Goal: Transaction & Acquisition: Purchase product/service

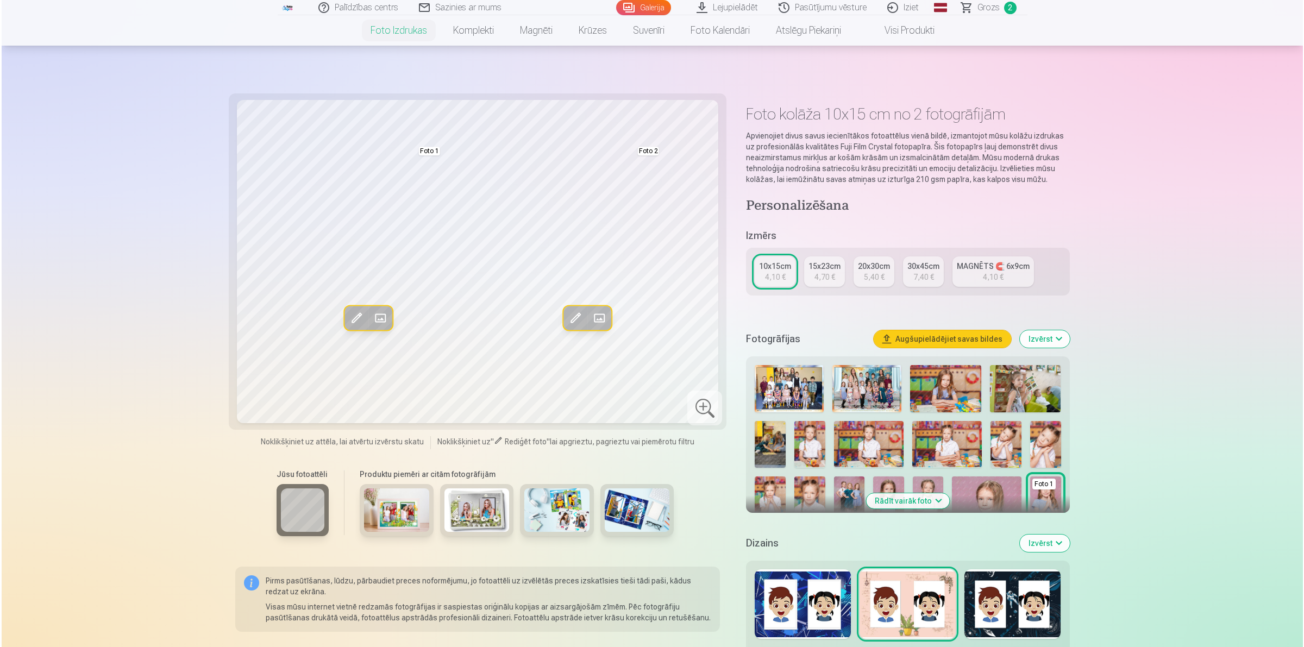
scroll to position [204, 0]
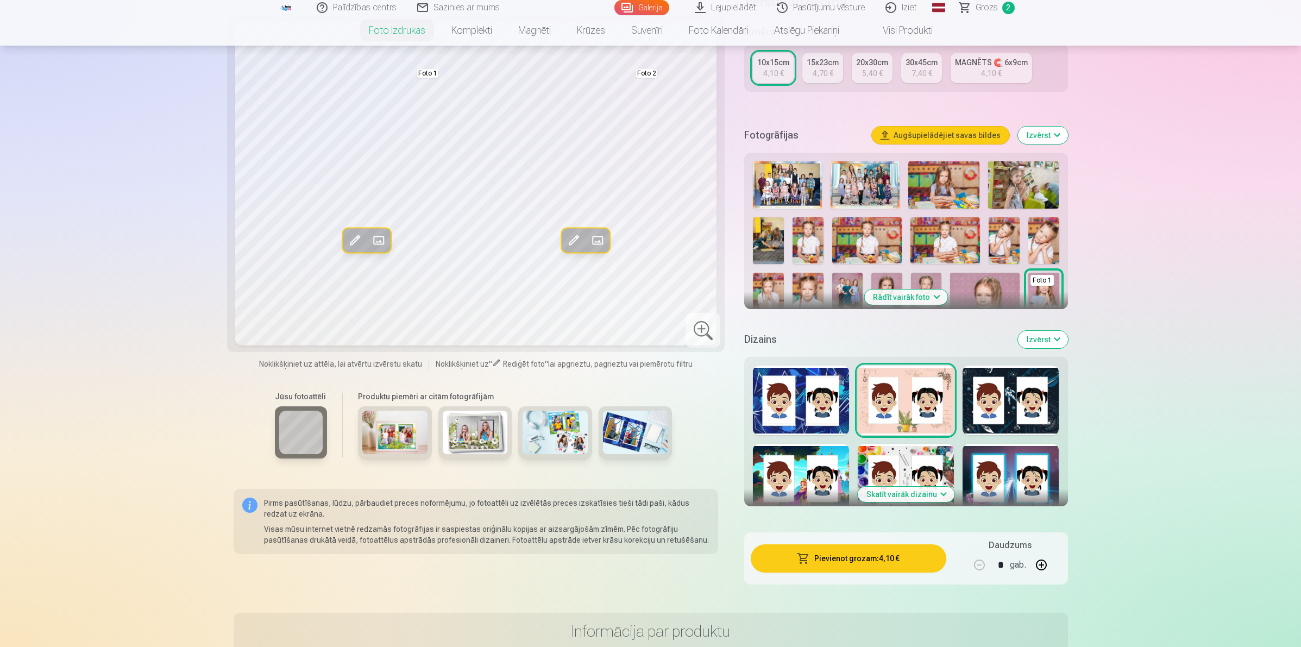
click at [798, 467] on div at bounding box center [801, 479] width 96 height 70
click at [913, 406] on div at bounding box center [906, 401] width 96 height 70
click at [875, 553] on button "Pievienot grozam : 4,10 €" at bounding box center [848, 558] width 195 height 28
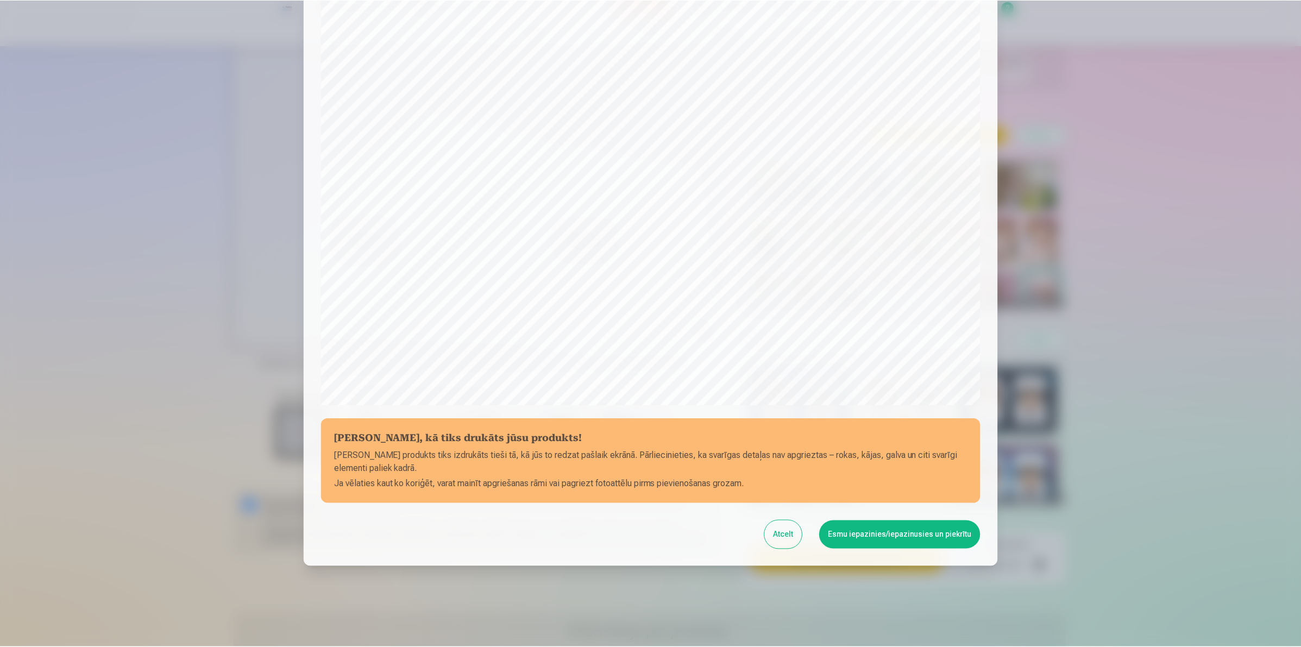
scroll to position [135, 0]
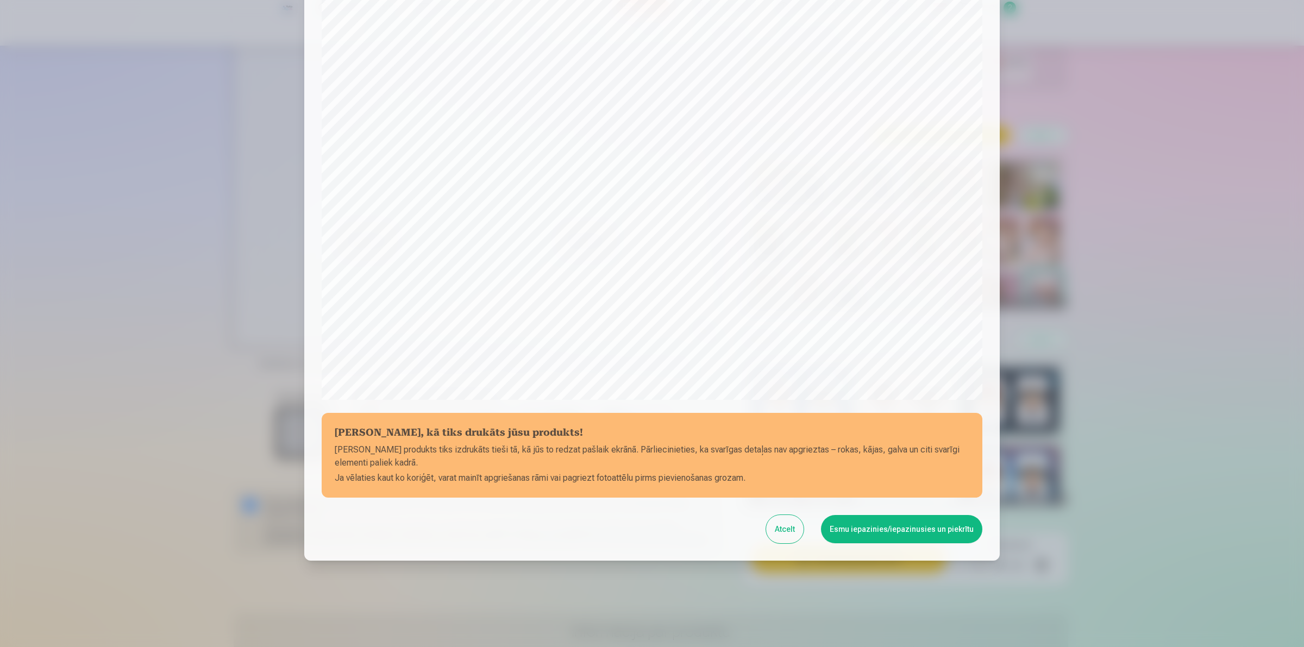
click at [879, 531] on button "Esmu iepazinies/iepazinusies un piekrītu" at bounding box center [901, 529] width 161 height 28
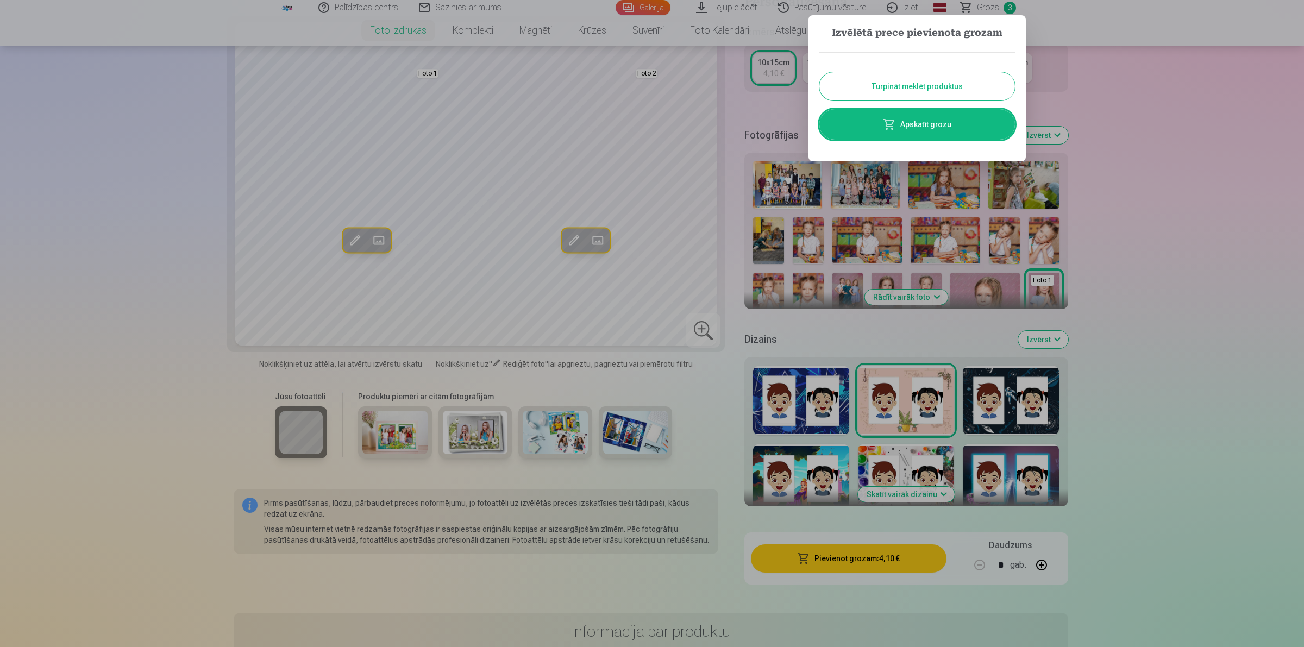
click at [910, 126] on link "Apskatīt grozu" at bounding box center [917, 124] width 196 height 30
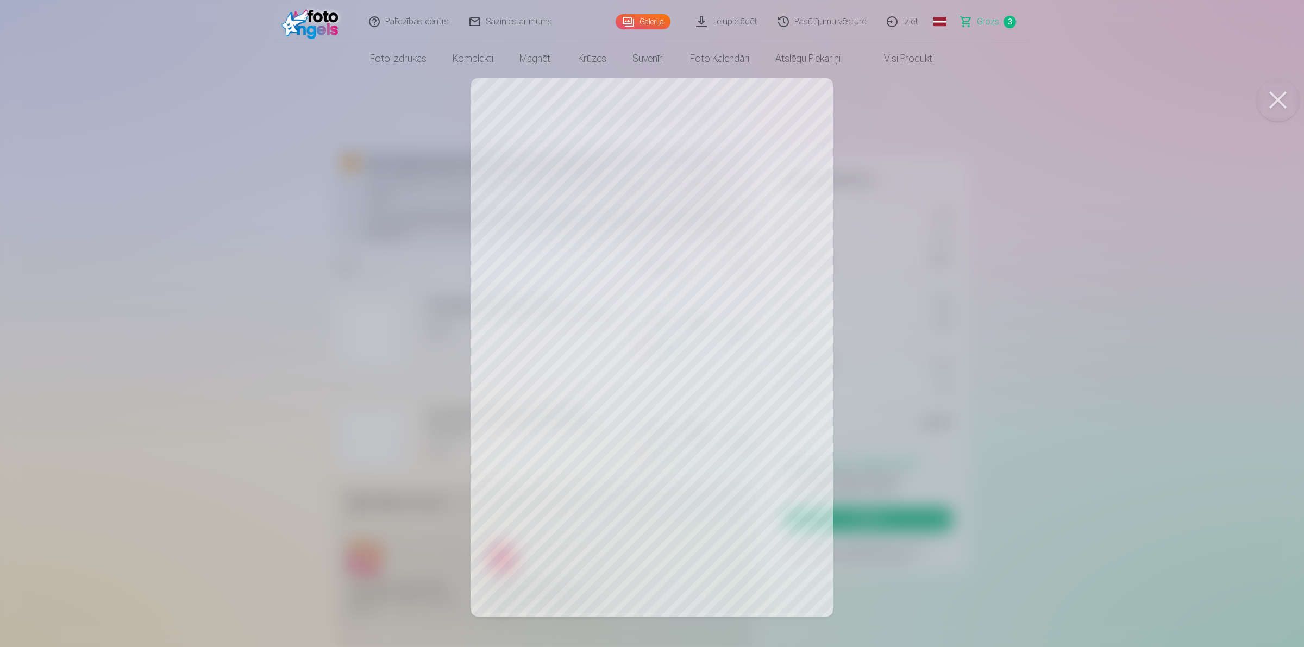
click at [1266, 85] on button at bounding box center [1277, 99] width 43 height 43
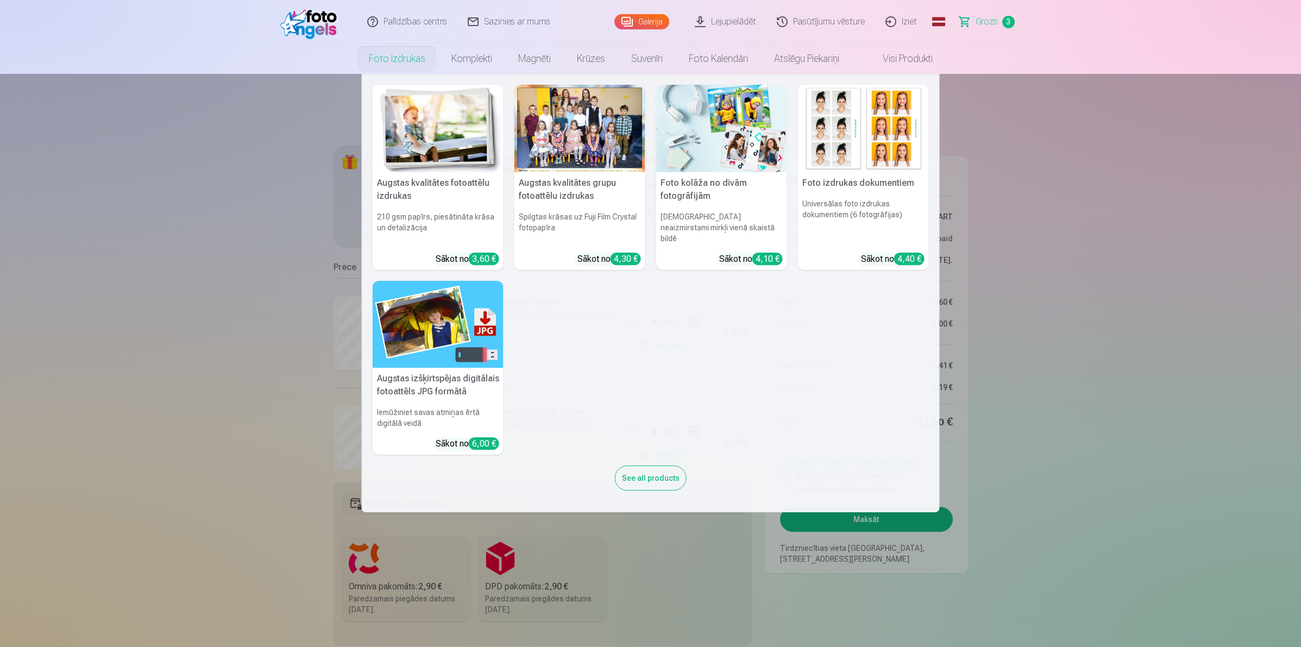
click at [396, 52] on link "Foto izdrukas" at bounding box center [397, 58] width 83 height 30
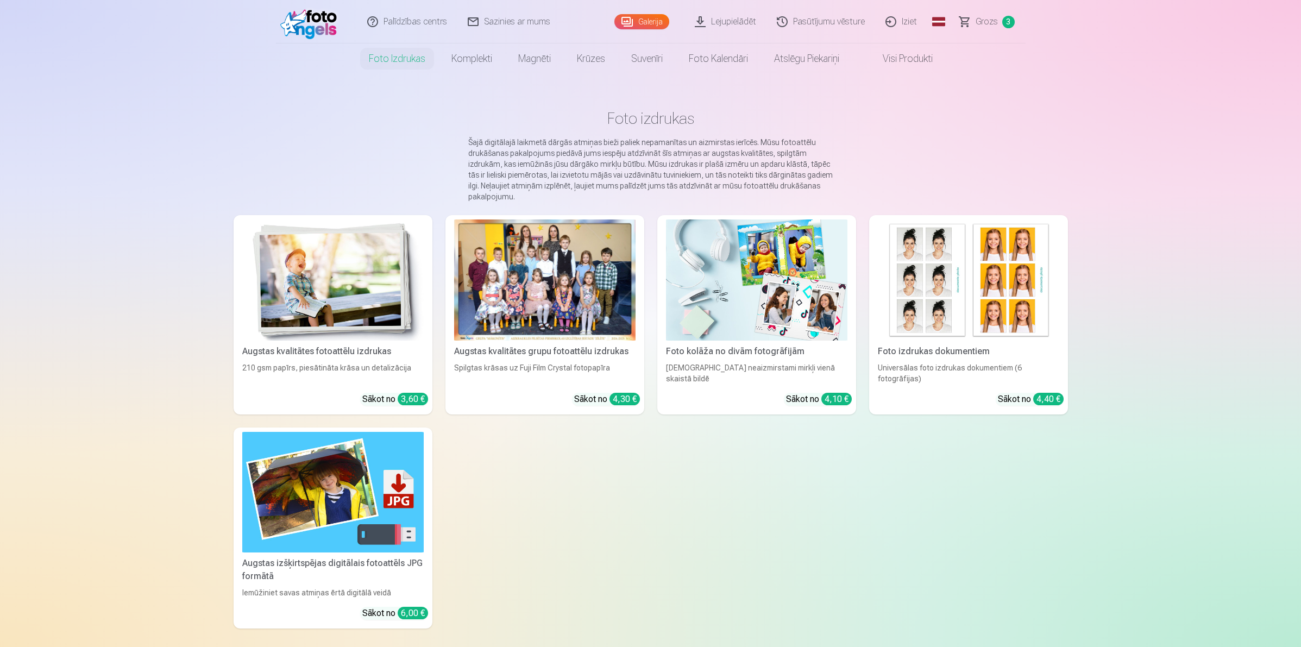
click at [981, 316] on img at bounding box center [968, 279] width 181 height 121
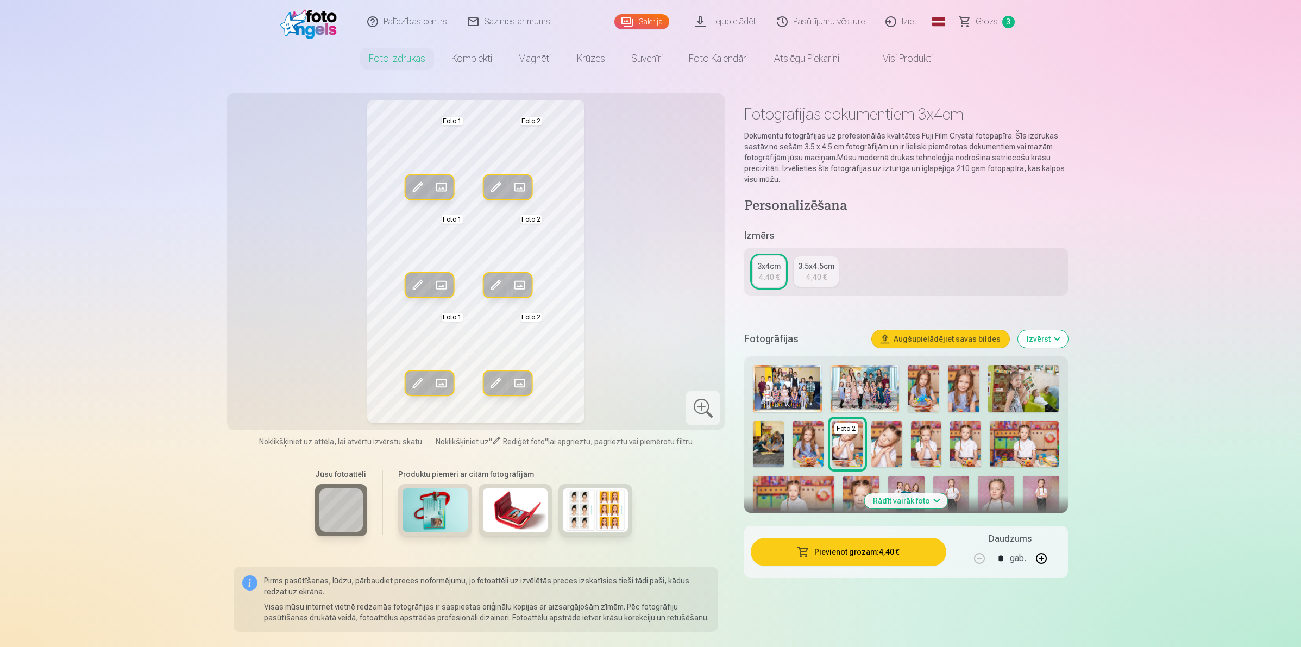
click at [785, 391] on img at bounding box center [787, 388] width 68 height 47
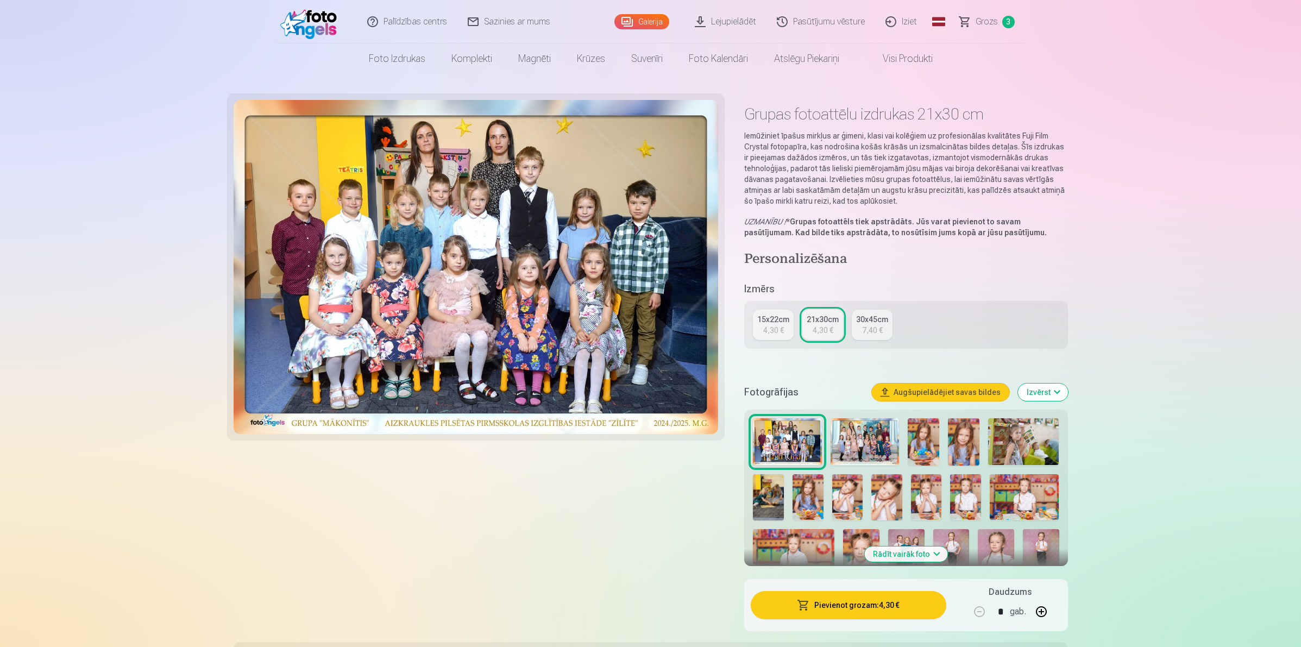
click at [925, 436] on img at bounding box center [924, 441] width 32 height 47
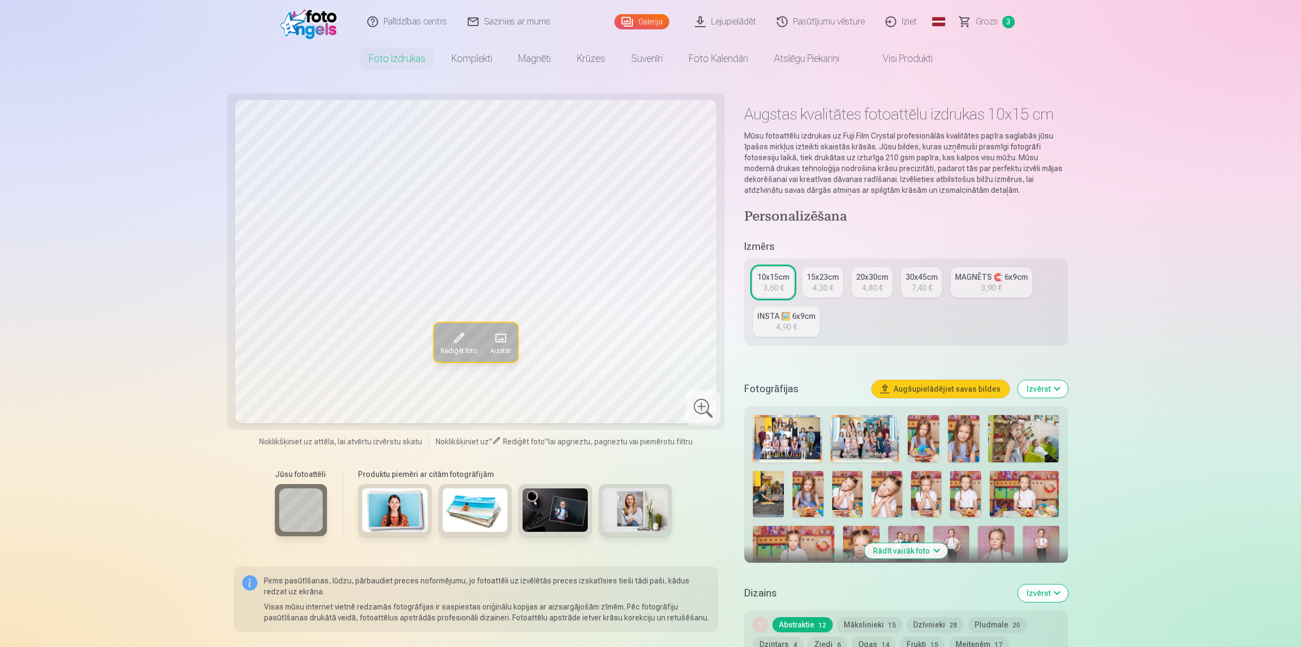
click at [955, 440] on img at bounding box center [964, 438] width 32 height 47
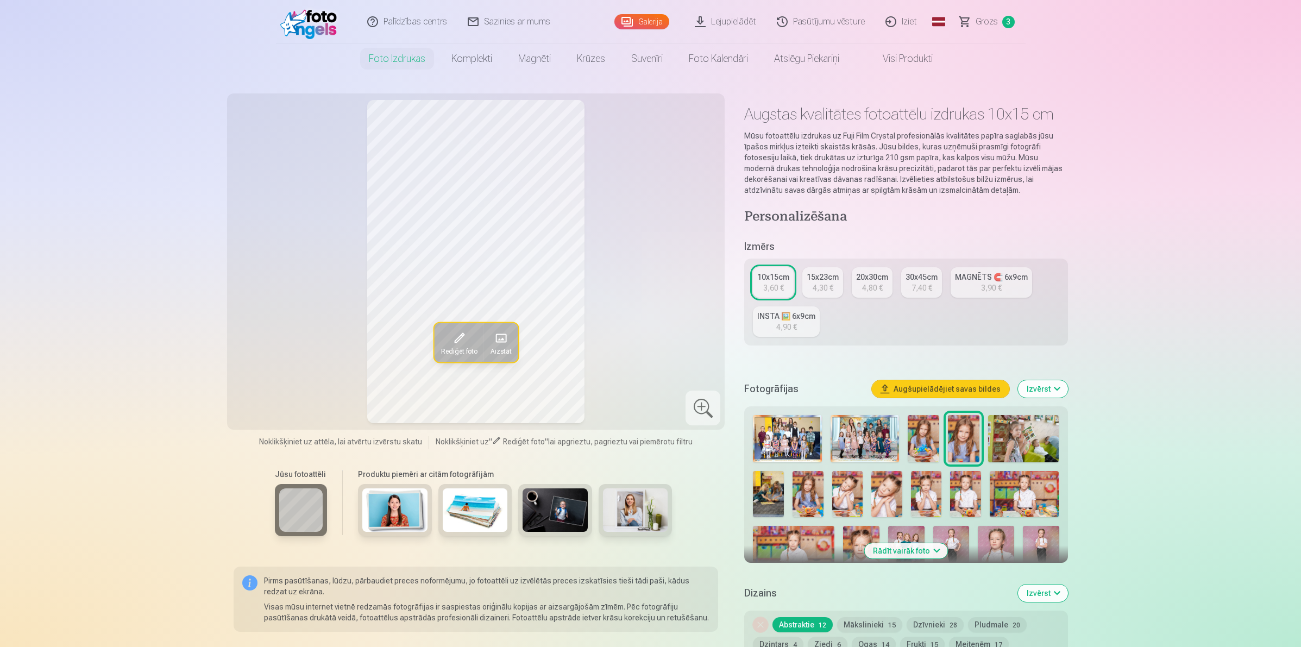
click at [968, 498] on img at bounding box center [965, 494] width 31 height 46
click at [1023, 492] on img at bounding box center [1024, 494] width 69 height 46
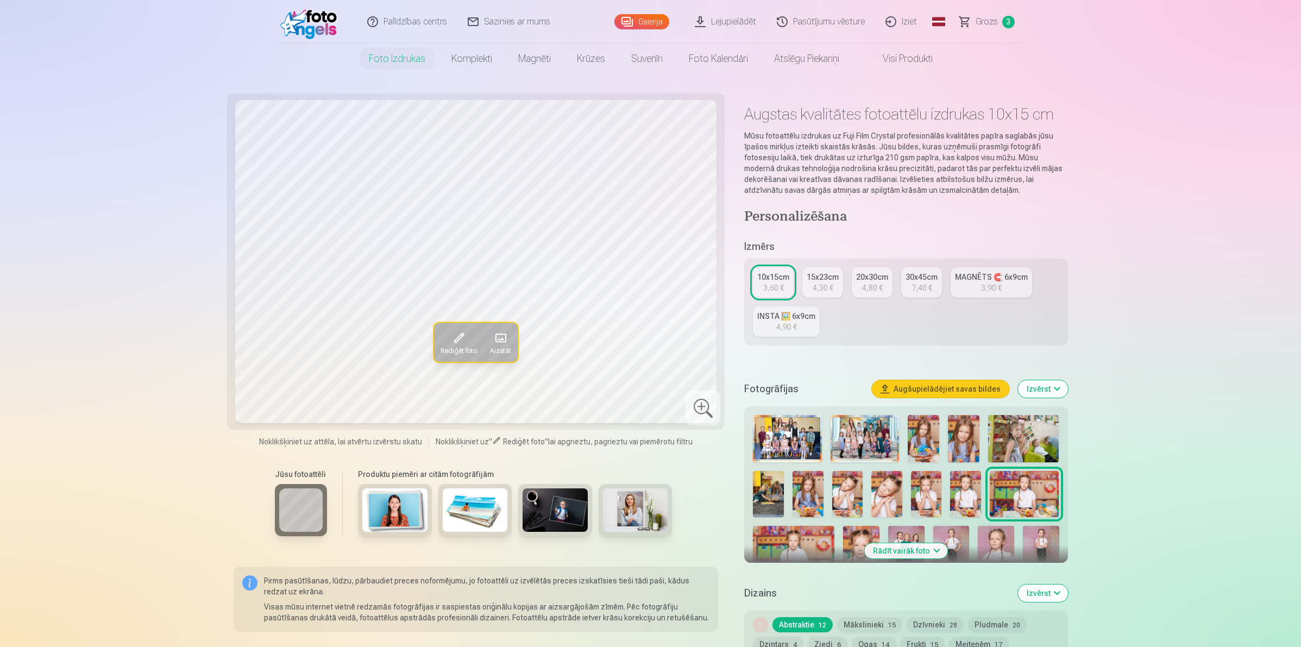
click at [973, 490] on img at bounding box center [965, 494] width 31 height 46
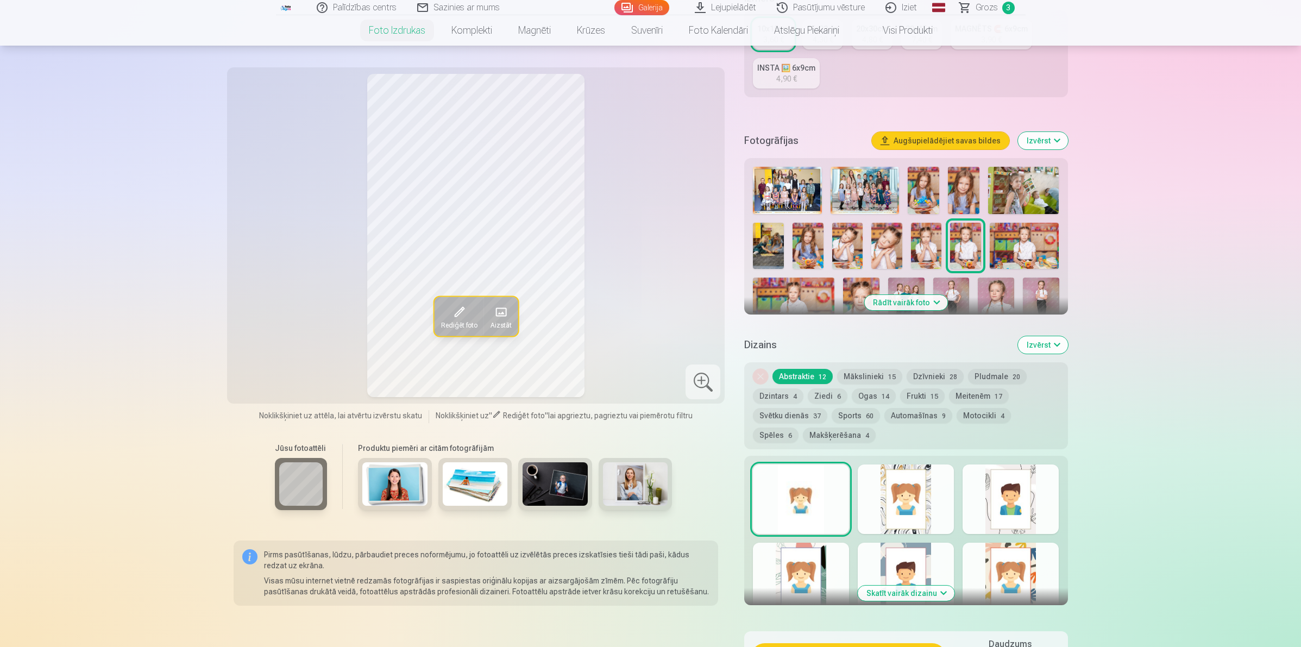
scroll to position [340, 0]
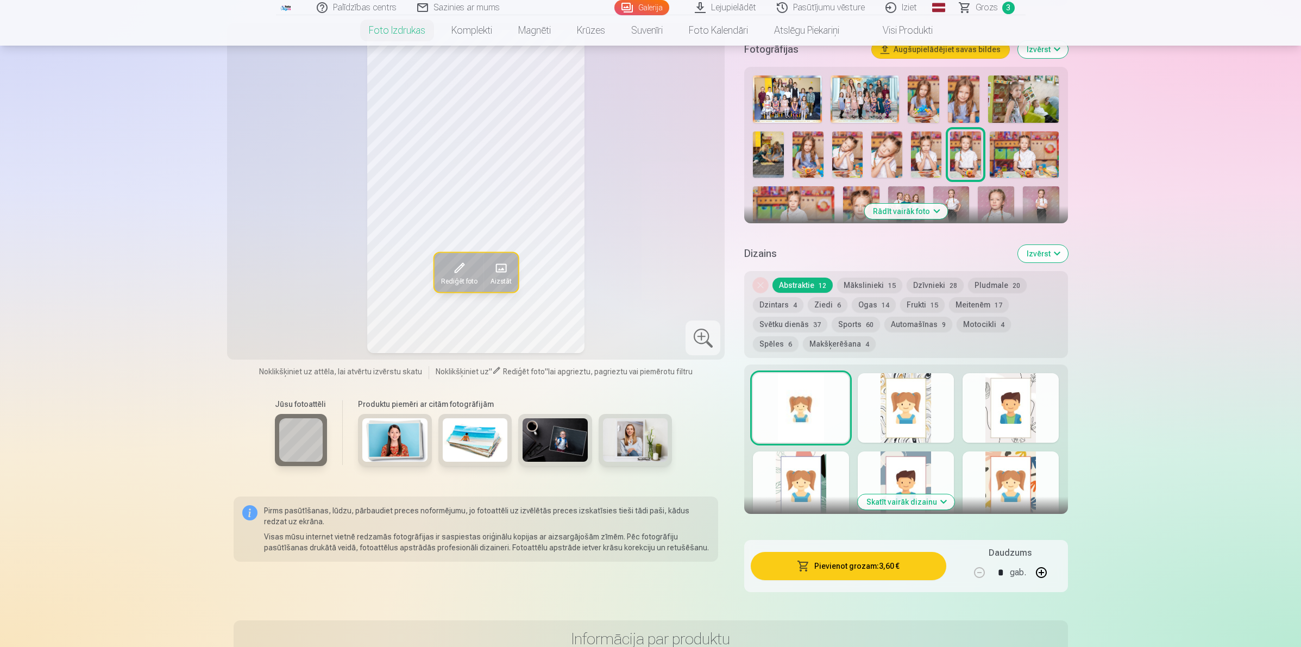
click at [795, 470] on div at bounding box center [801, 486] width 96 height 70
click at [799, 411] on div at bounding box center [801, 408] width 96 height 70
click at [887, 566] on button "Pievienot grozam : 3,60 €" at bounding box center [848, 566] width 195 height 28
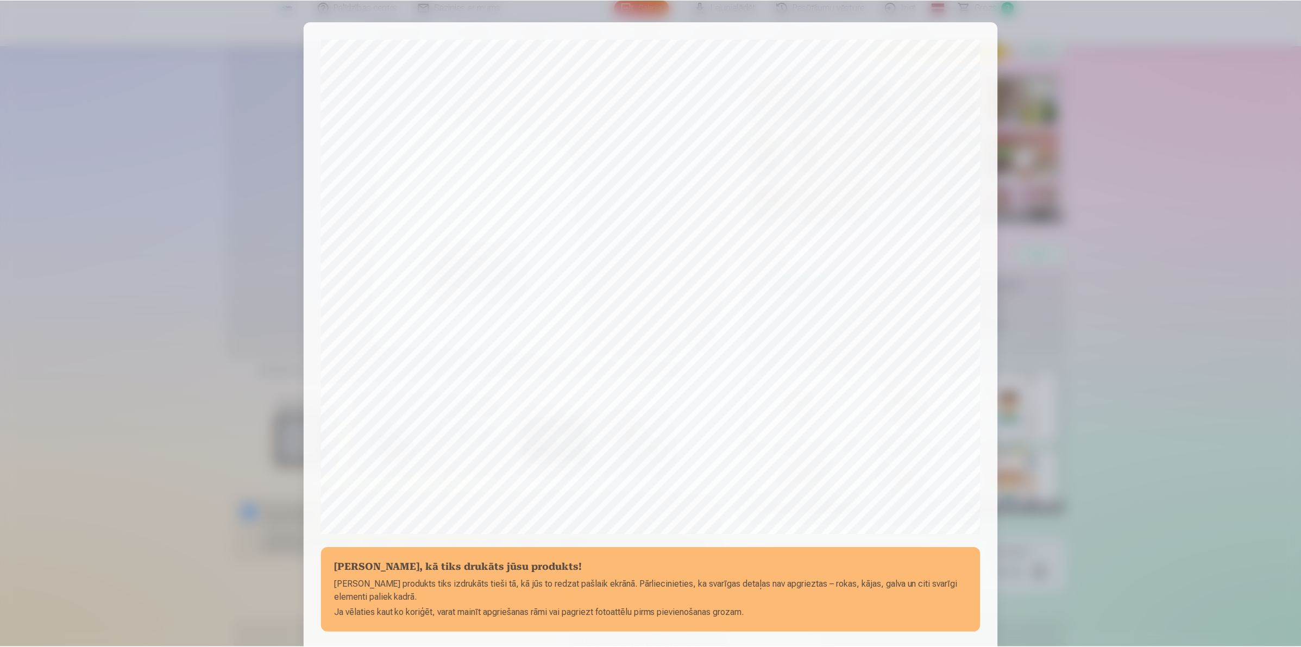
scroll to position [135, 0]
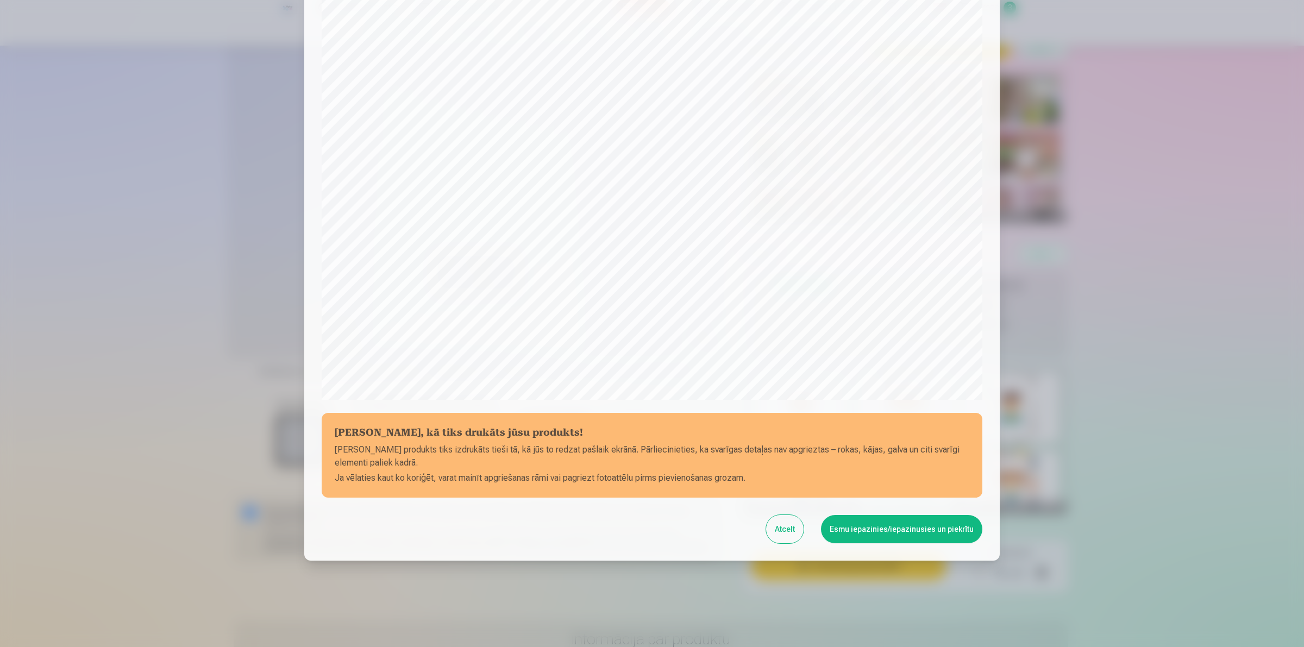
click at [861, 519] on button "Esmu iepazinies/iepazinusies un piekrītu" at bounding box center [901, 529] width 161 height 28
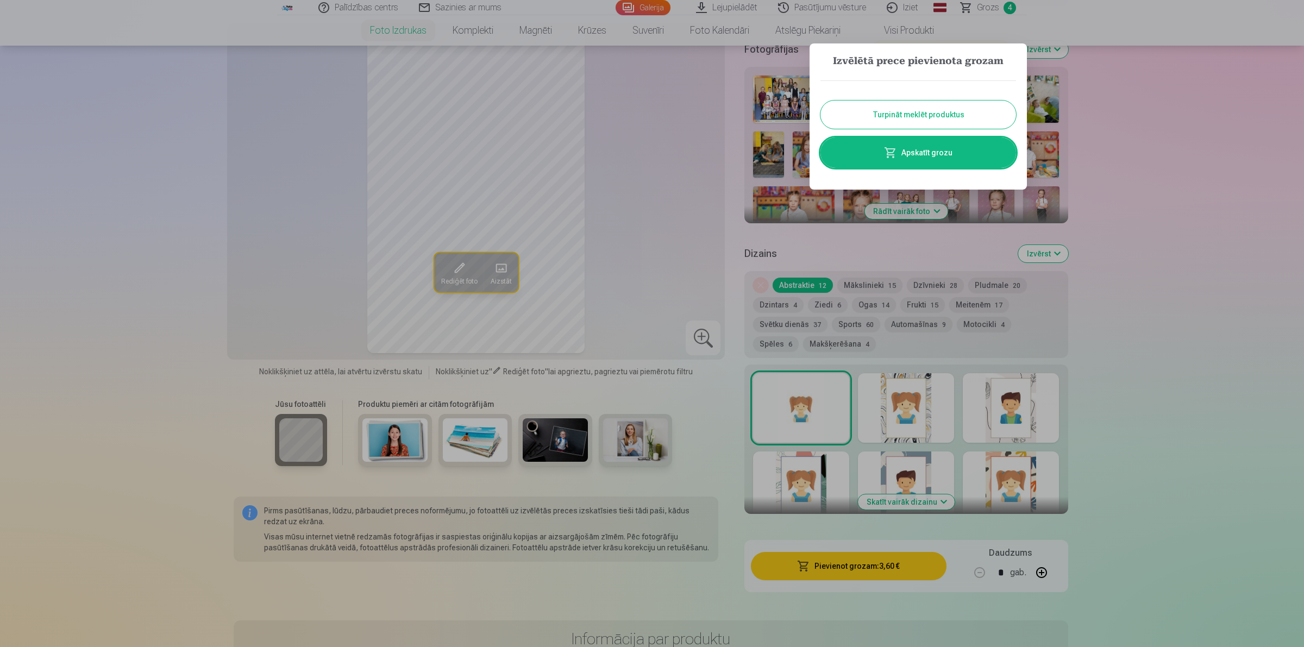
click at [921, 148] on link "Apskatīt grozu" at bounding box center [918, 152] width 196 height 30
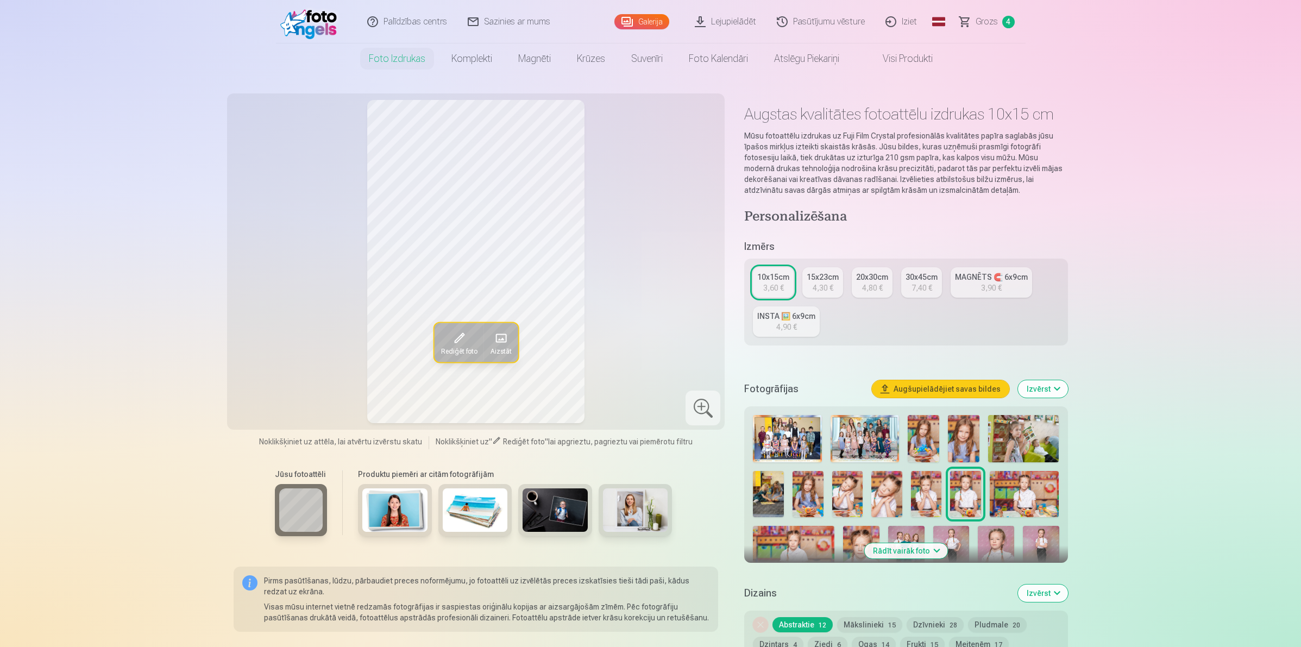
click at [1044, 388] on button "Izvērst" at bounding box center [1043, 388] width 50 height 17
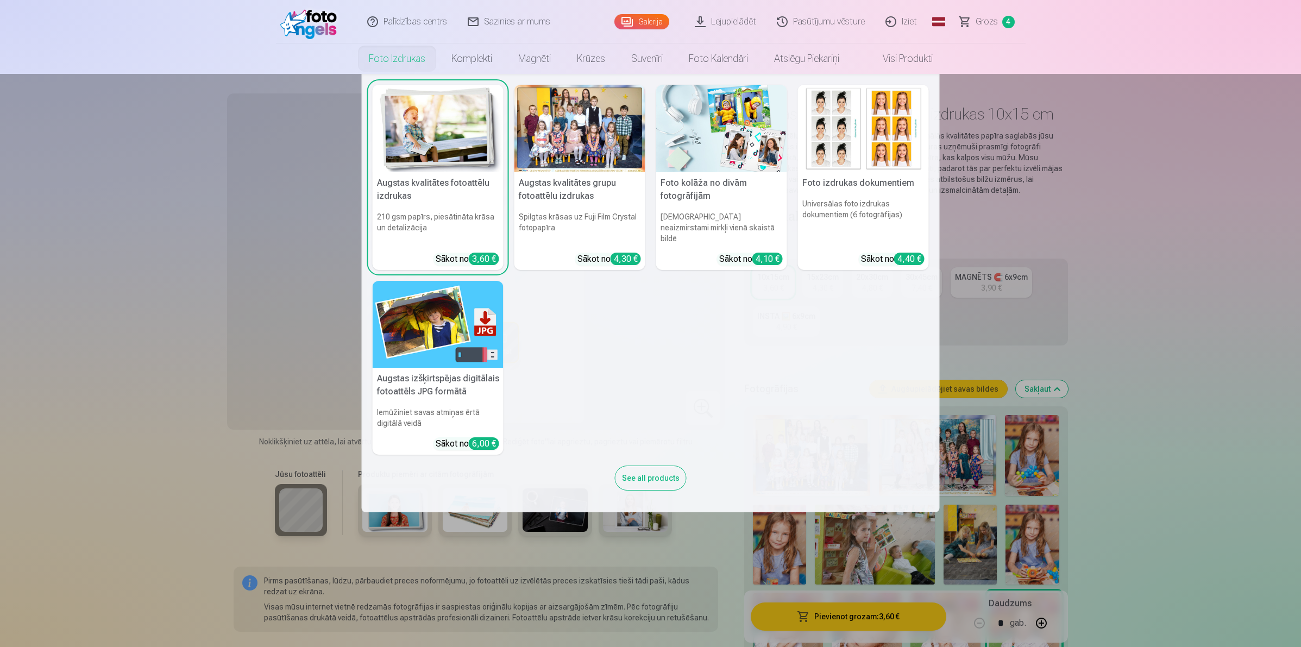
click at [403, 54] on link "Foto izdrukas" at bounding box center [397, 58] width 83 height 30
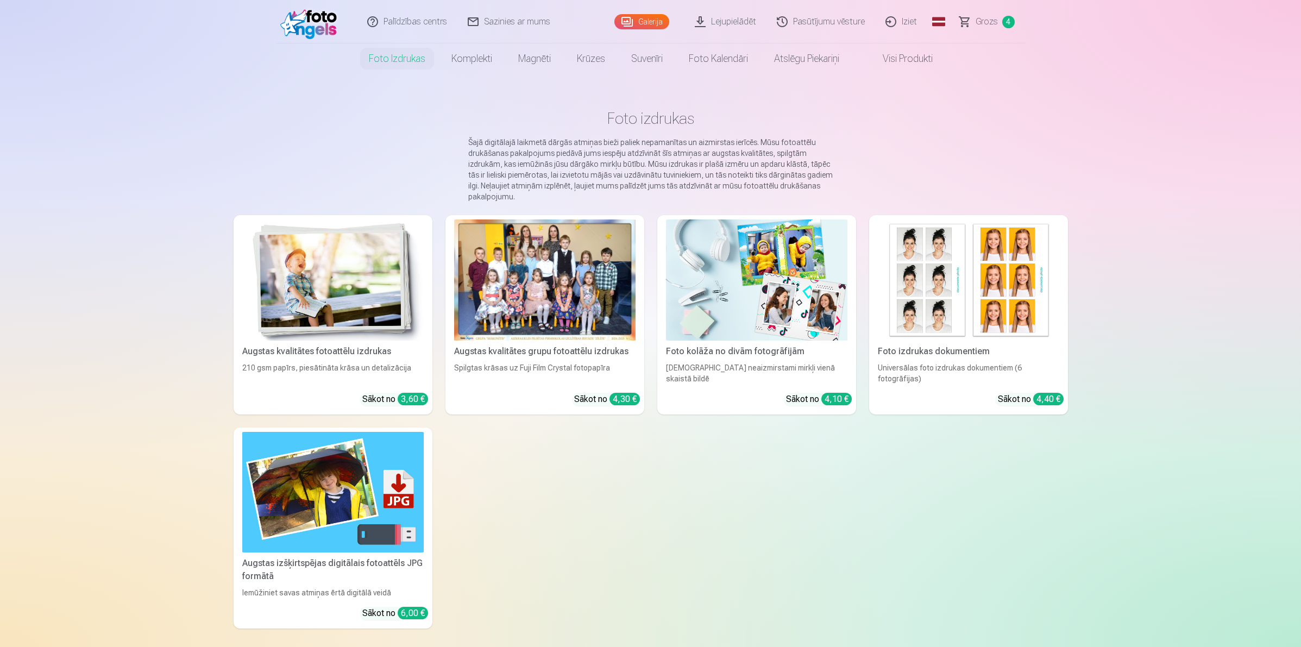
click at [981, 261] on img at bounding box center [968, 279] width 181 height 121
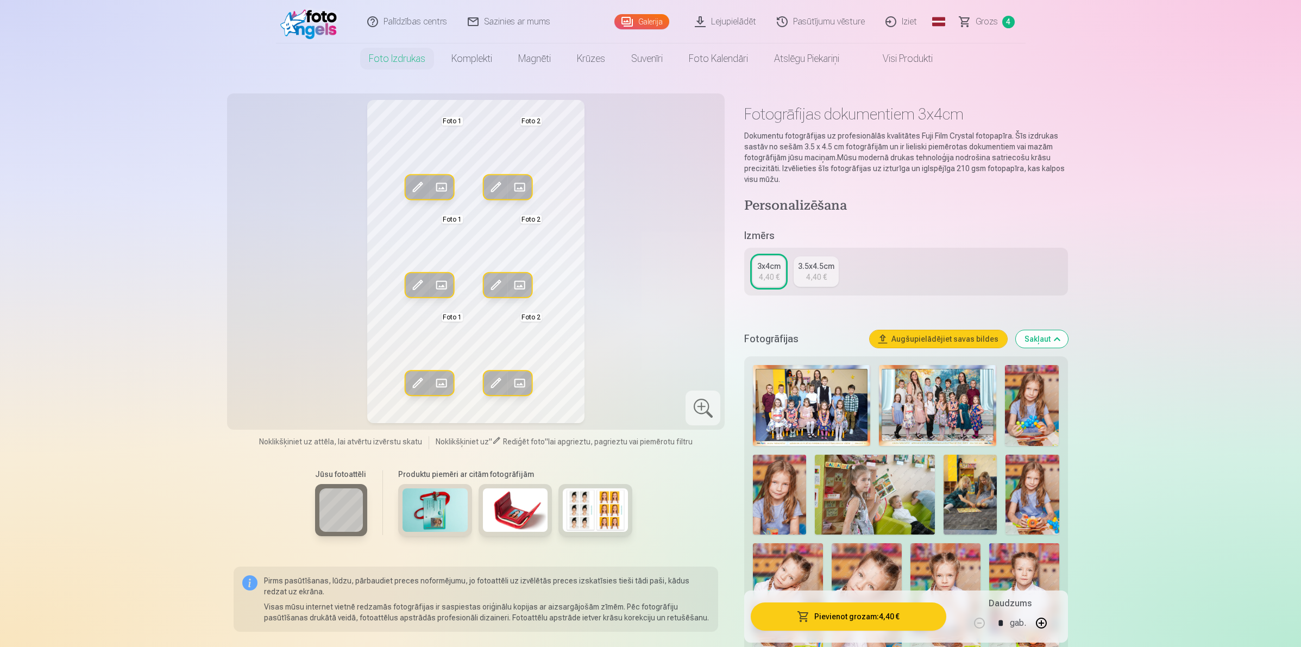
click at [443, 187] on span at bounding box center [440, 187] width 17 height 17
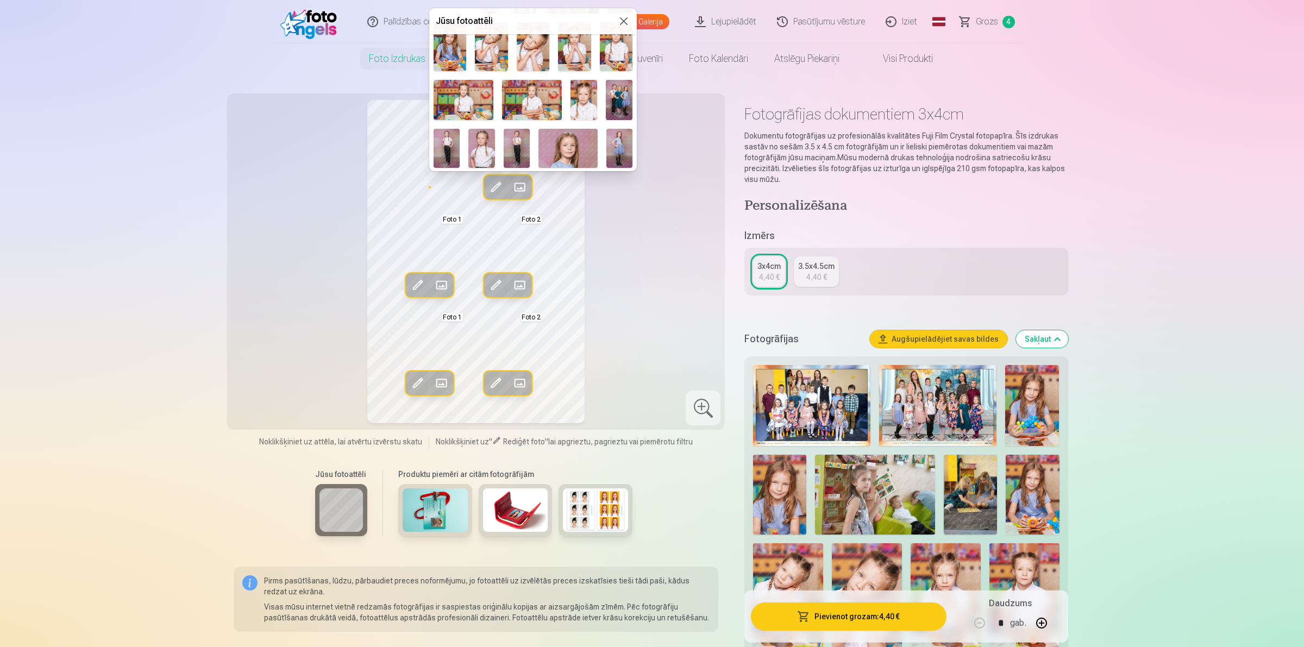
scroll to position [136, 0]
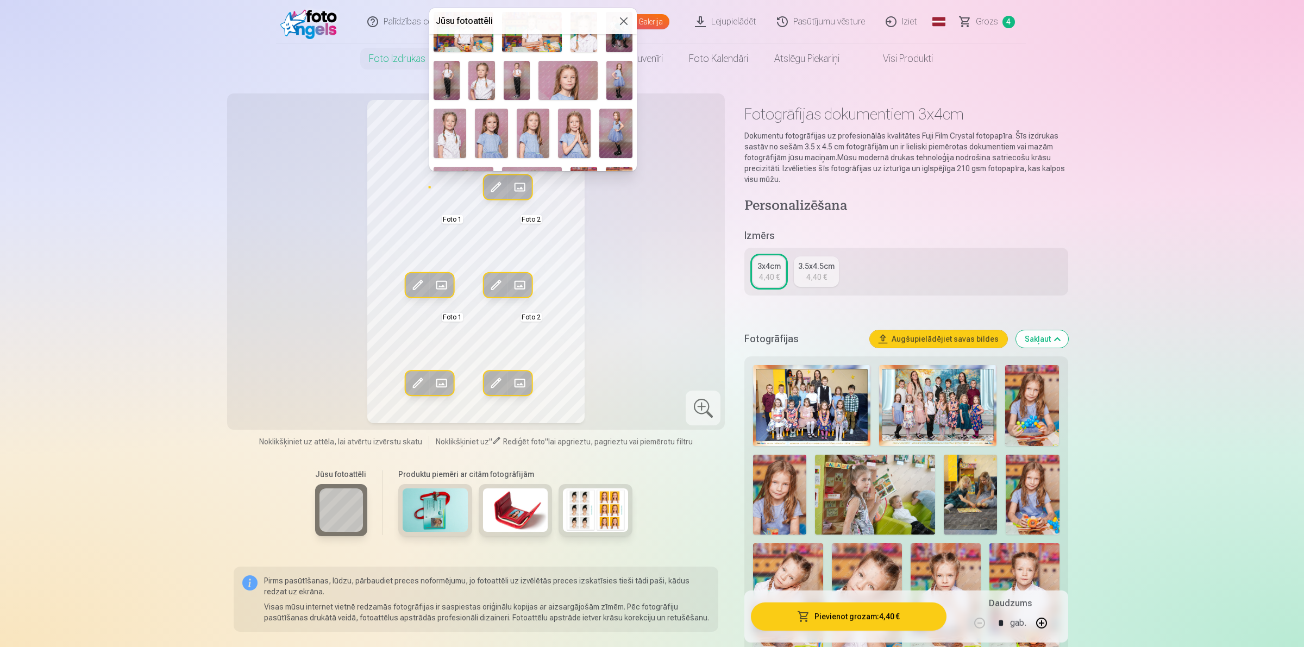
click at [569, 74] on img at bounding box center [567, 80] width 59 height 39
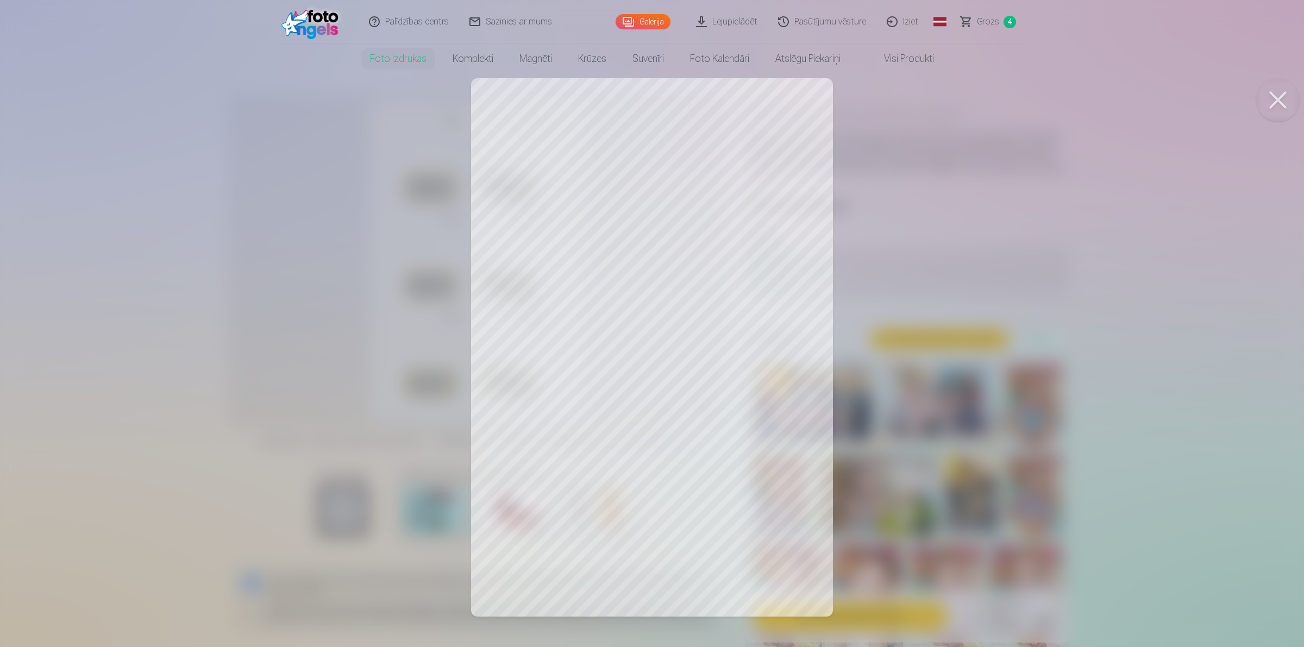
click at [725, 165] on div at bounding box center [652, 323] width 1304 height 647
click at [721, 131] on div at bounding box center [652, 323] width 1304 height 647
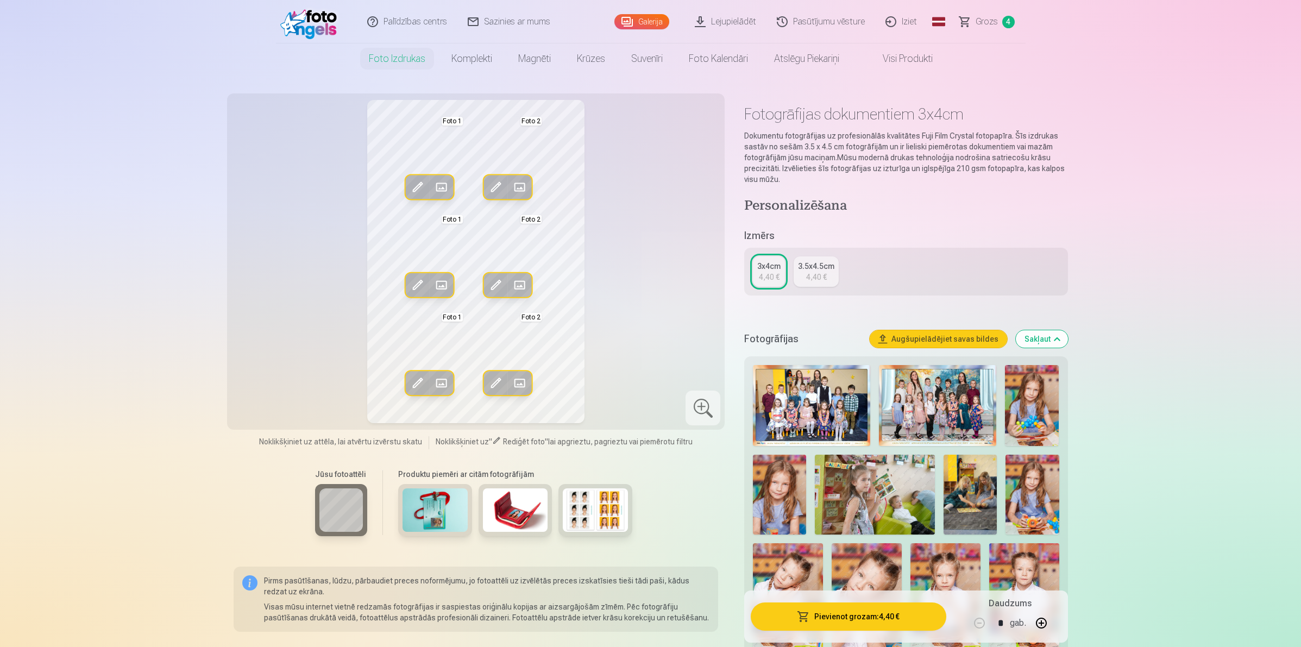
click at [519, 186] on span at bounding box center [519, 187] width 17 height 17
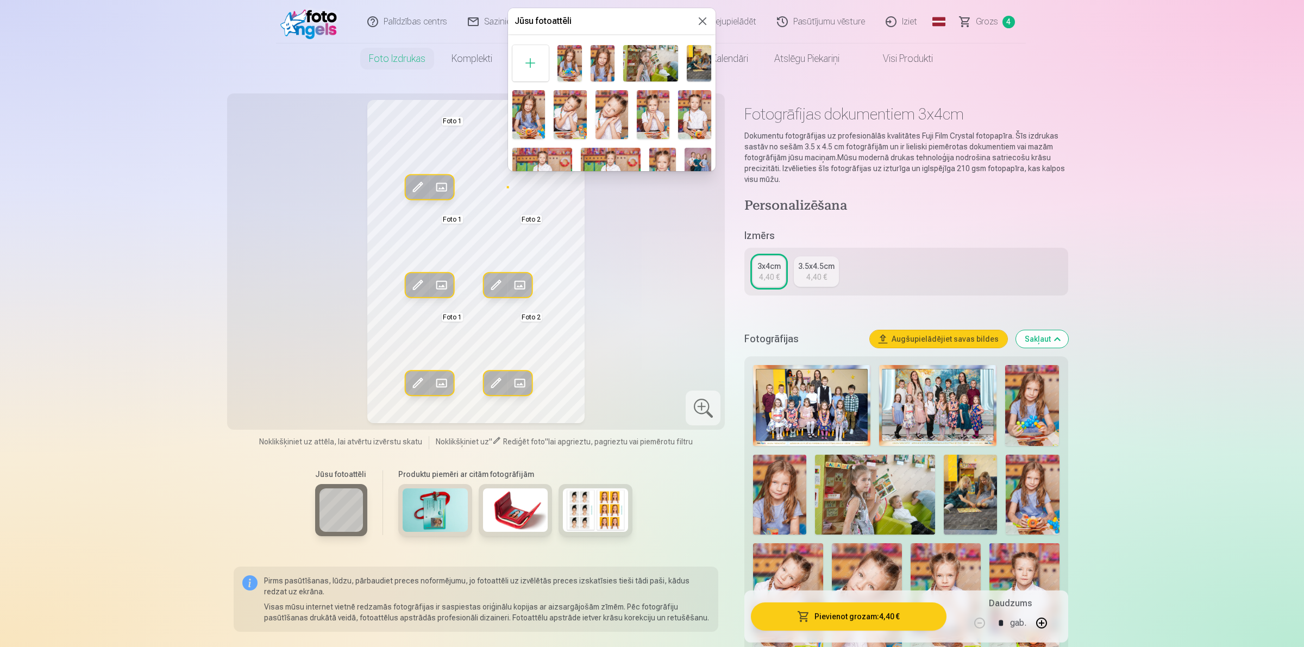
scroll to position [68, 0]
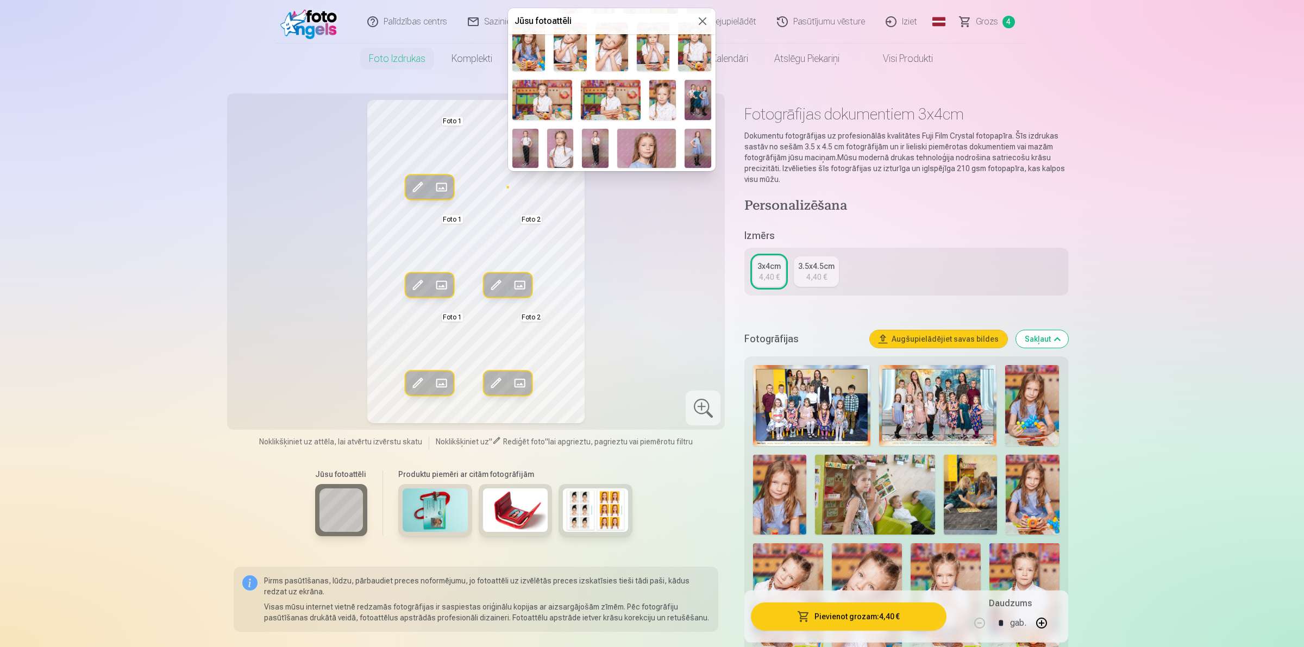
click at [613, 102] on img at bounding box center [611, 100] width 60 height 40
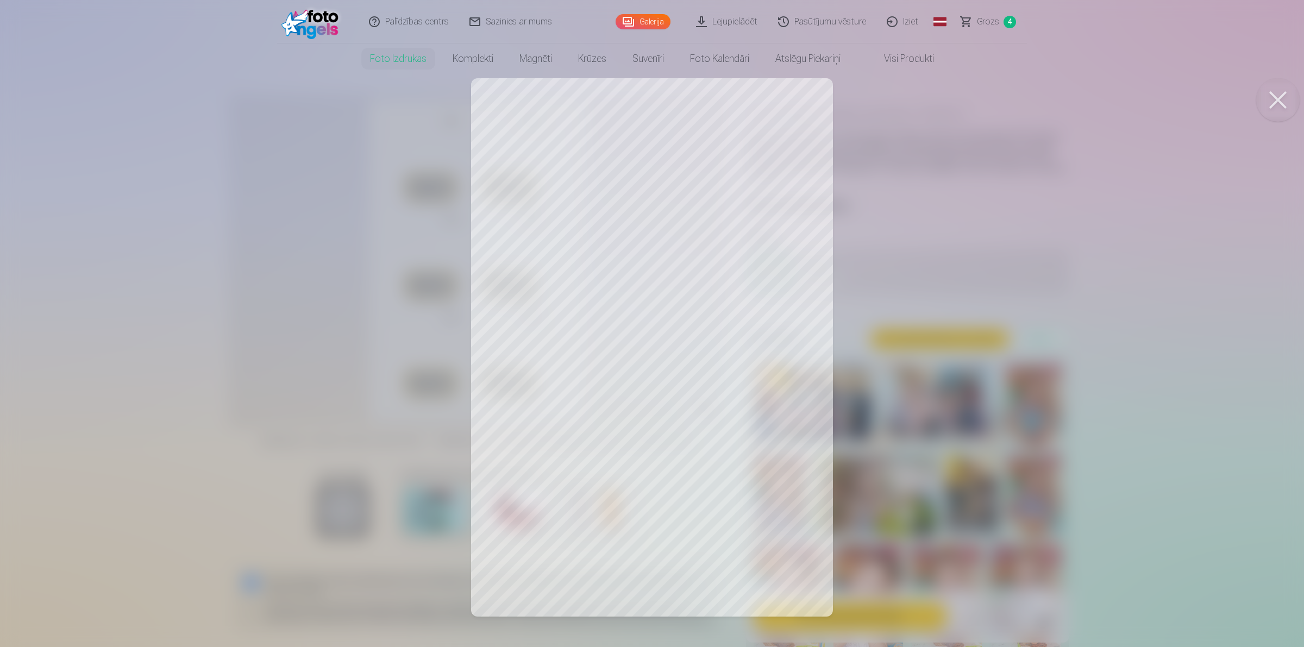
click at [710, 134] on div at bounding box center [652, 323] width 1304 height 647
click at [668, 159] on div at bounding box center [652, 323] width 1304 height 647
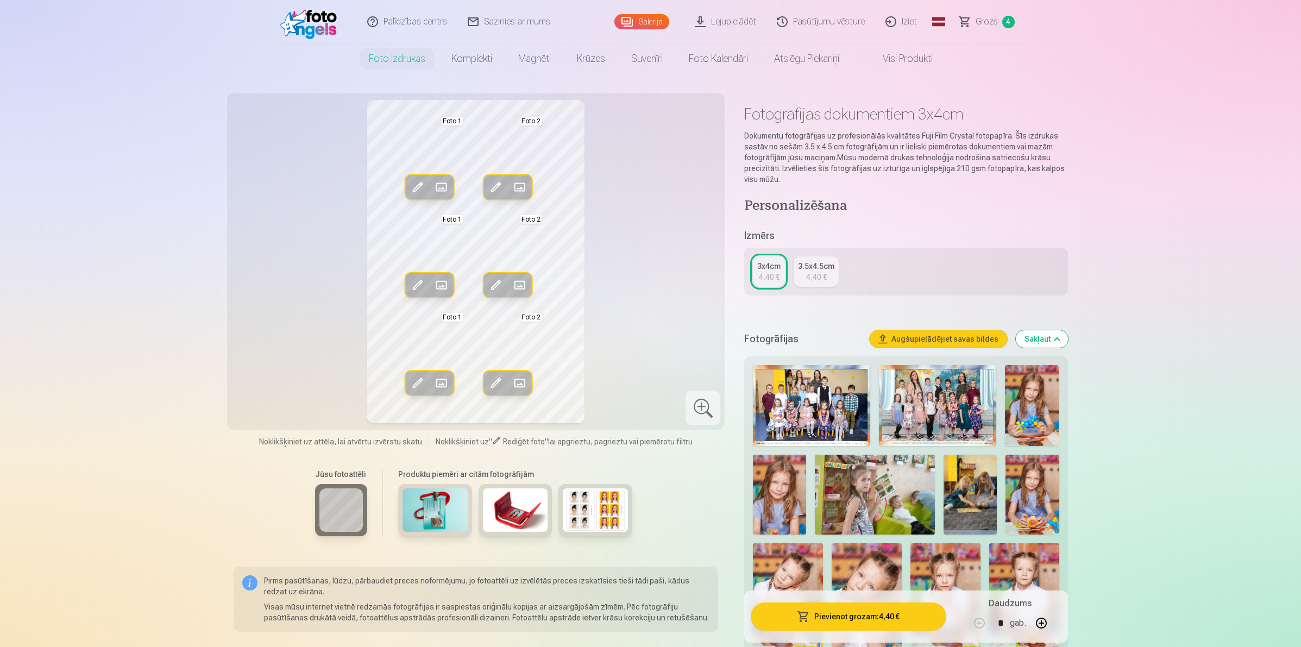
click at [520, 183] on span at bounding box center [519, 187] width 17 height 17
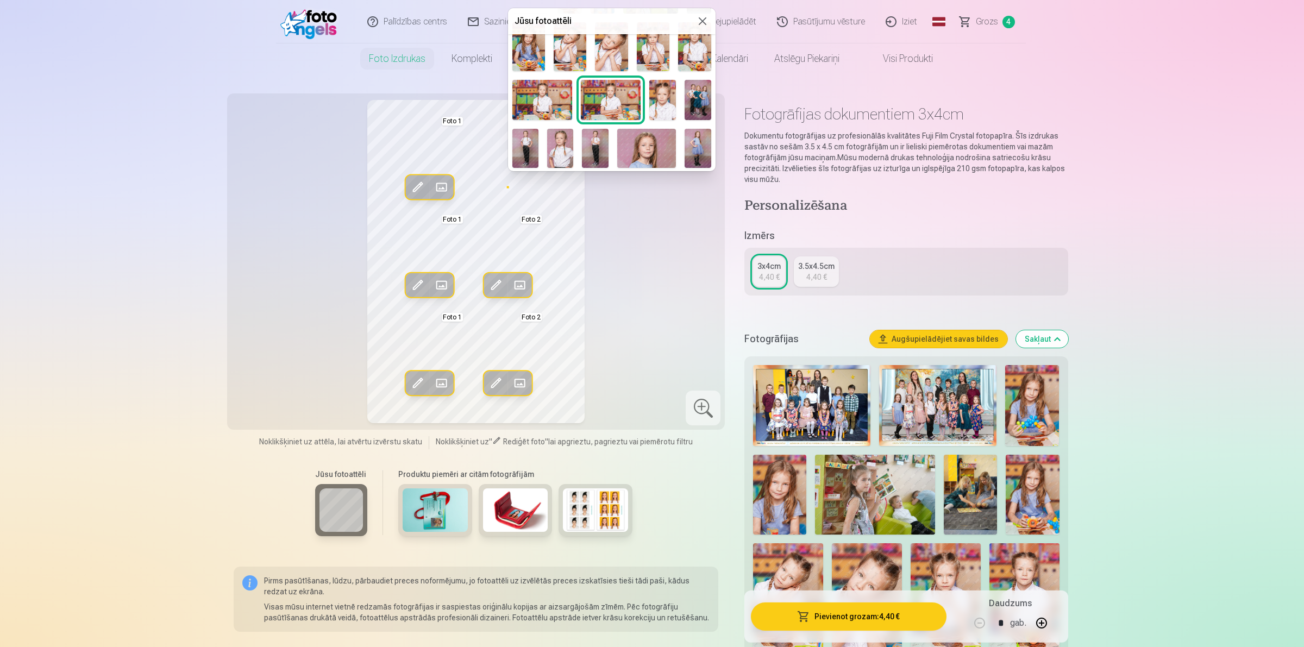
click at [656, 102] on img at bounding box center [662, 100] width 27 height 40
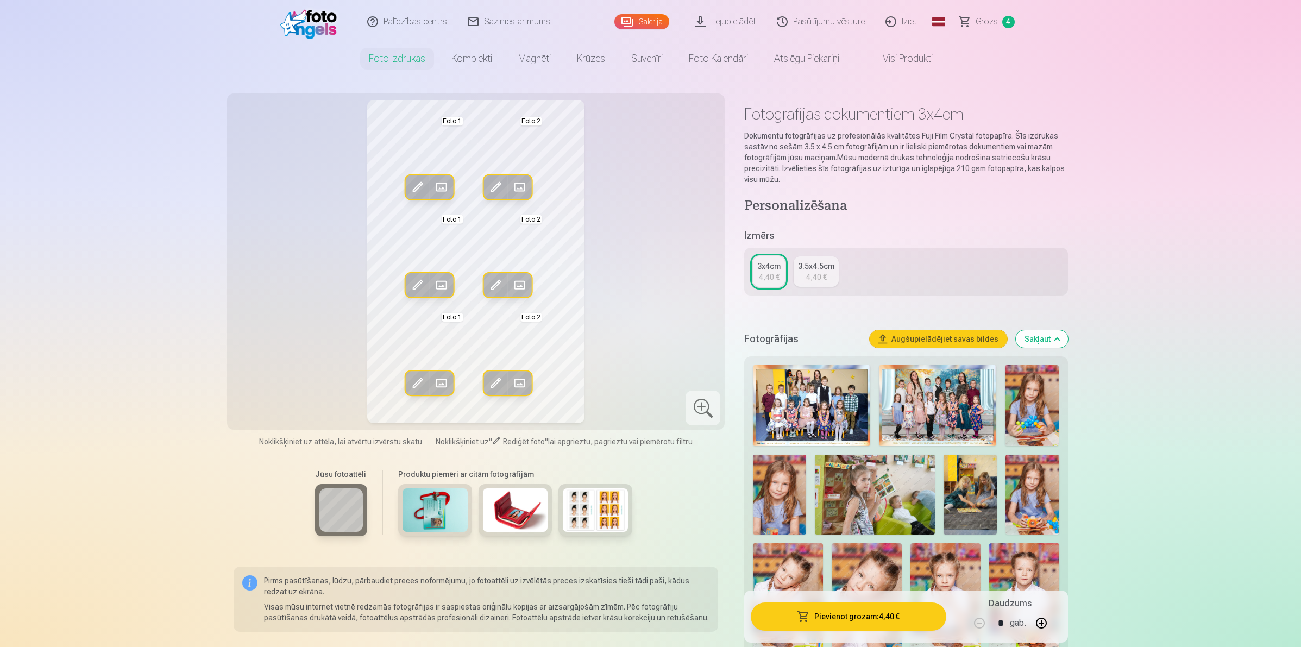
click at [517, 278] on span at bounding box center [519, 285] width 17 height 17
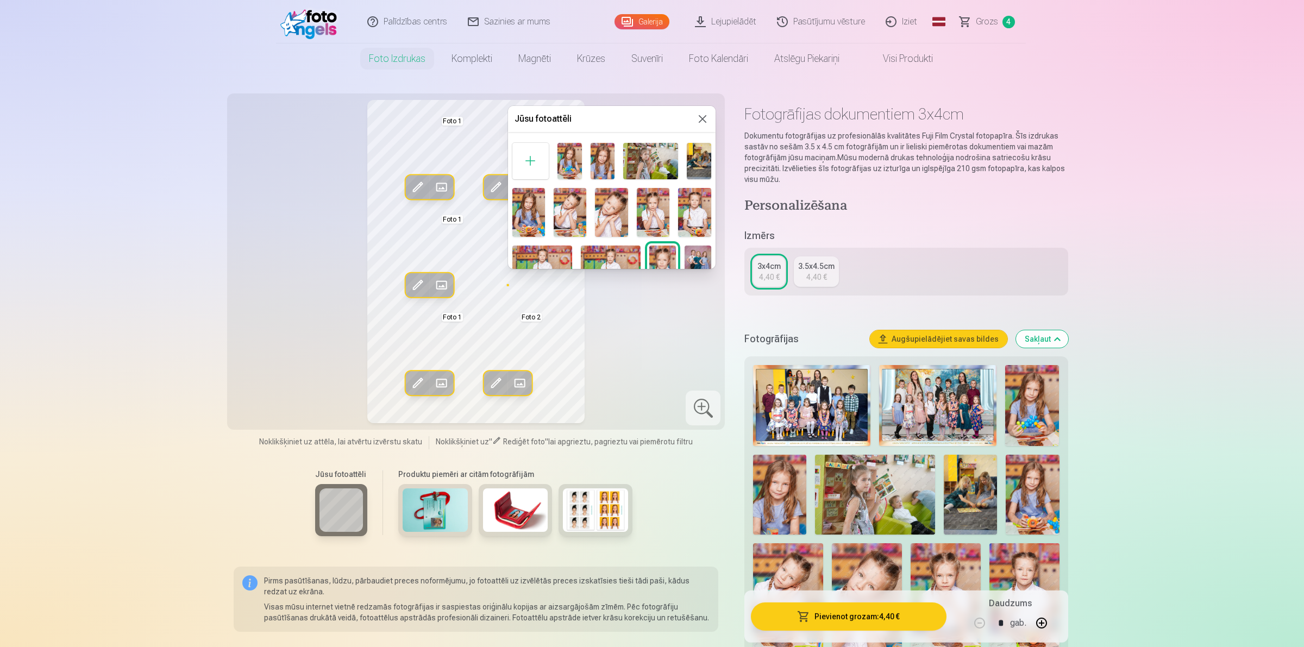
click at [565, 210] on img at bounding box center [570, 212] width 33 height 49
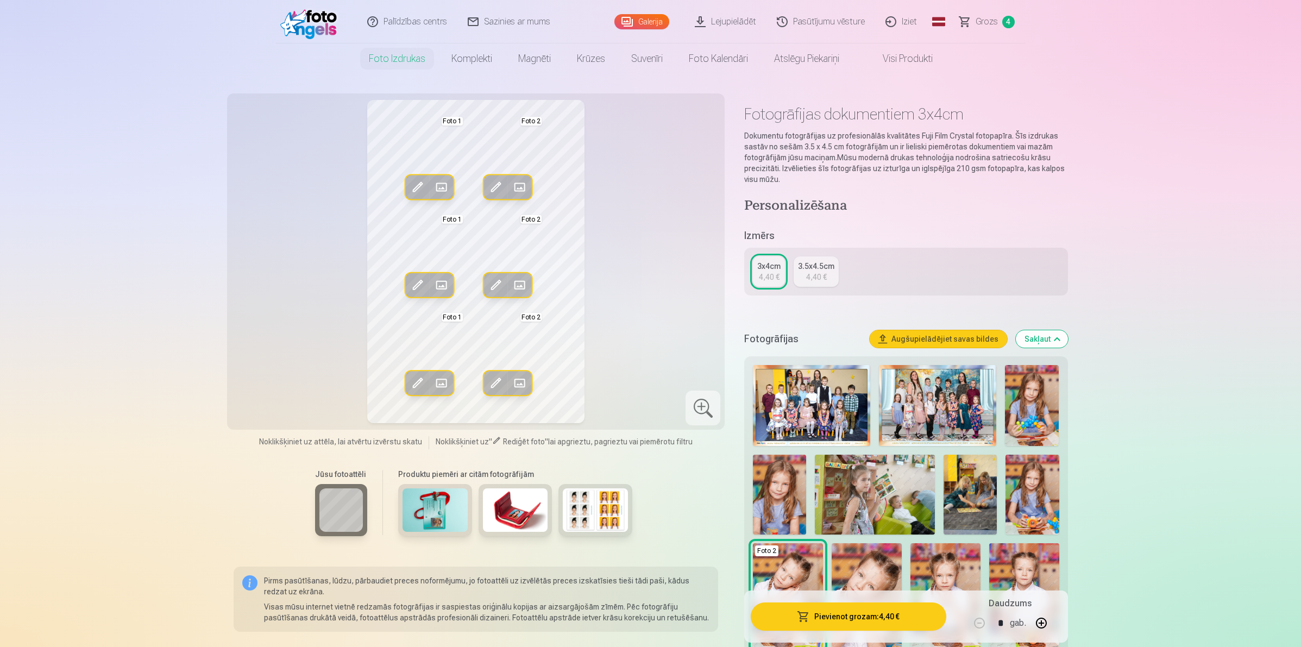
click at [517, 278] on span at bounding box center [519, 285] width 17 height 17
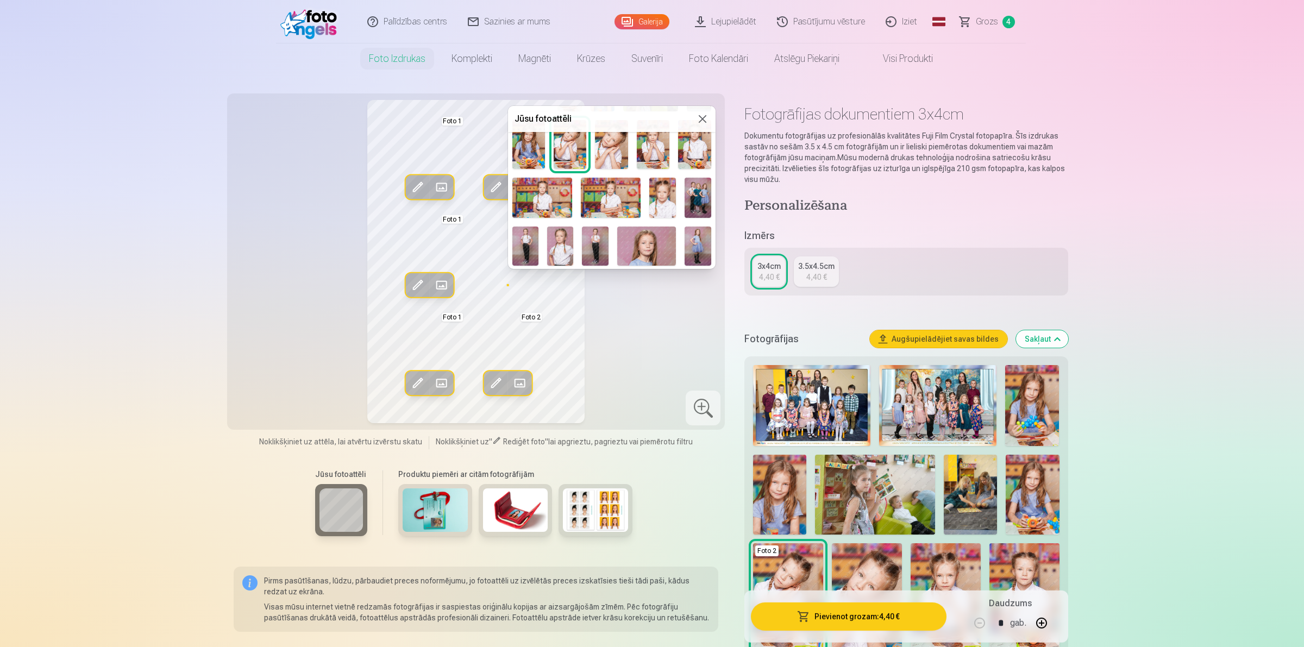
click at [649, 198] on img at bounding box center [662, 198] width 27 height 40
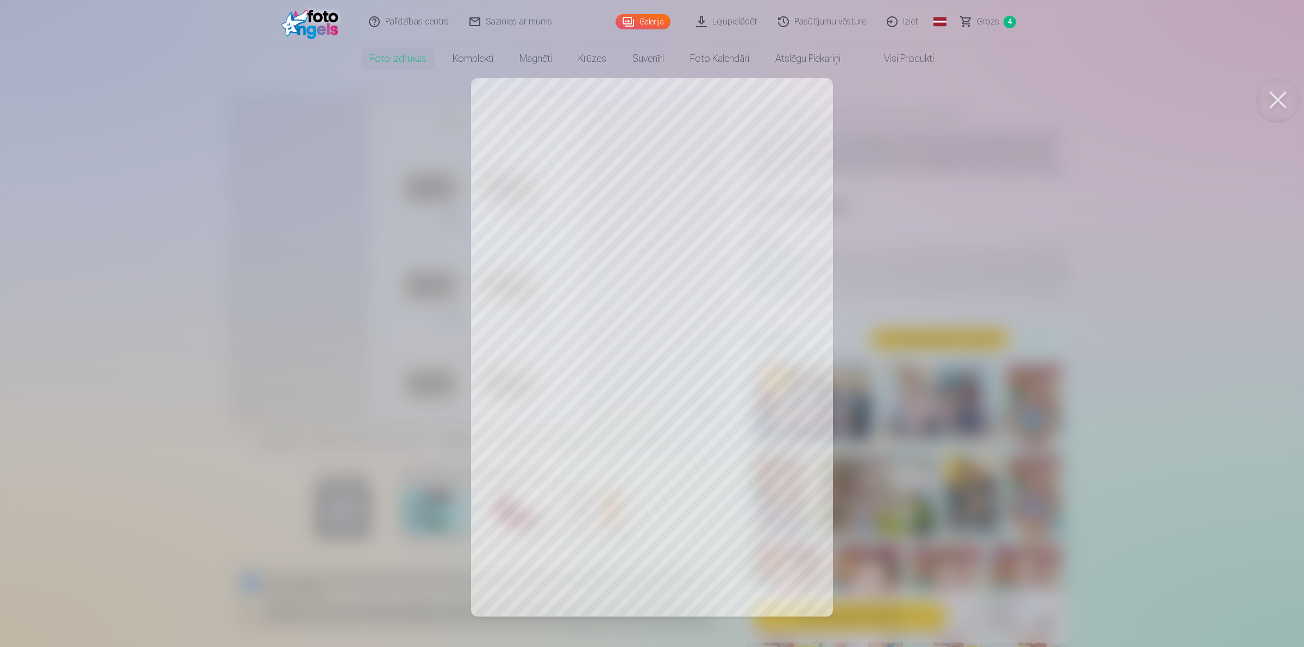
click at [898, 209] on div at bounding box center [652, 323] width 1304 height 647
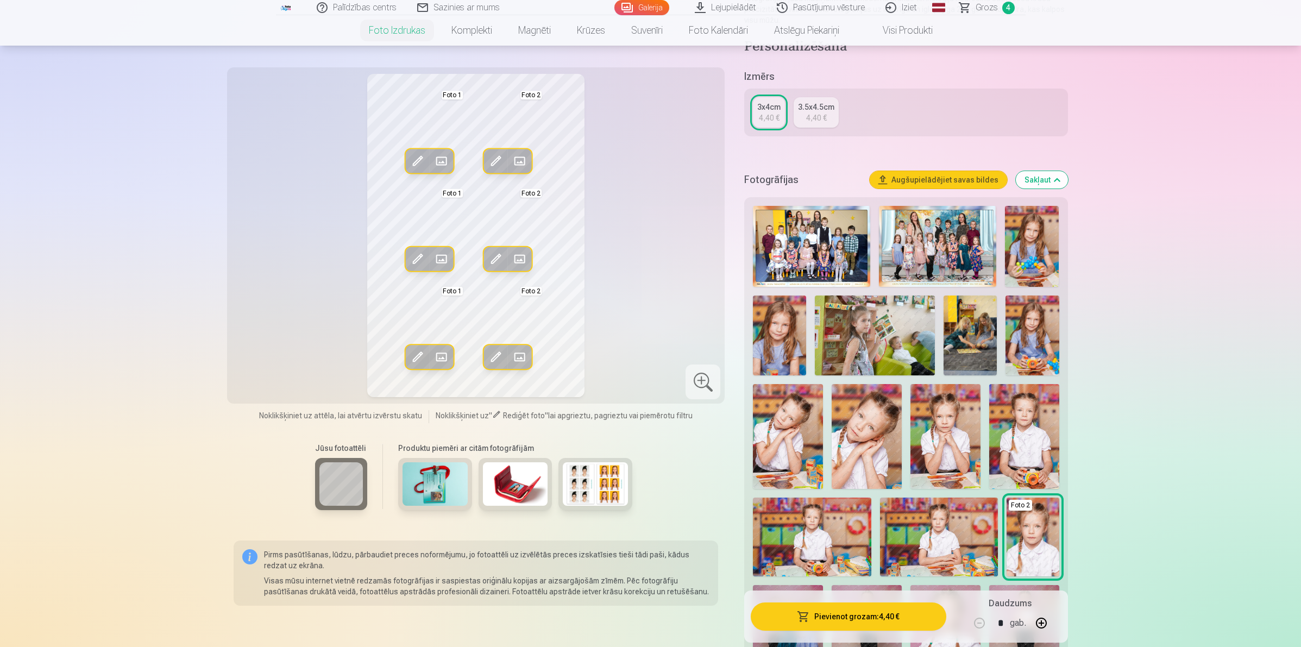
scroll to position [136, 0]
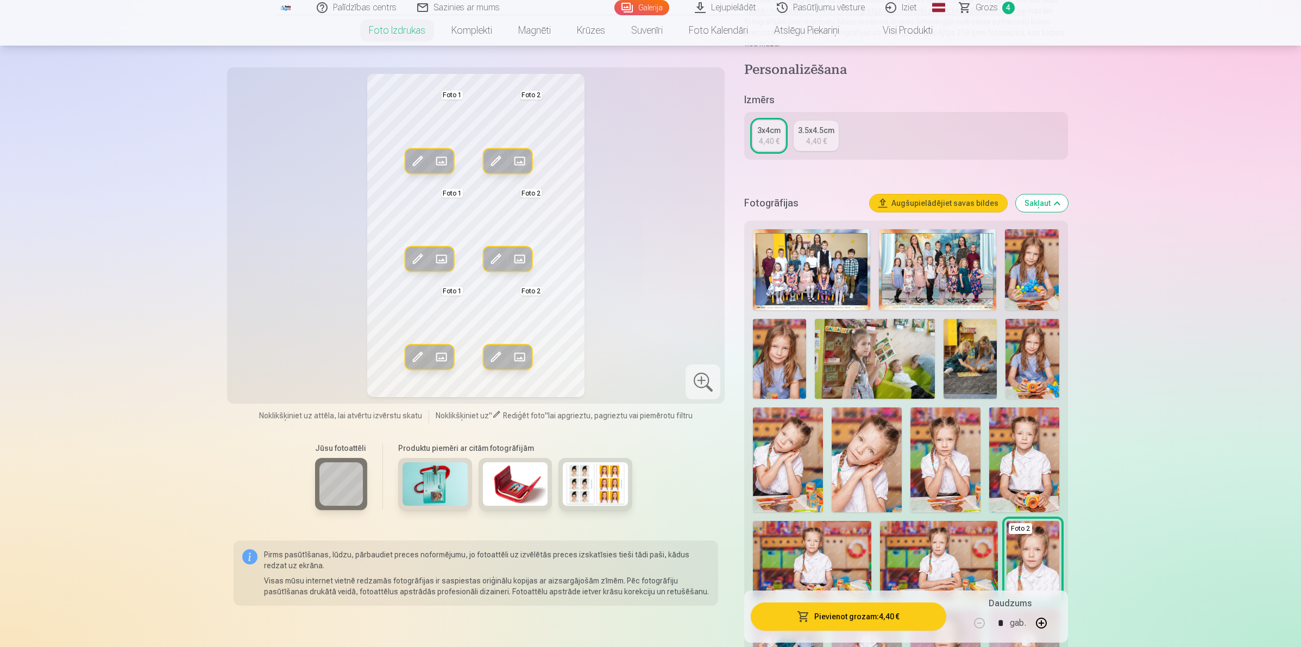
click at [807, 132] on div "3.5x4.5cm" at bounding box center [816, 130] width 36 height 11
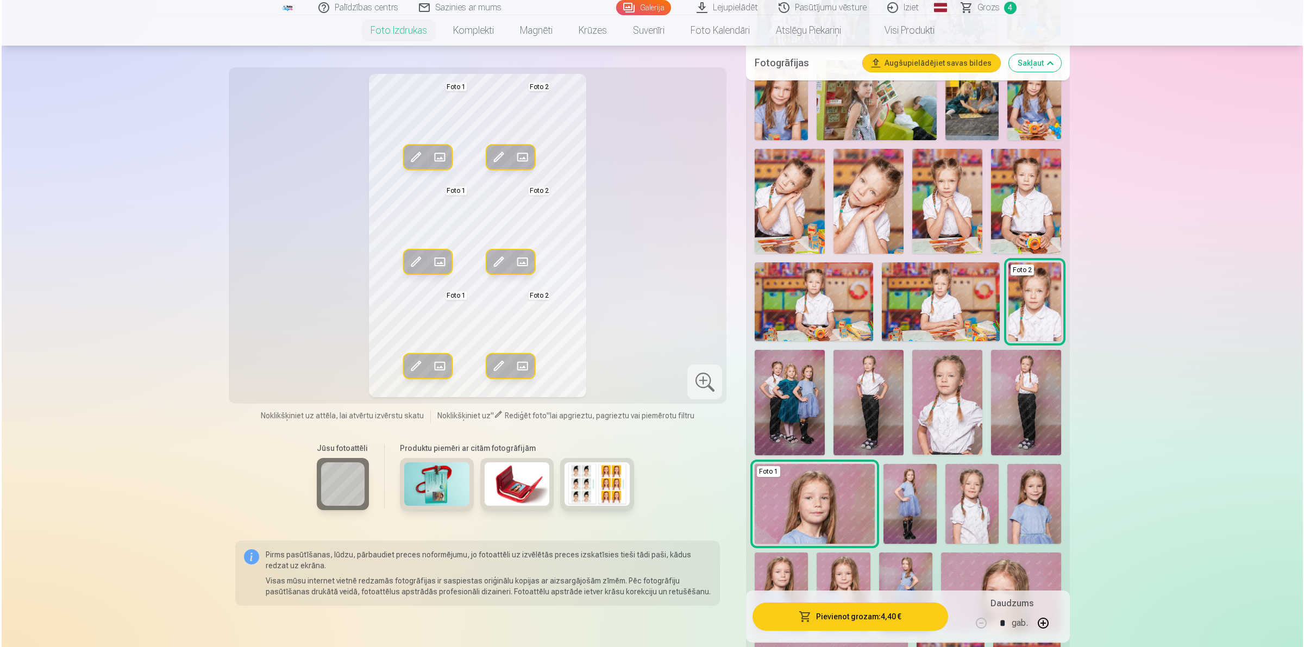
scroll to position [543, 0]
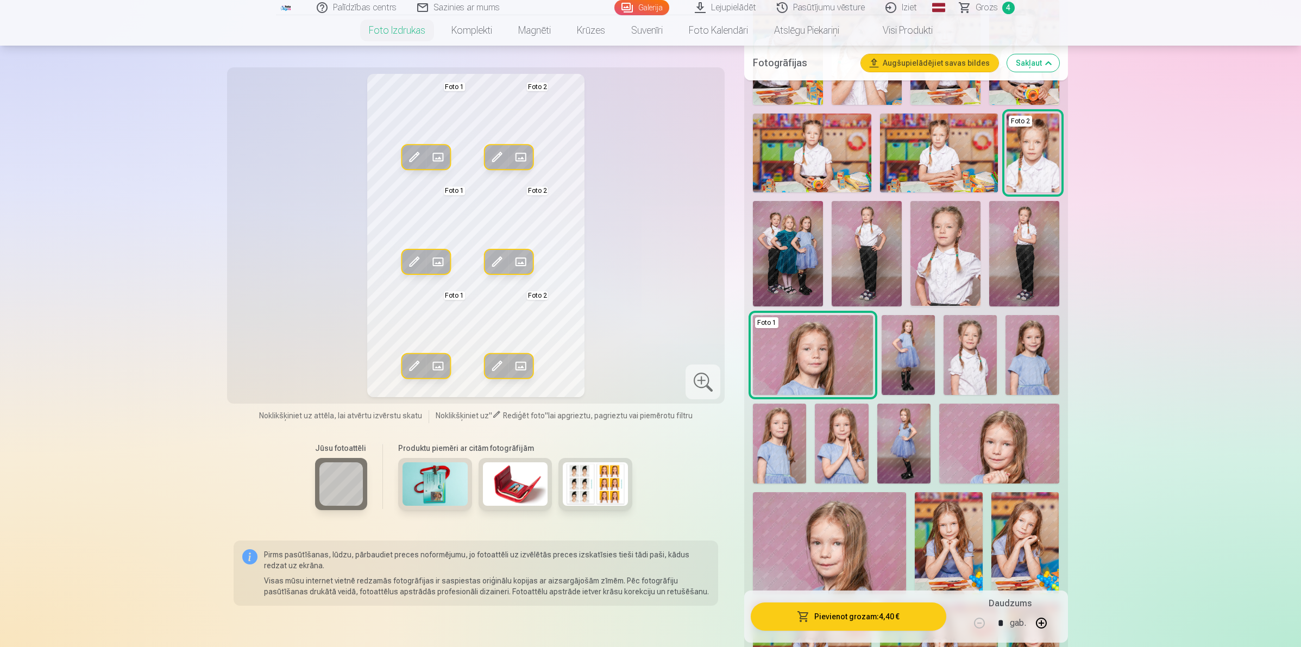
click at [843, 617] on button "Pievienot grozam : 4,40 €" at bounding box center [848, 617] width 195 height 28
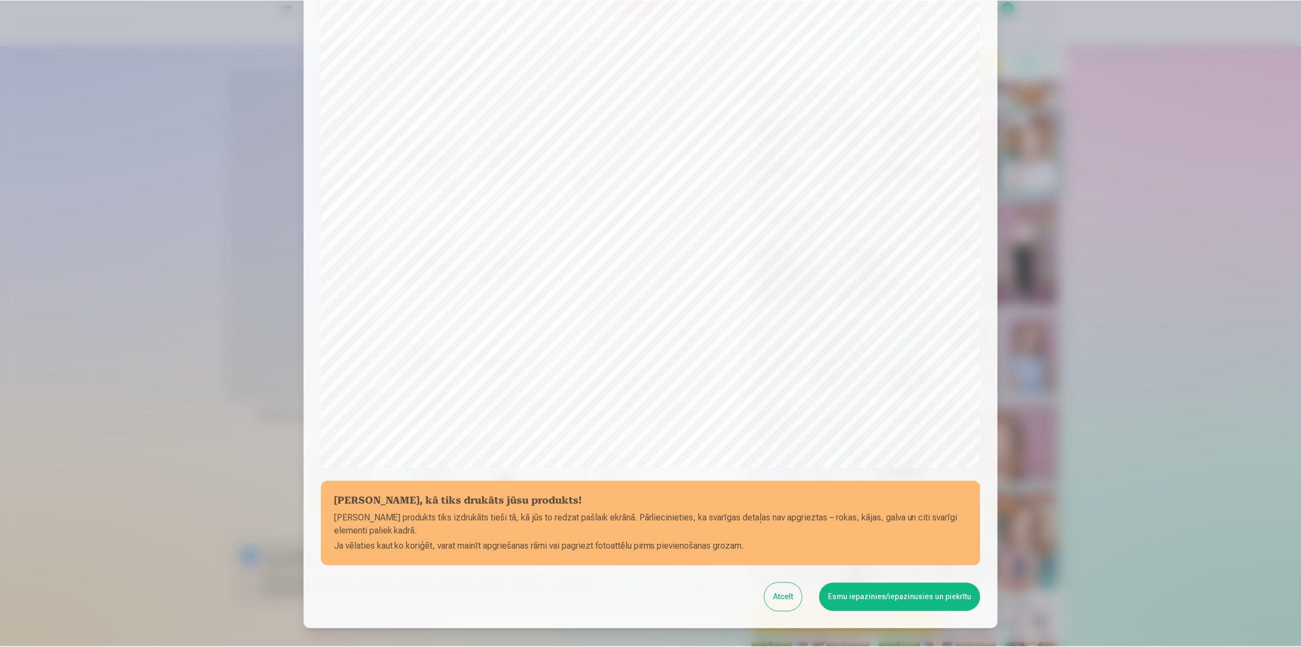
scroll to position [135, 0]
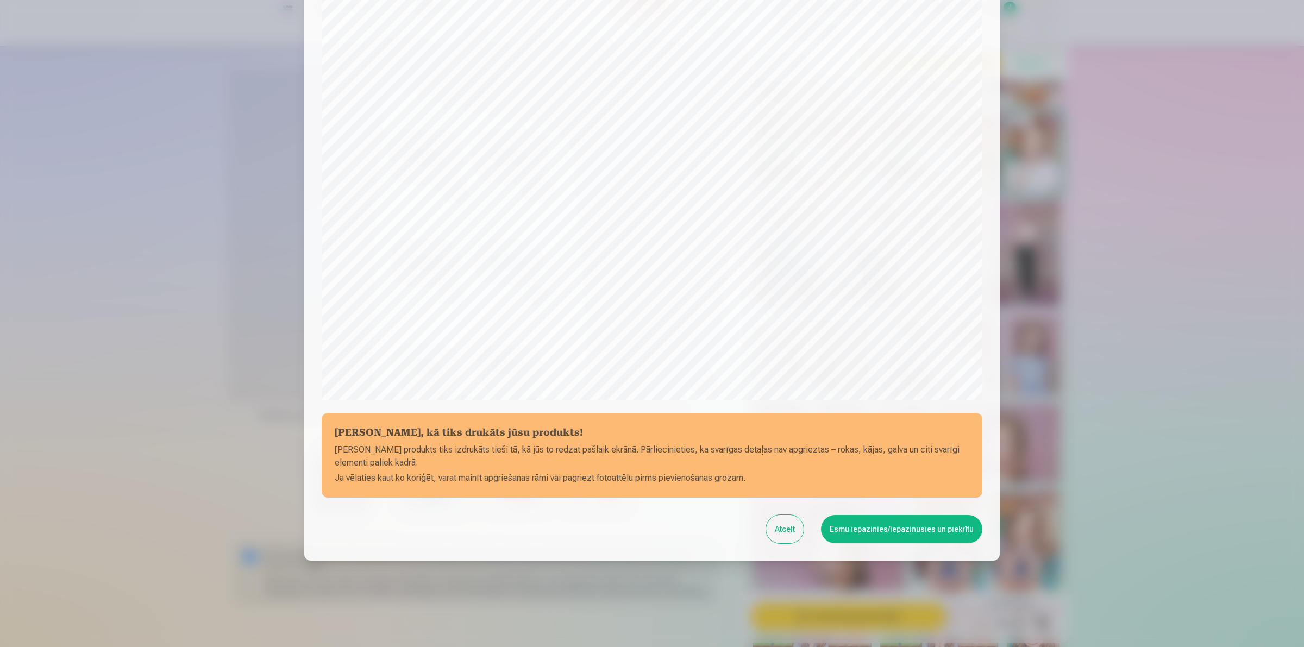
click at [856, 523] on button "Esmu iepazinies/iepazinusies un piekrītu" at bounding box center [901, 529] width 161 height 28
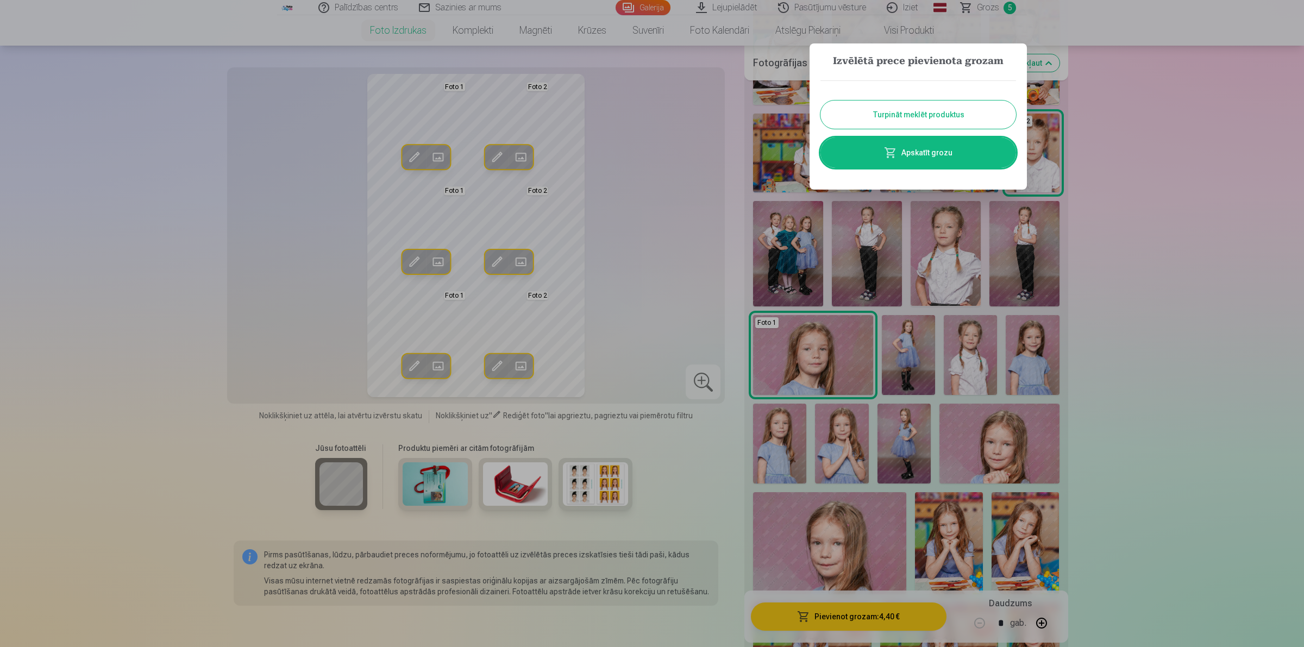
click at [924, 118] on button "Turpināt meklēt produktus" at bounding box center [918, 115] width 196 height 28
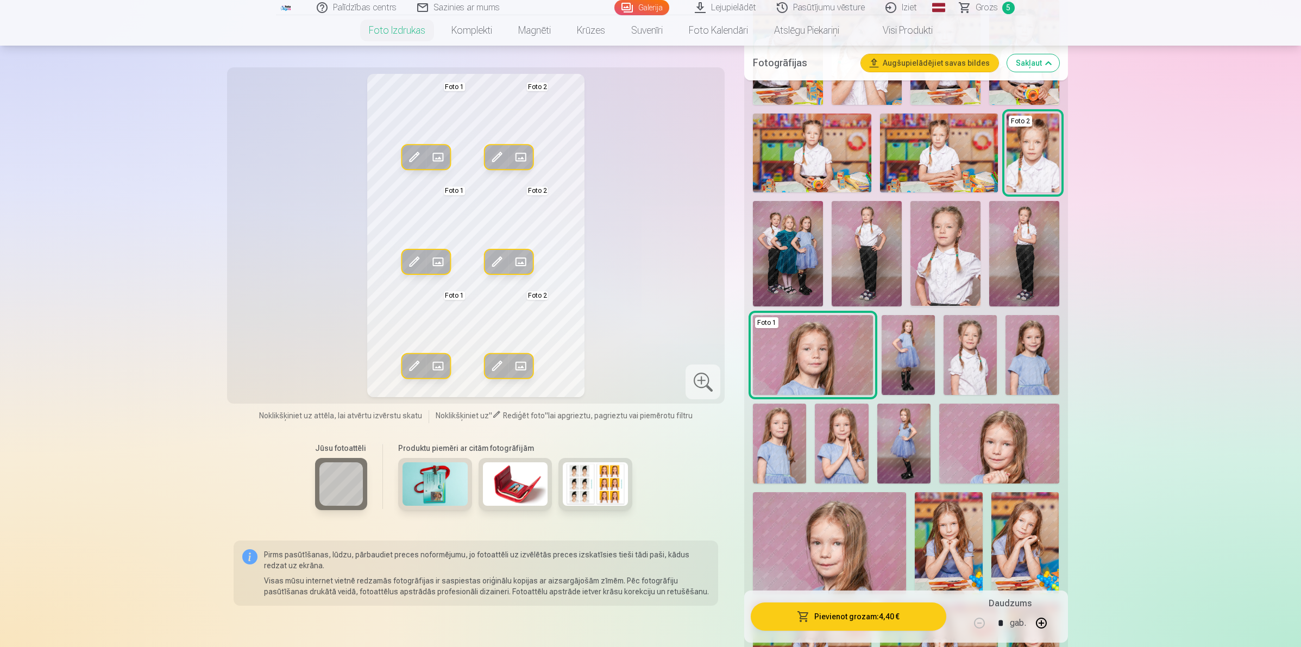
click at [786, 253] on img at bounding box center [788, 253] width 70 height 105
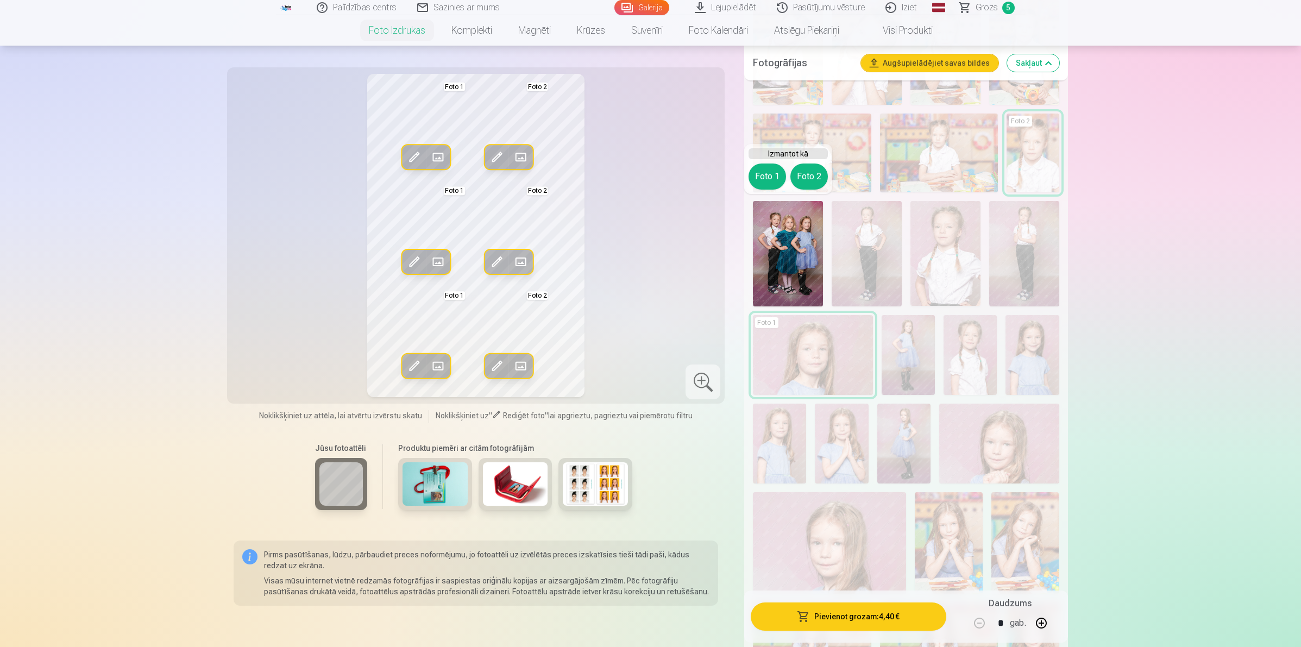
scroll to position [340, 0]
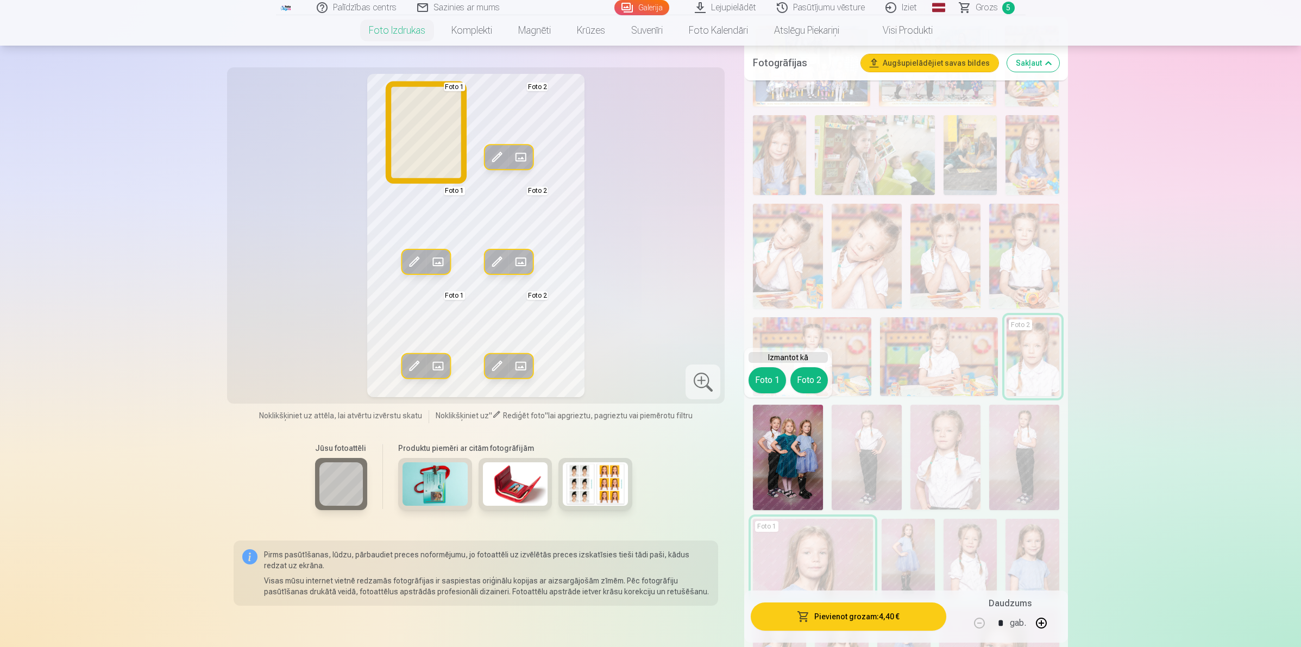
click at [754, 375] on button "Foto 1" at bounding box center [767, 380] width 37 height 26
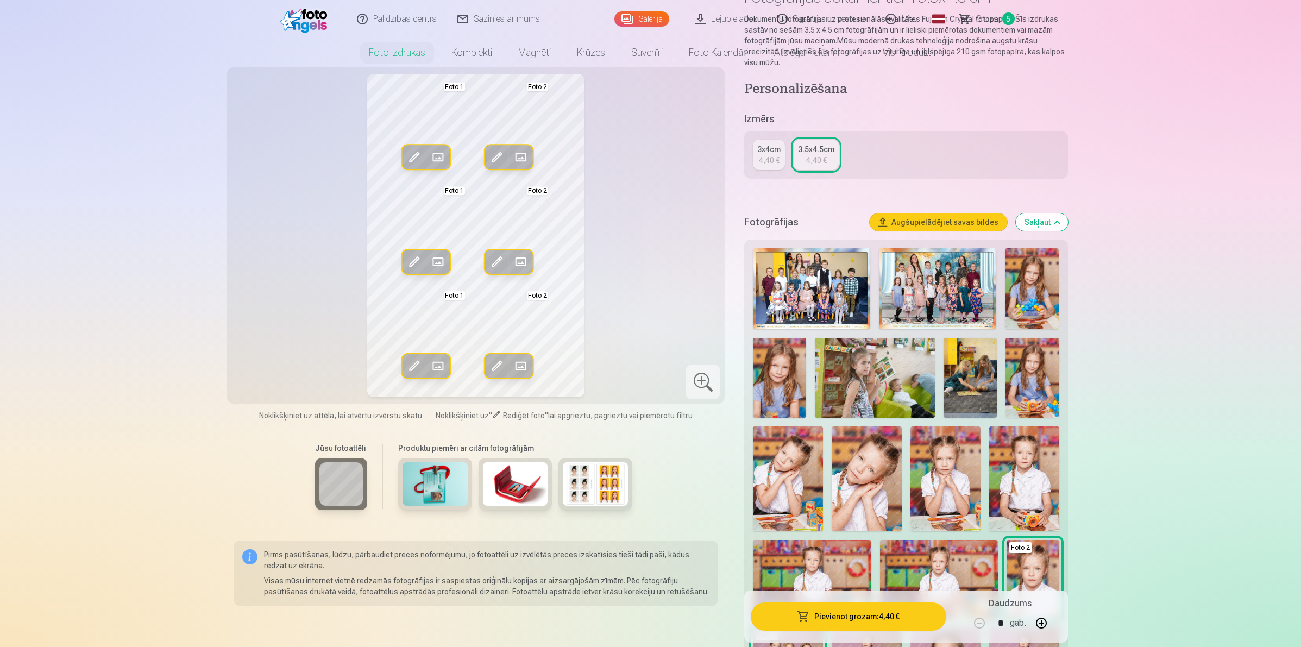
scroll to position [0, 0]
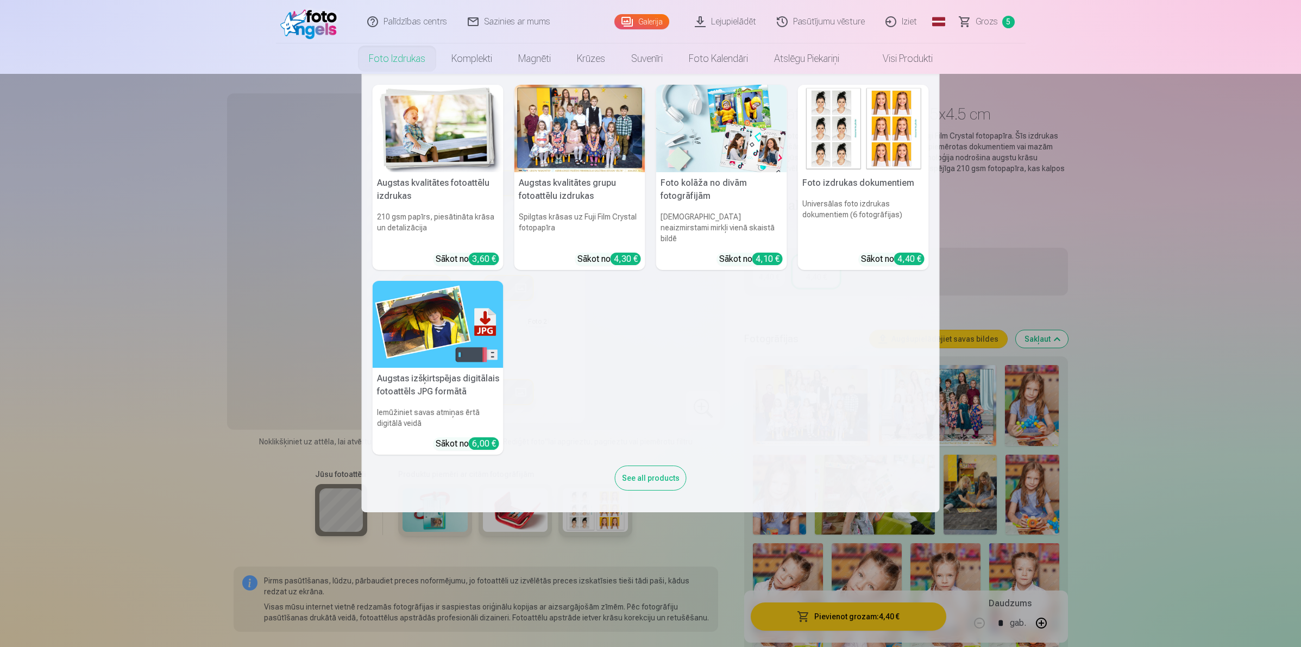
click at [683, 131] on img at bounding box center [721, 128] width 131 height 87
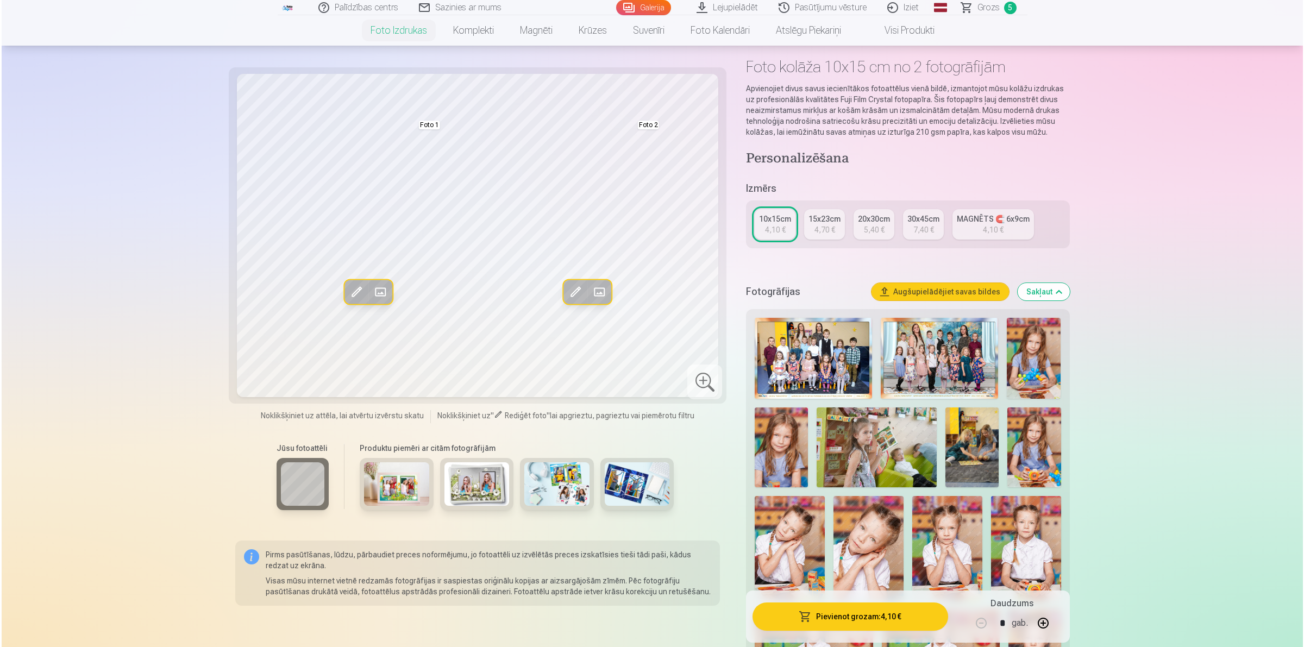
scroll to position [136, 0]
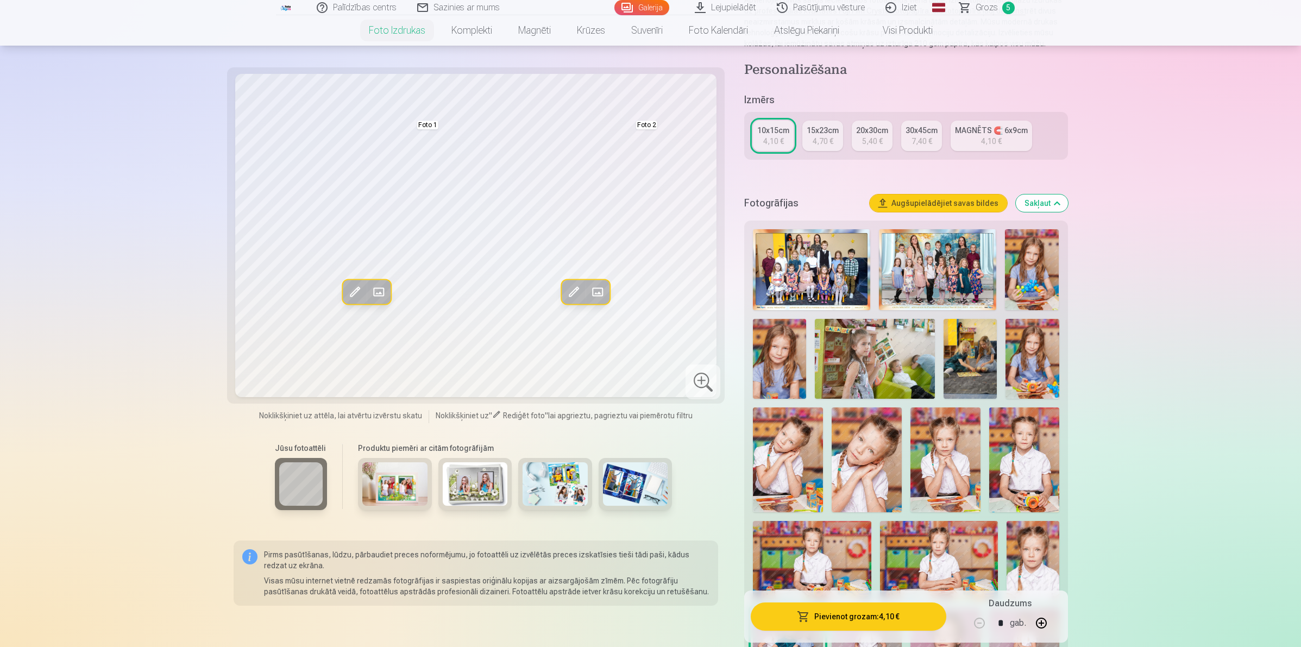
click at [598, 291] on span at bounding box center [596, 291] width 17 height 17
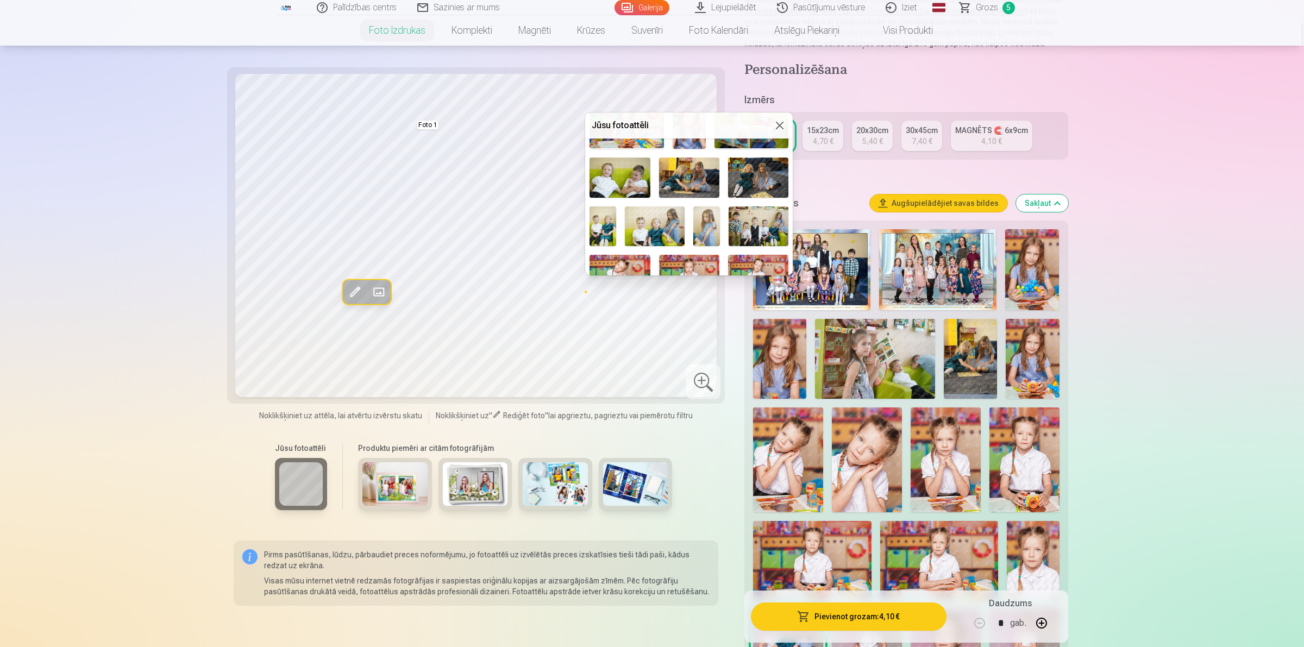
scroll to position [440, 0]
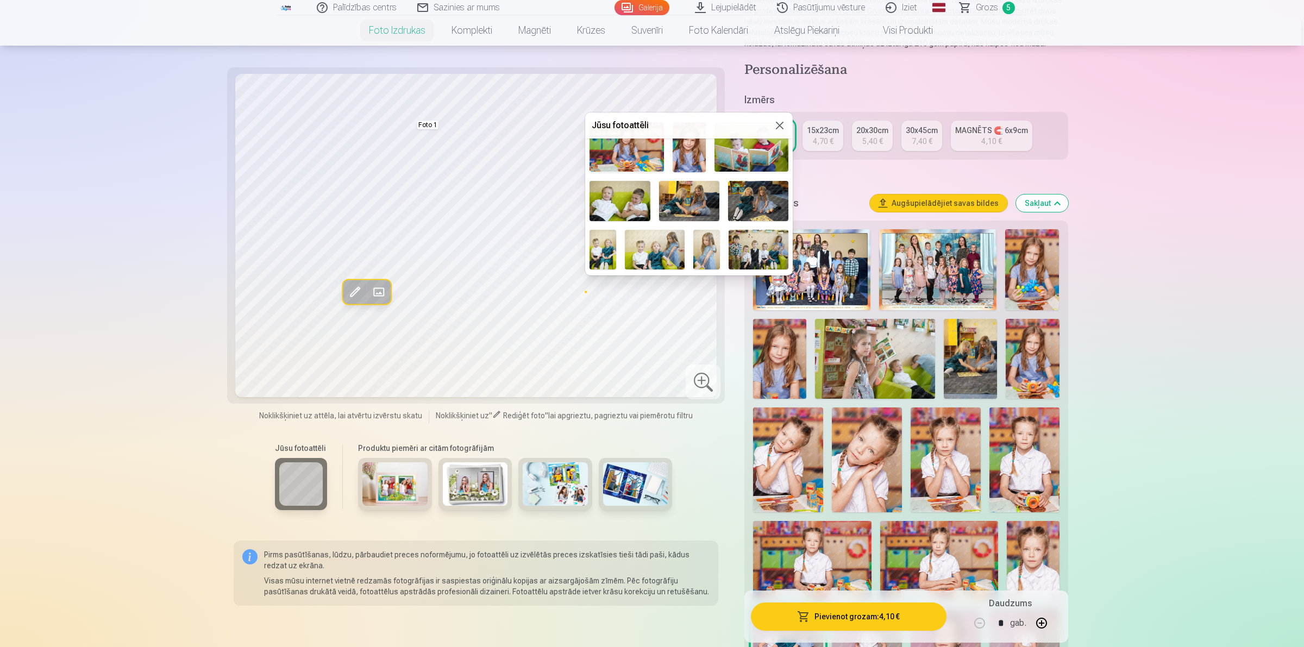
click at [759, 244] on img at bounding box center [759, 250] width 60 height 40
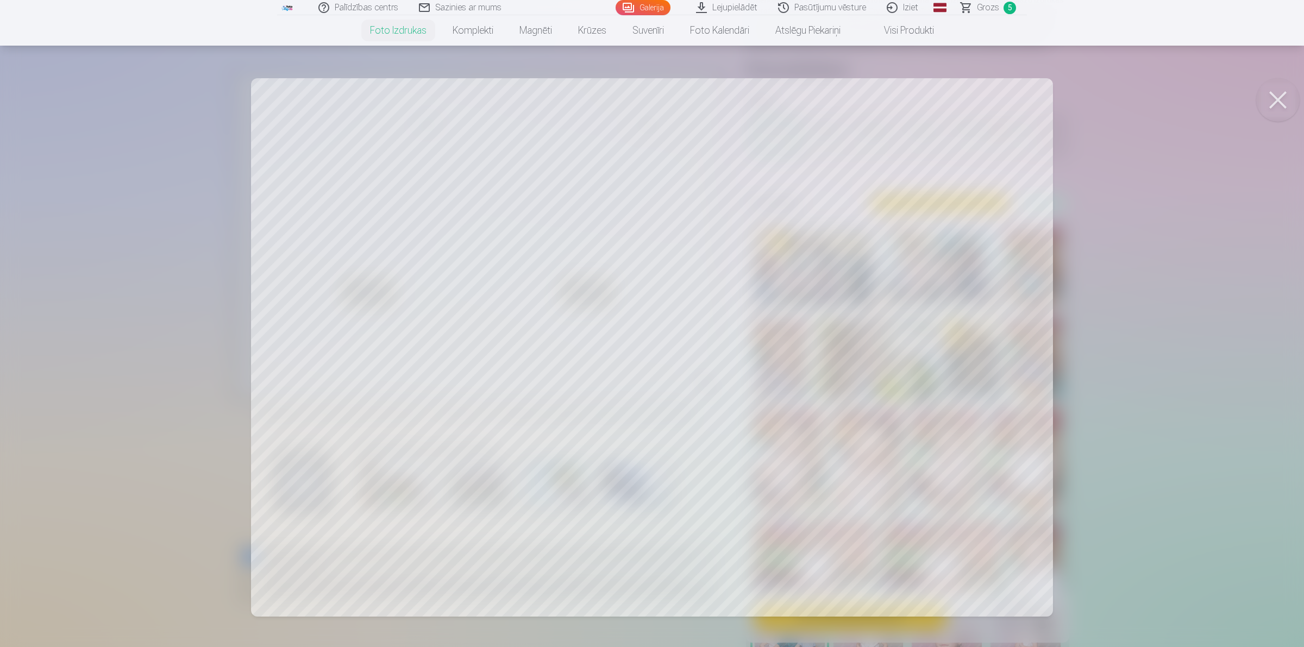
click at [886, 342] on div at bounding box center [652, 323] width 1304 height 647
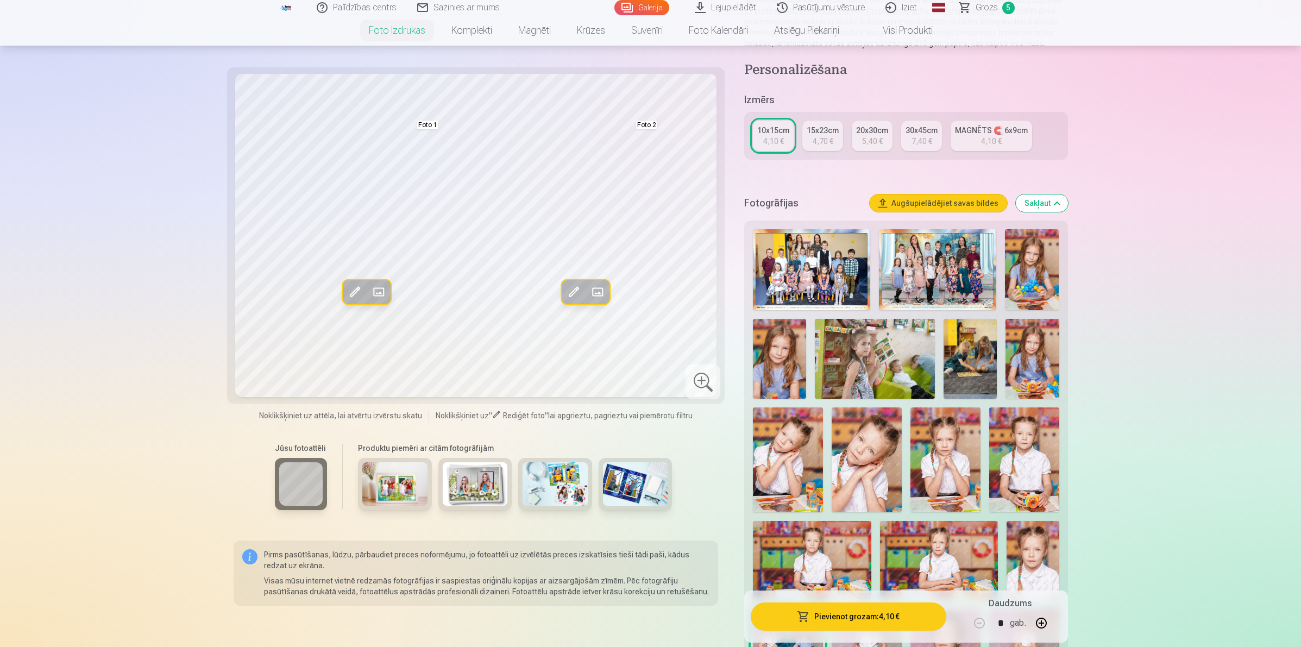
click at [598, 290] on span at bounding box center [596, 291] width 17 height 17
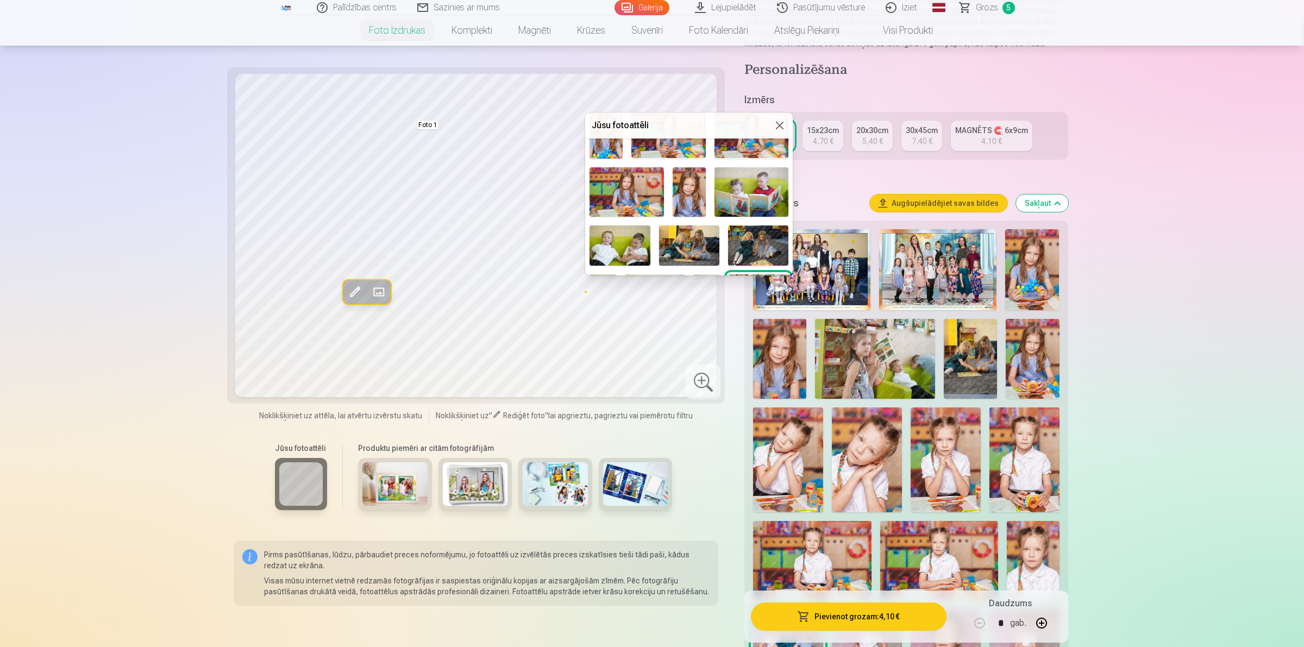
scroll to position [372, 0]
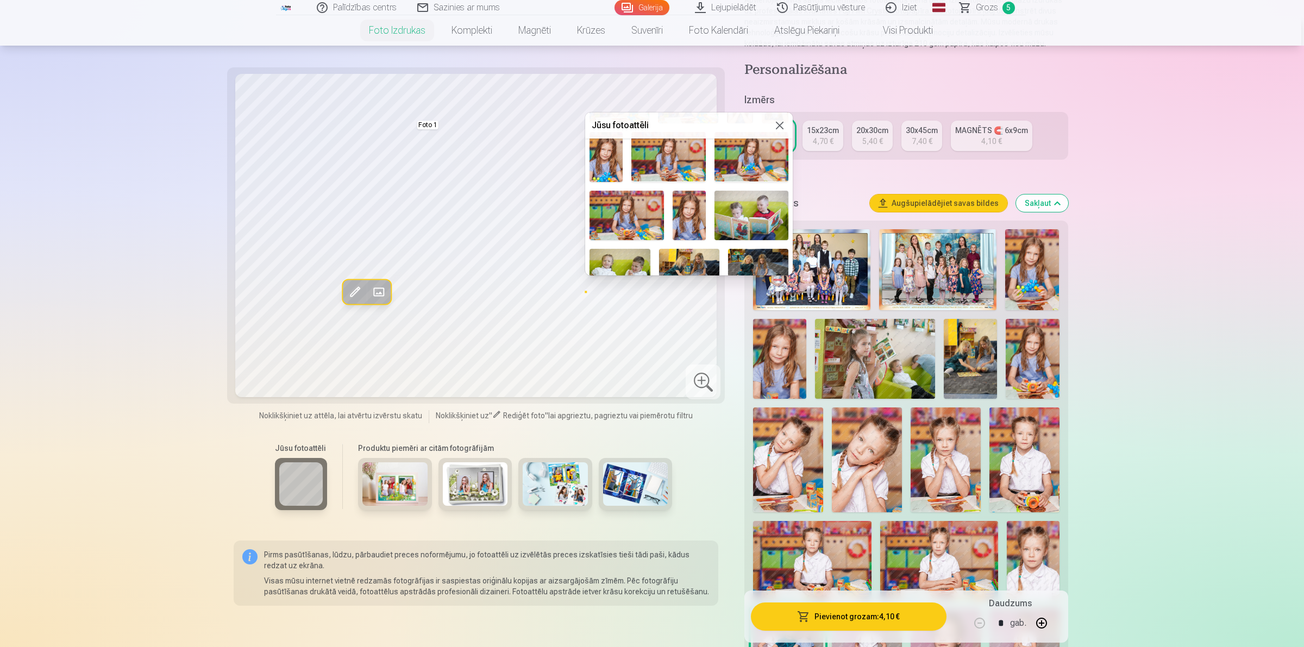
click at [732, 202] on img at bounding box center [751, 215] width 74 height 49
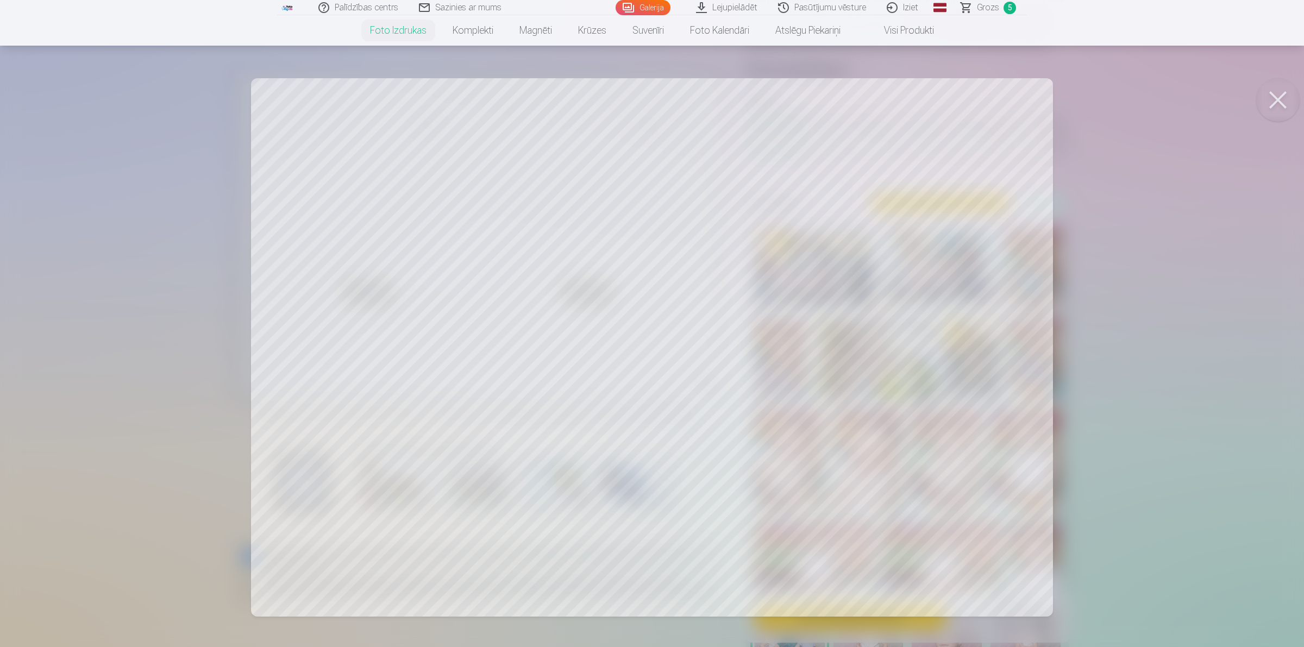
click at [858, 283] on div at bounding box center [652, 323] width 1304 height 647
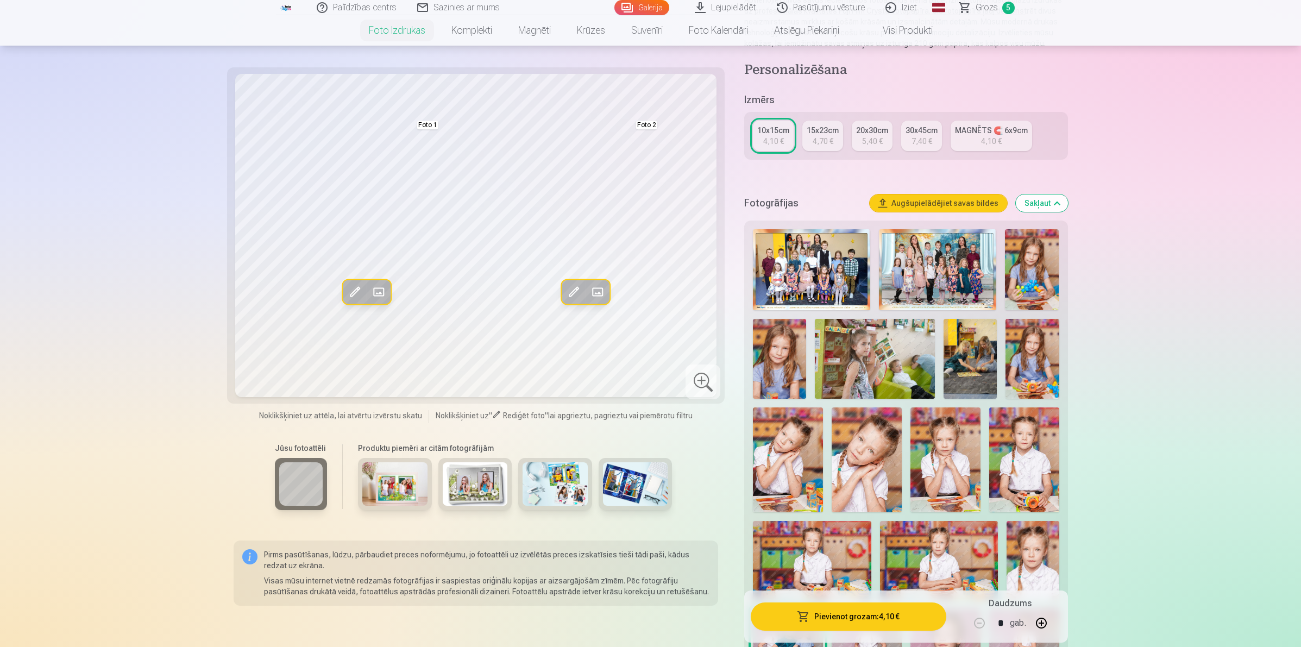
click at [601, 285] on span at bounding box center [596, 291] width 17 height 17
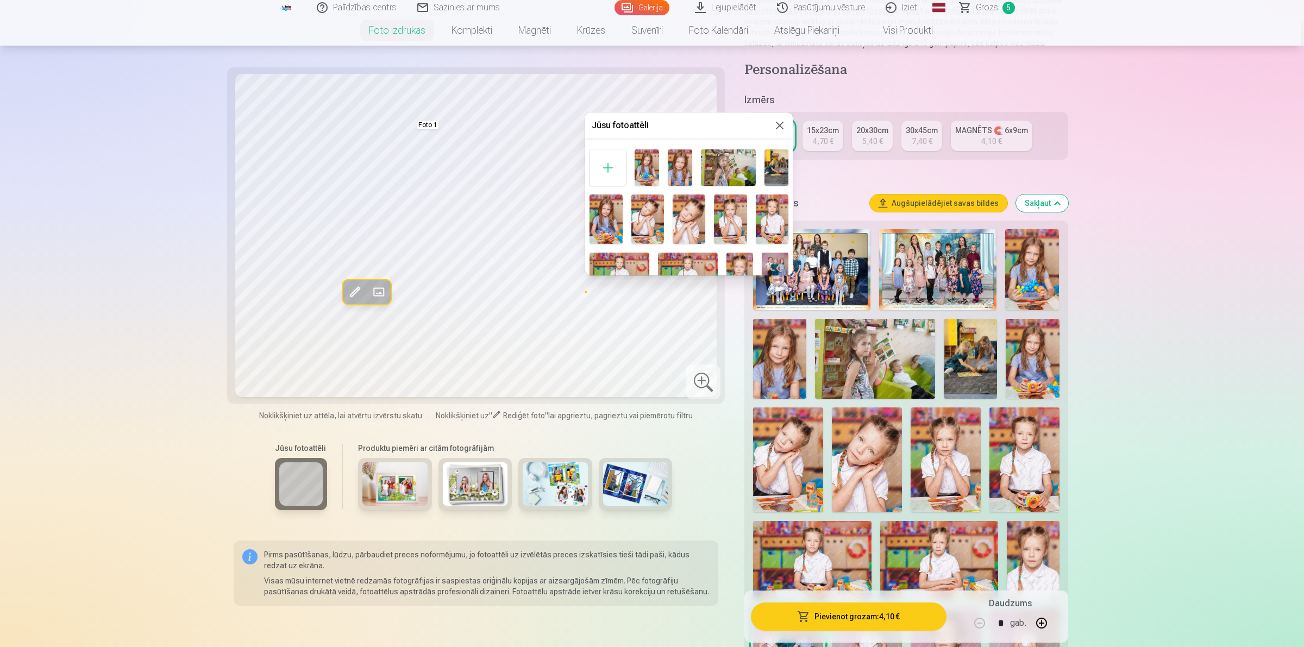
click at [766, 167] on img at bounding box center [776, 167] width 24 height 36
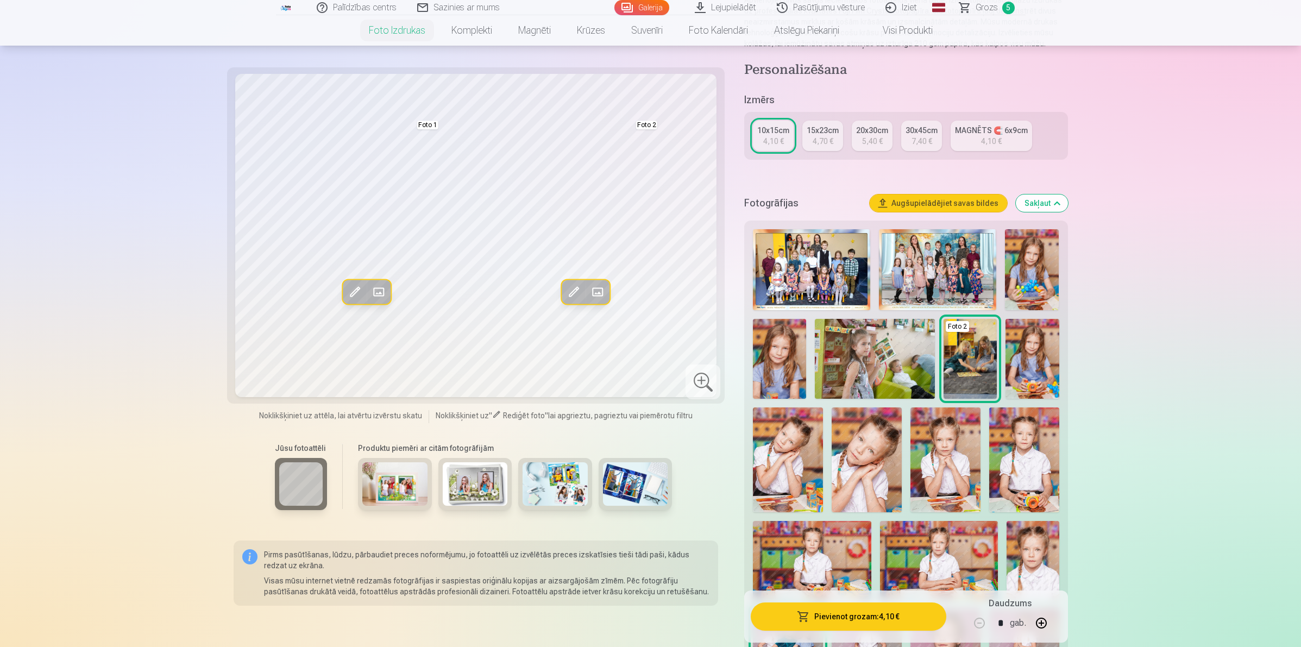
click at [600, 284] on span at bounding box center [596, 291] width 17 height 17
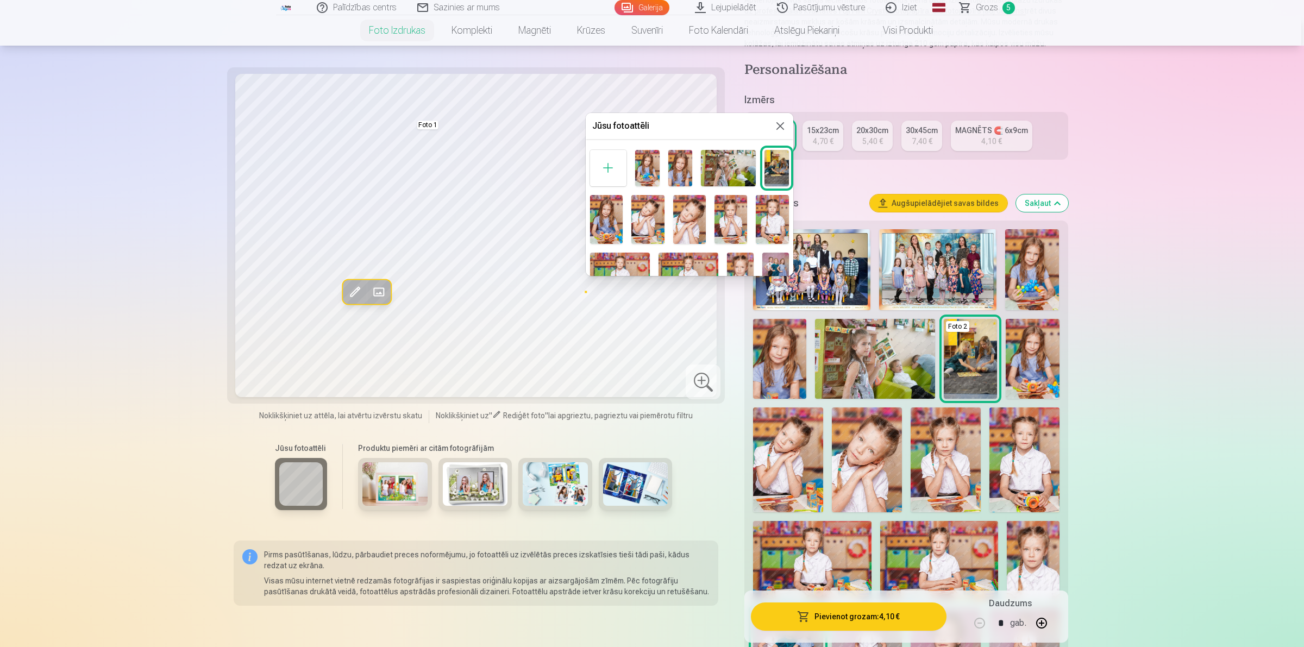
scroll to position [136, 0]
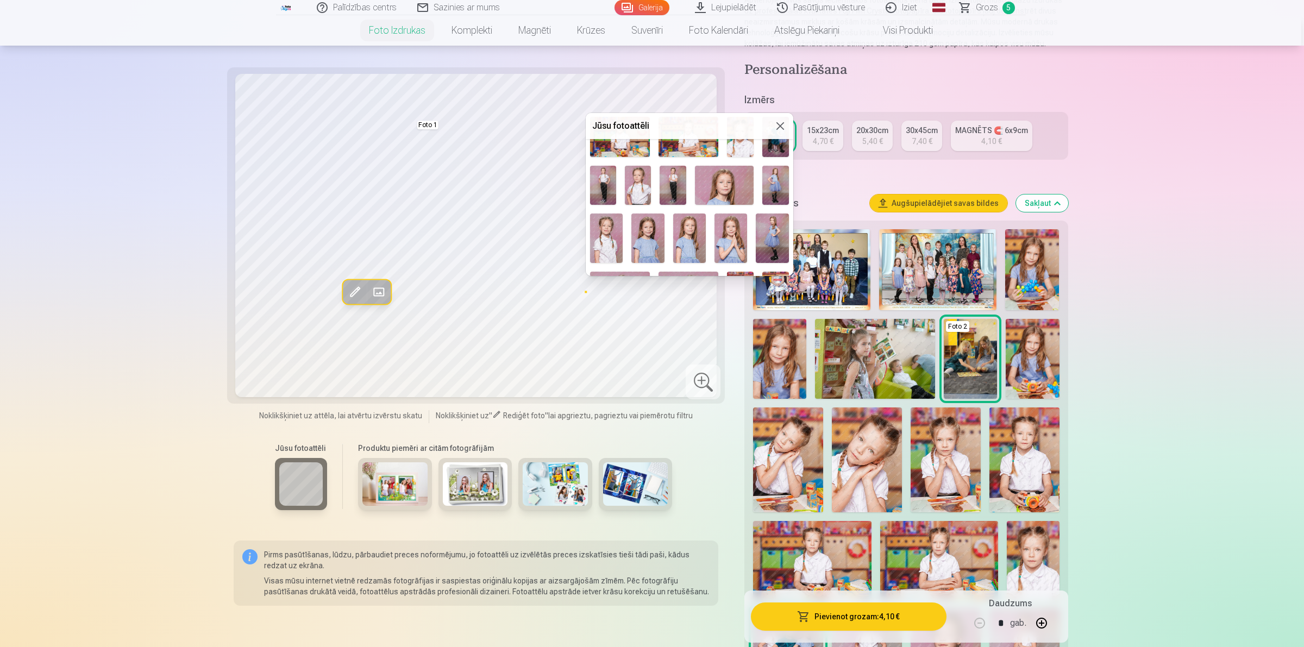
click at [605, 183] on img at bounding box center [603, 186] width 26 height 40
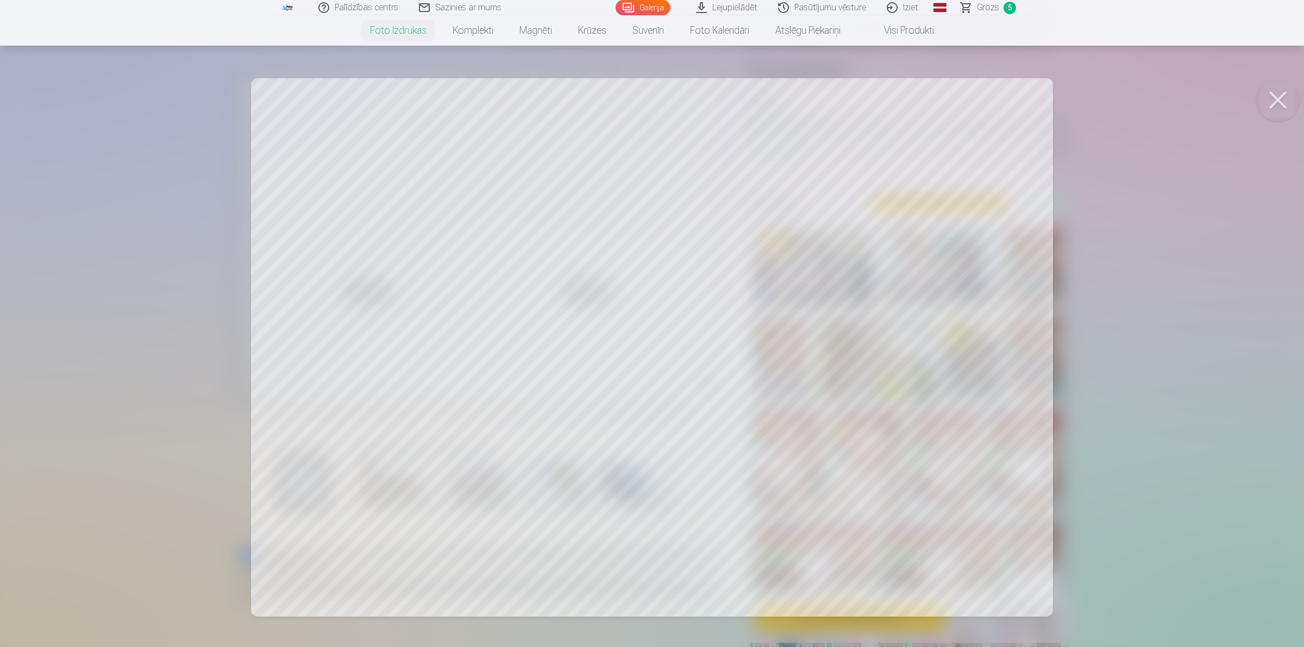
click at [796, 287] on div at bounding box center [652, 323] width 1304 height 647
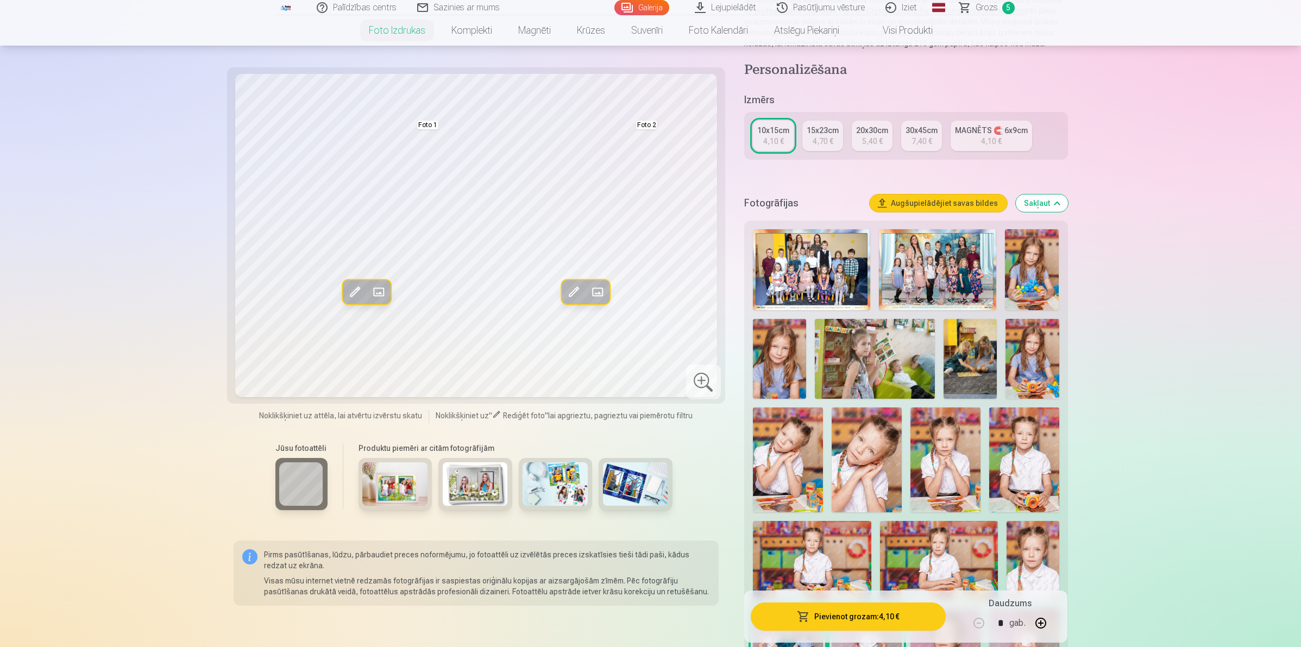
click at [599, 292] on span at bounding box center [596, 291] width 17 height 17
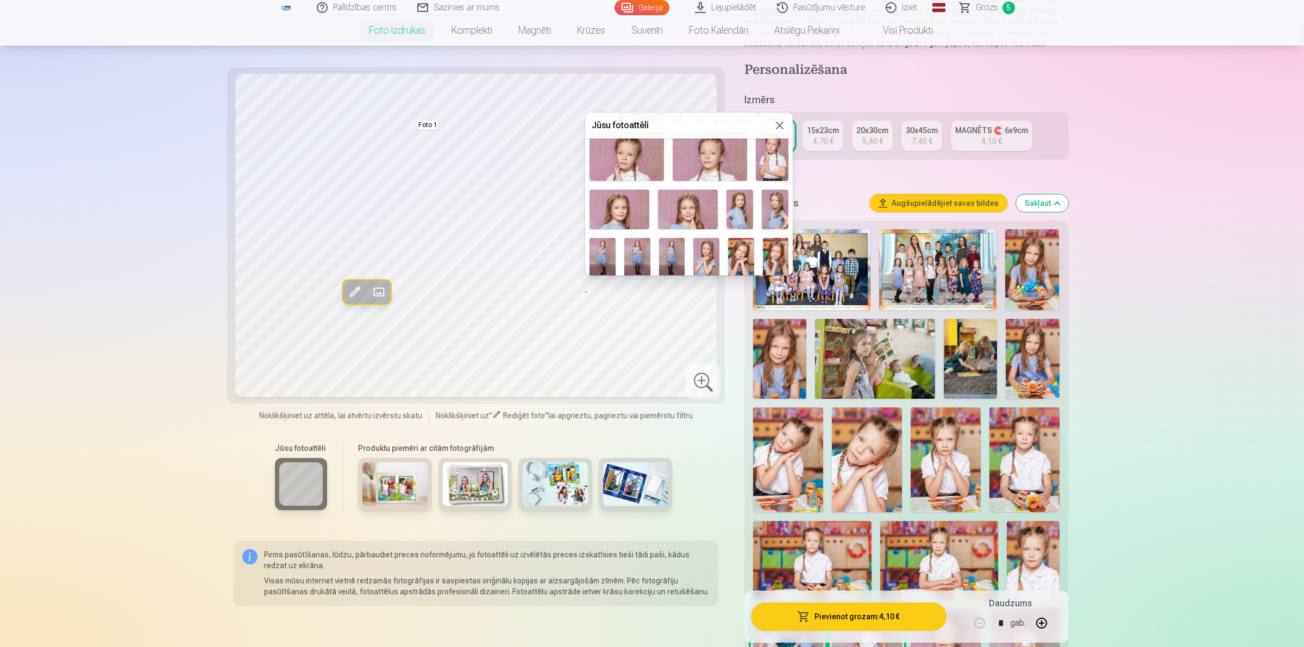
scroll to position [780, 0]
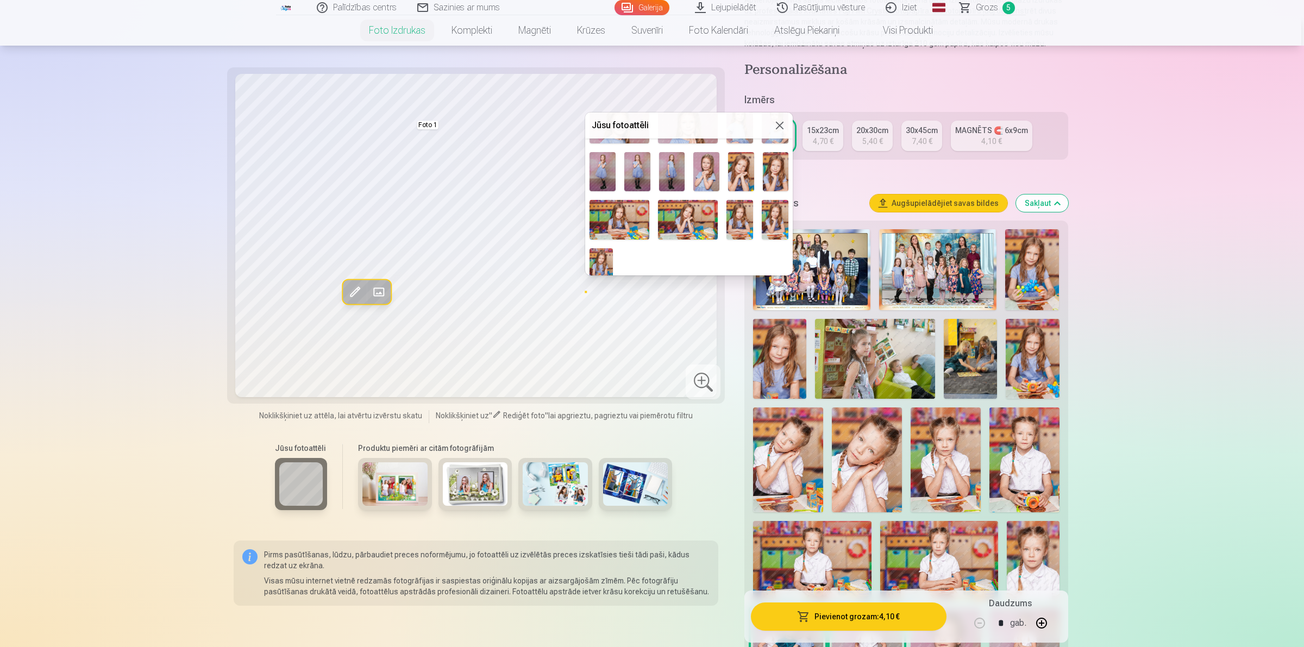
click at [601, 161] on img at bounding box center [602, 171] width 26 height 39
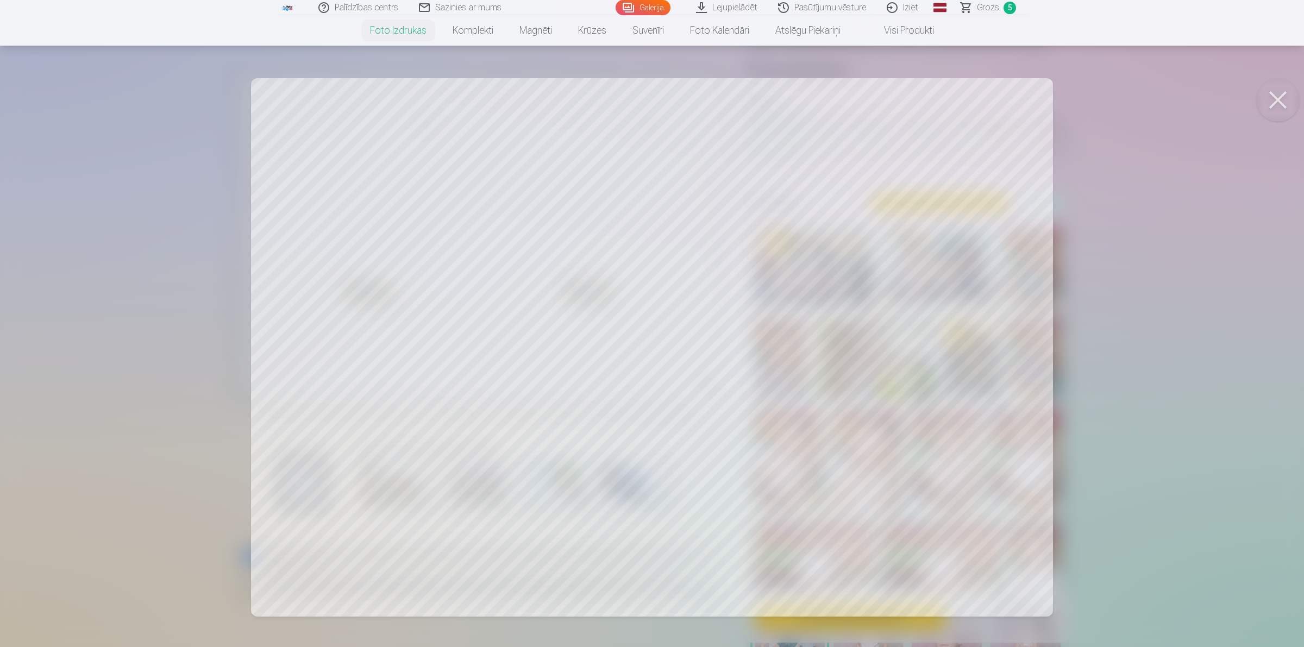
click at [813, 278] on div at bounding box center [652, 323] width 1304 height 647
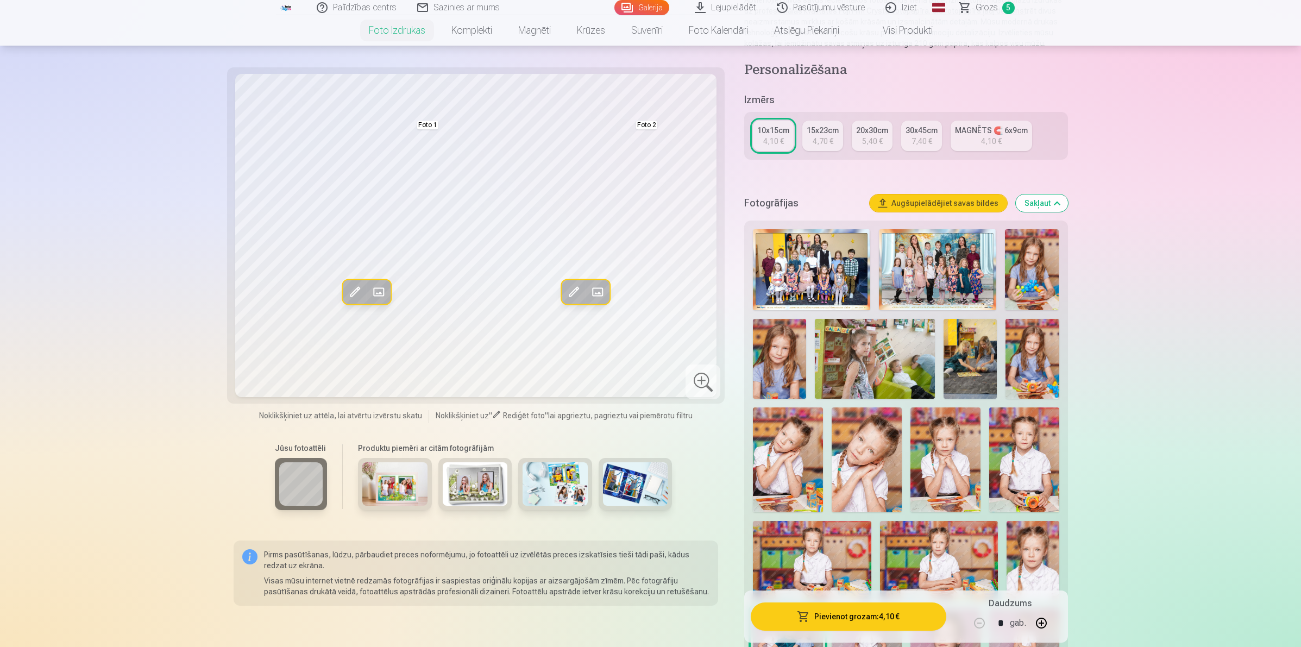
click at [592, 288] on span at bounding box center [596, 291] width 17 height 17
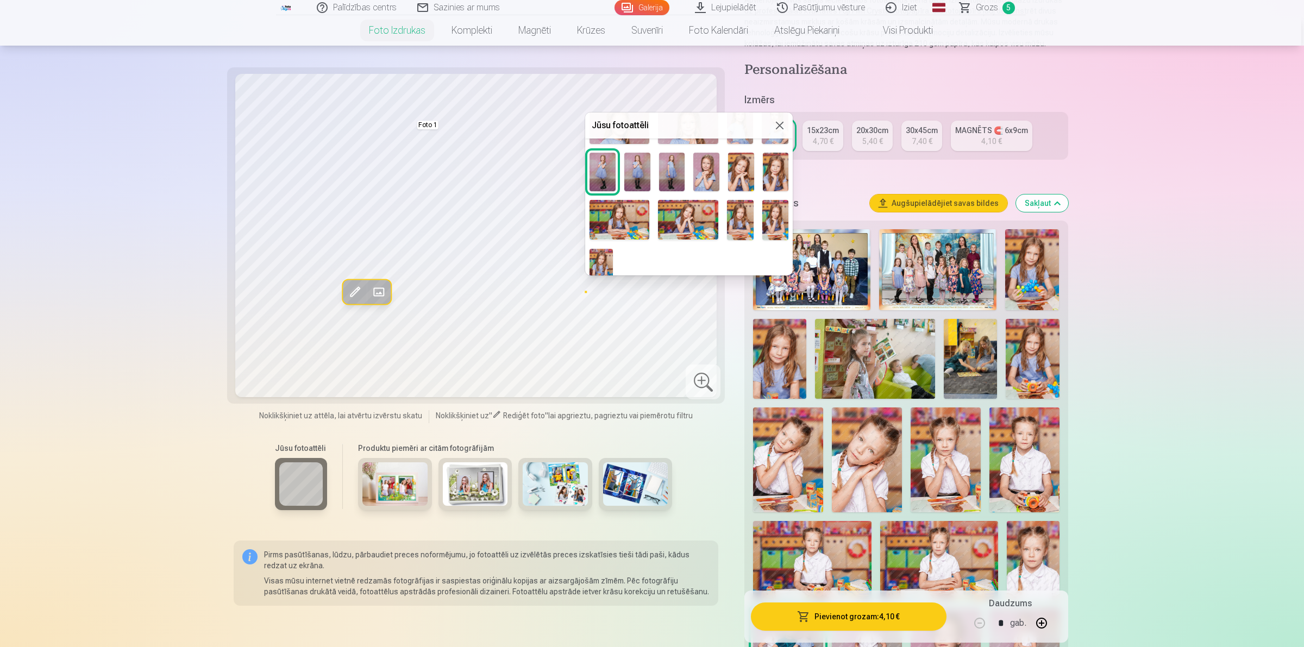
click at [636, 160] on img at bounding box center [637, 172] width 26 height 39
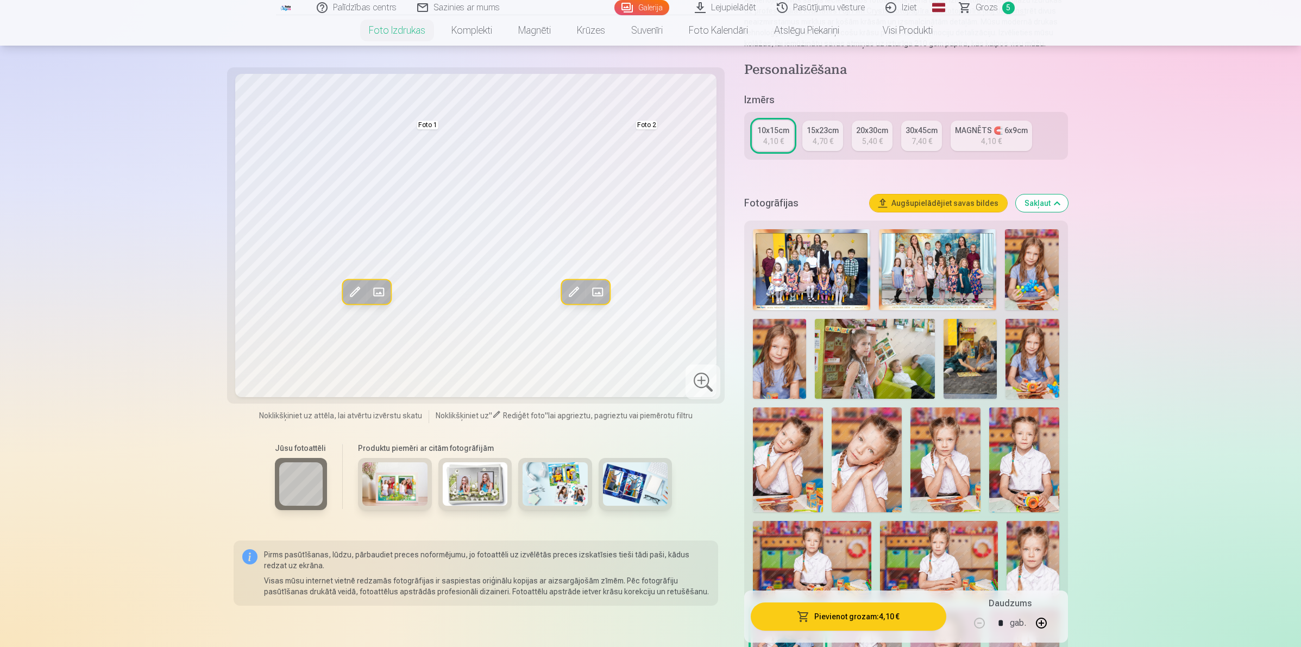
click at [594, 284] on span at bounding box center [596, 291] width 17 height 17
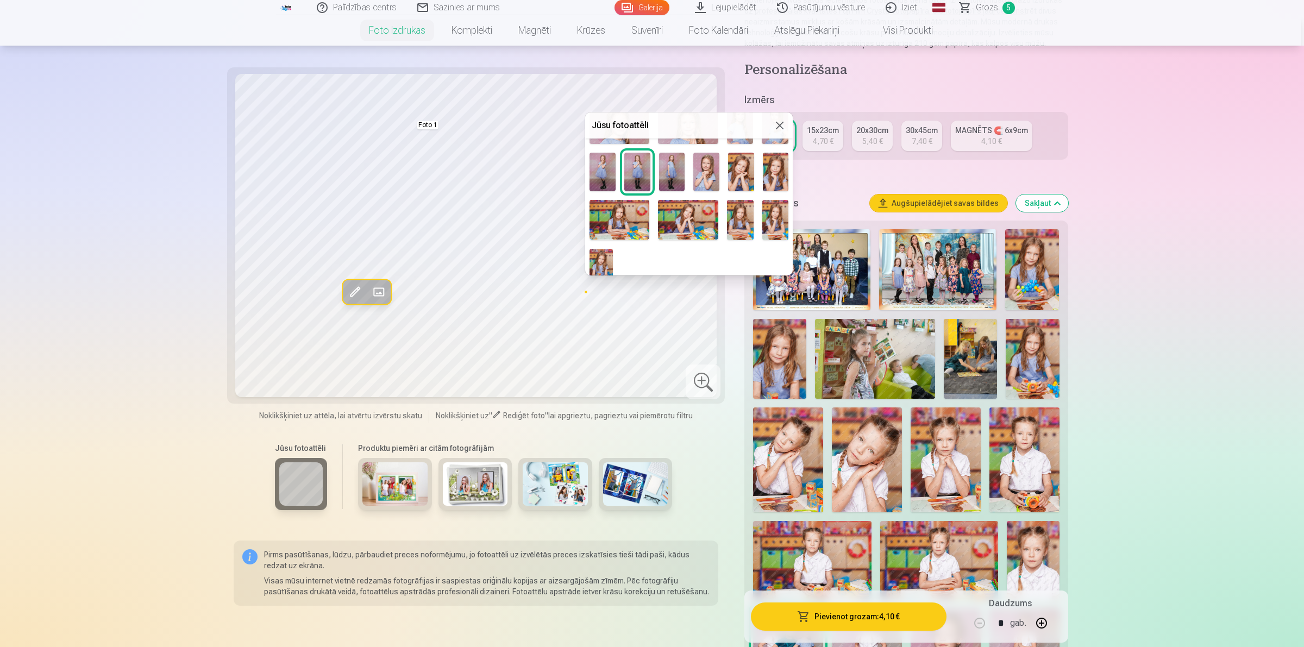
click at [663, 164] on img at bounding box center [672, 172] width 26 height 39
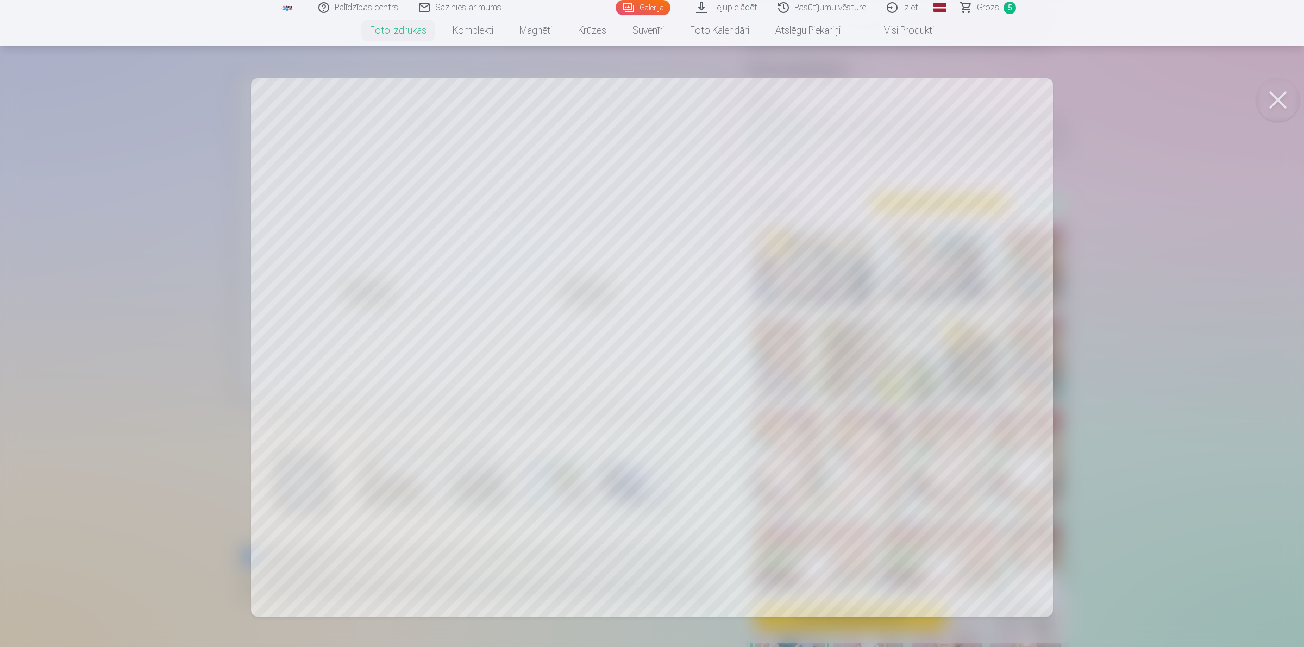
click at [858, 299] on div at bounding box center [652, 323] width 1304 height 647
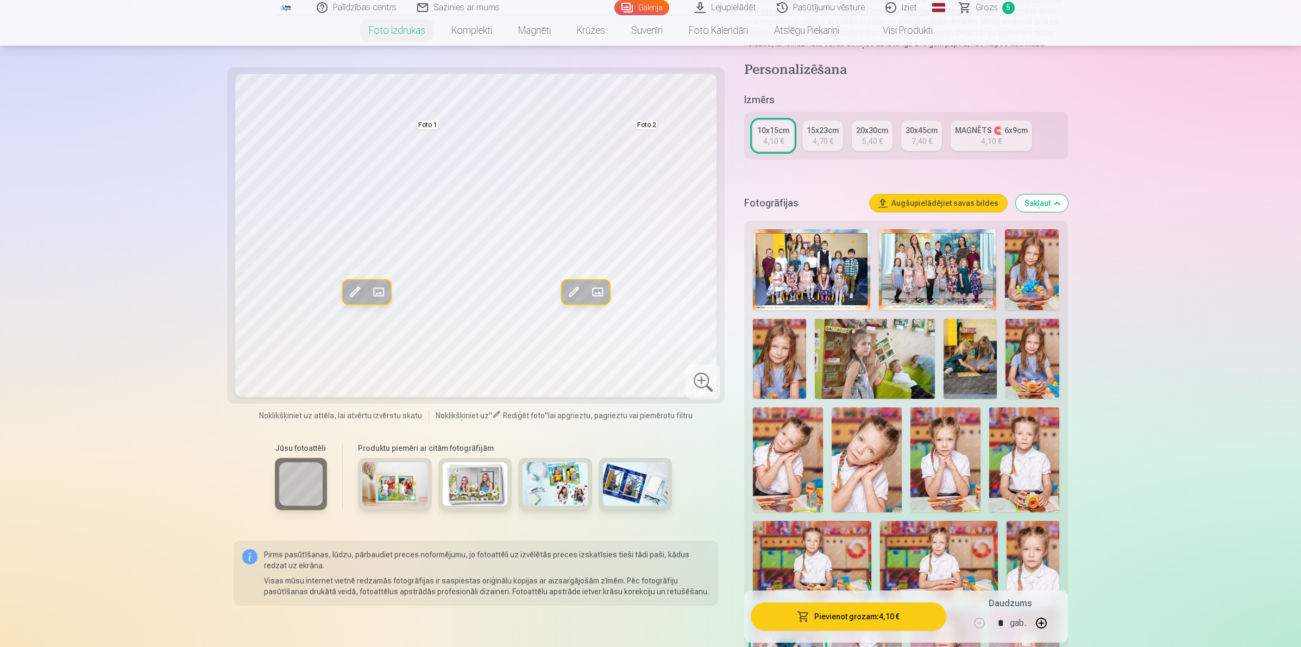
click at [599, 288] on span at bounding box center [596, 291] width 17 height 17
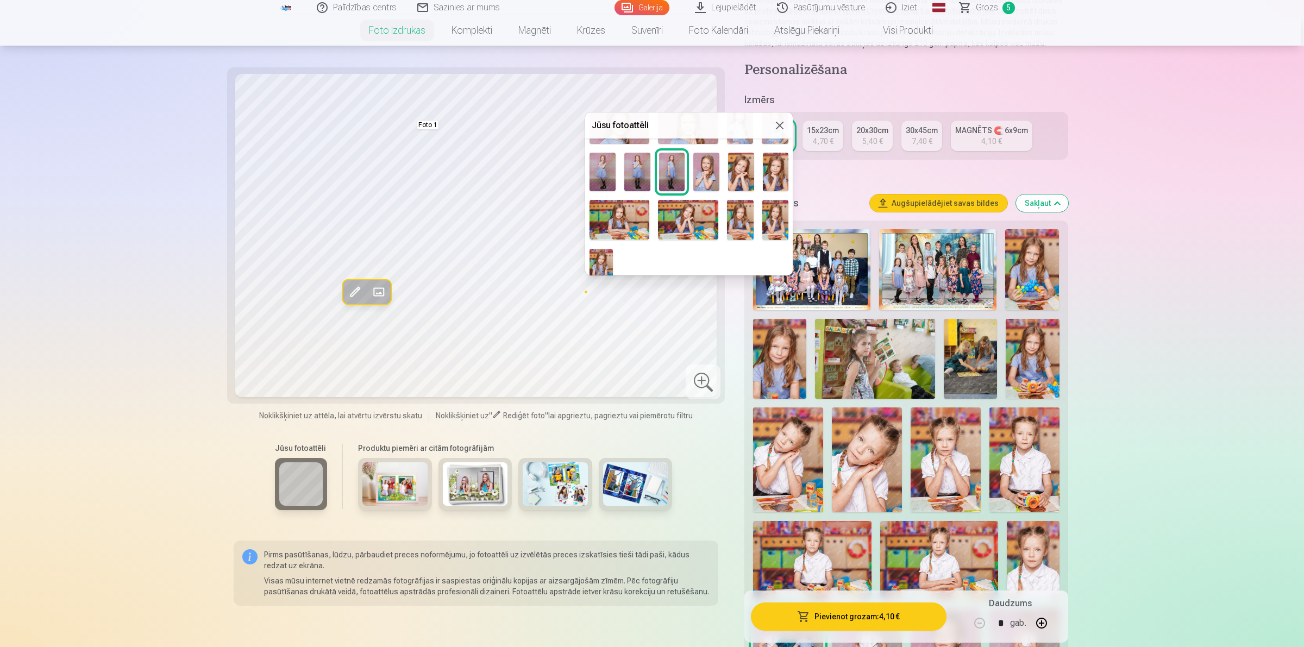
click at [614, 158] on img at bounding box center [602, 172] width 26 height 39
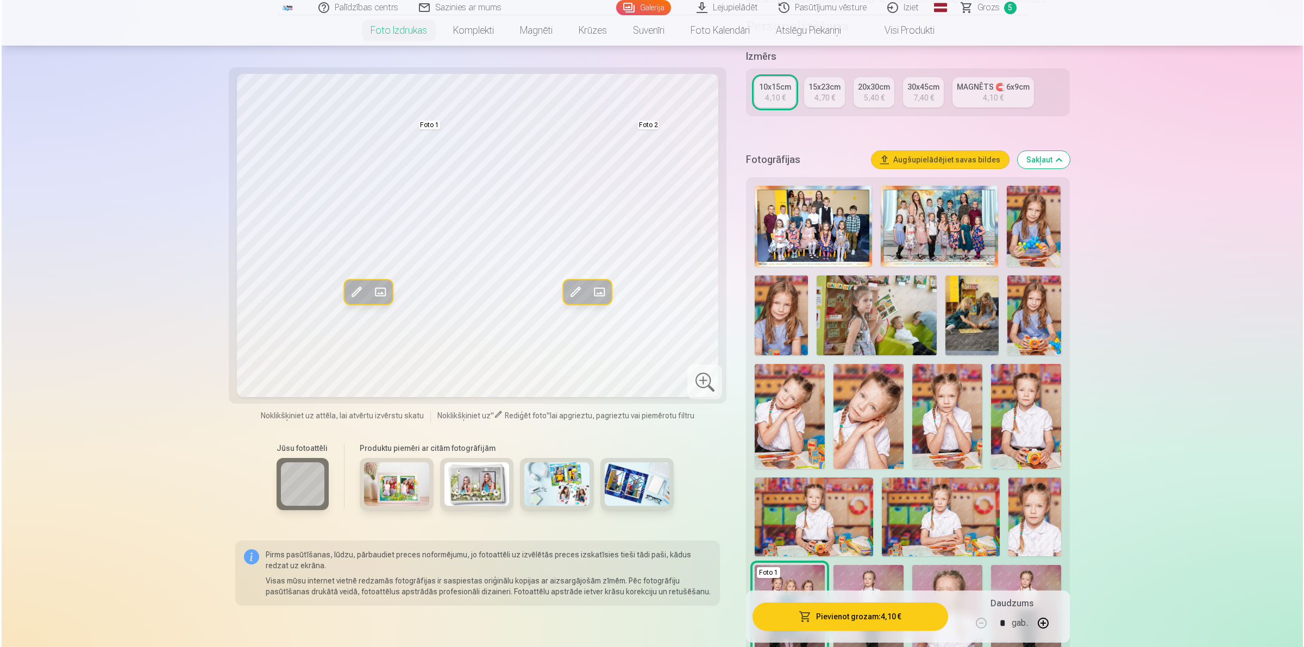
scroll to position [204, 0]
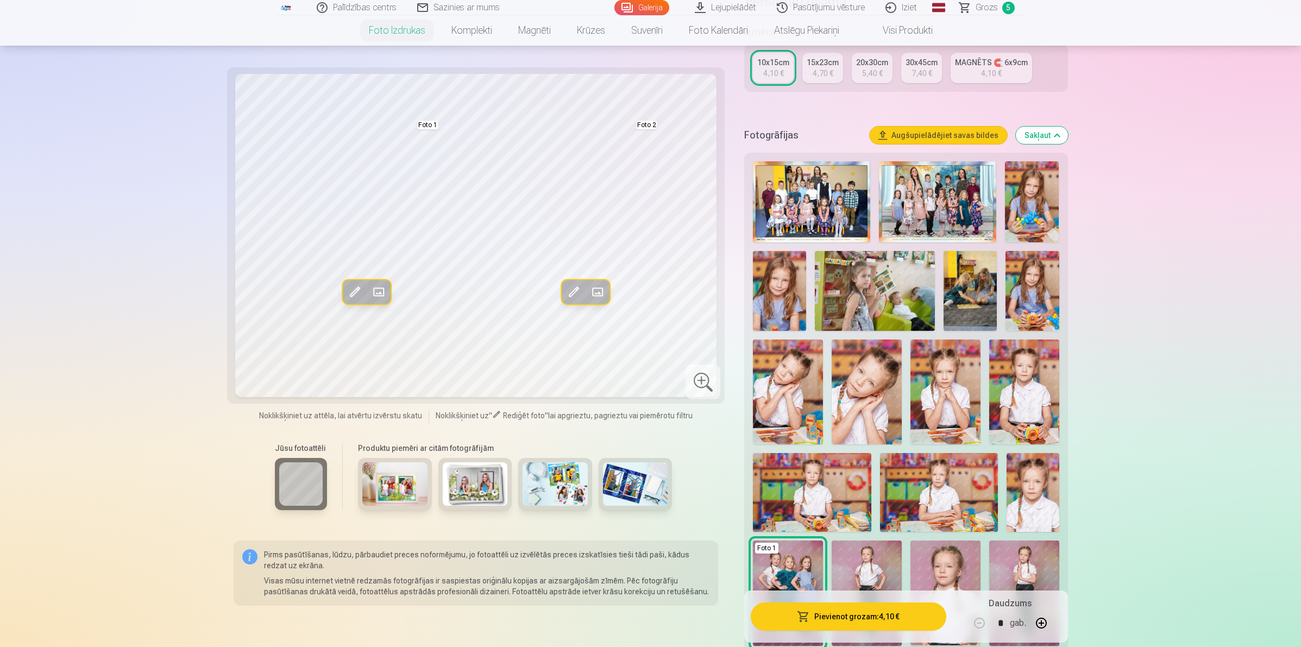
click at [838, 619] on button "Pievienot grozam : 4,10 €" at bounding box center [848, 617] width 195 height 28
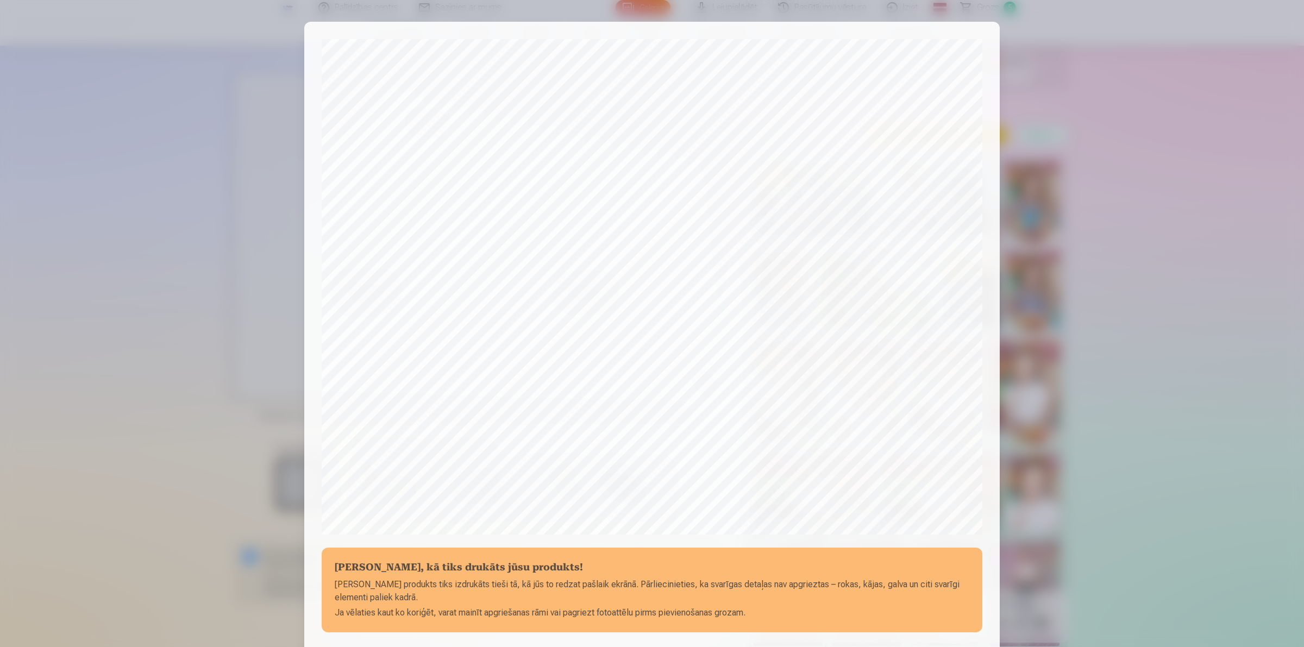
scroll to position [135, 0]
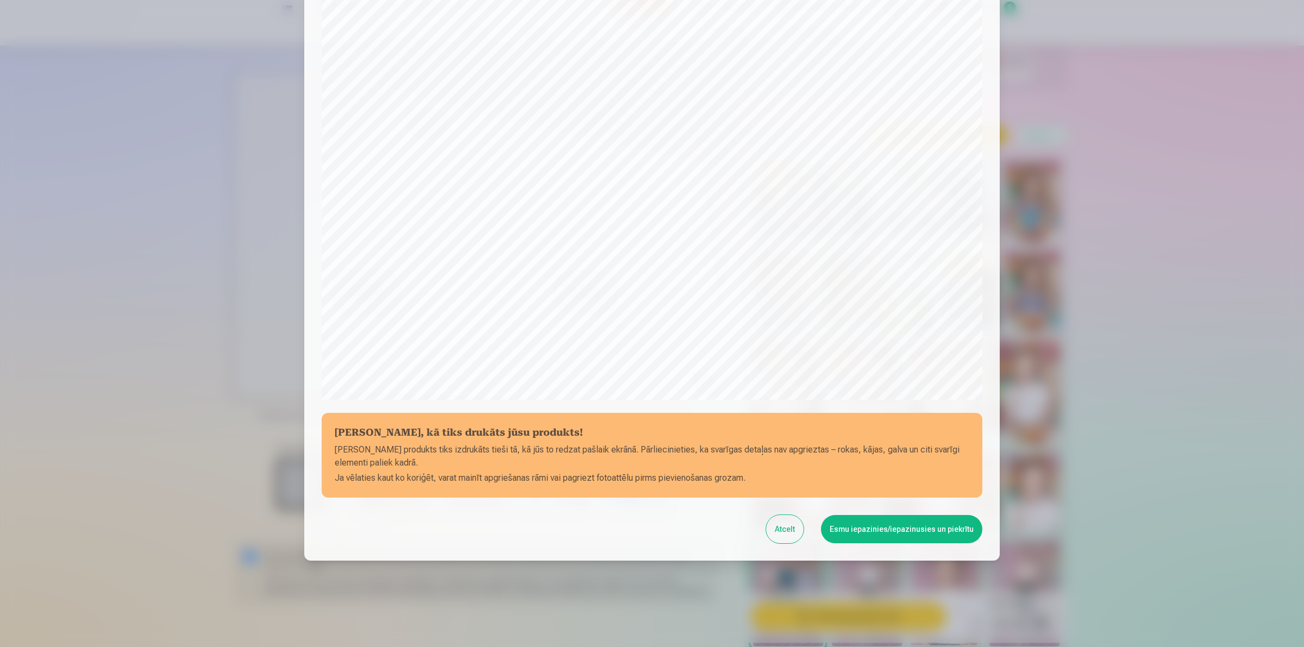
click at [862, 530] on button "Esmu iepazinies/iepazinusies un piekrītu" at bounding box center [901, 529] width 161 height 28
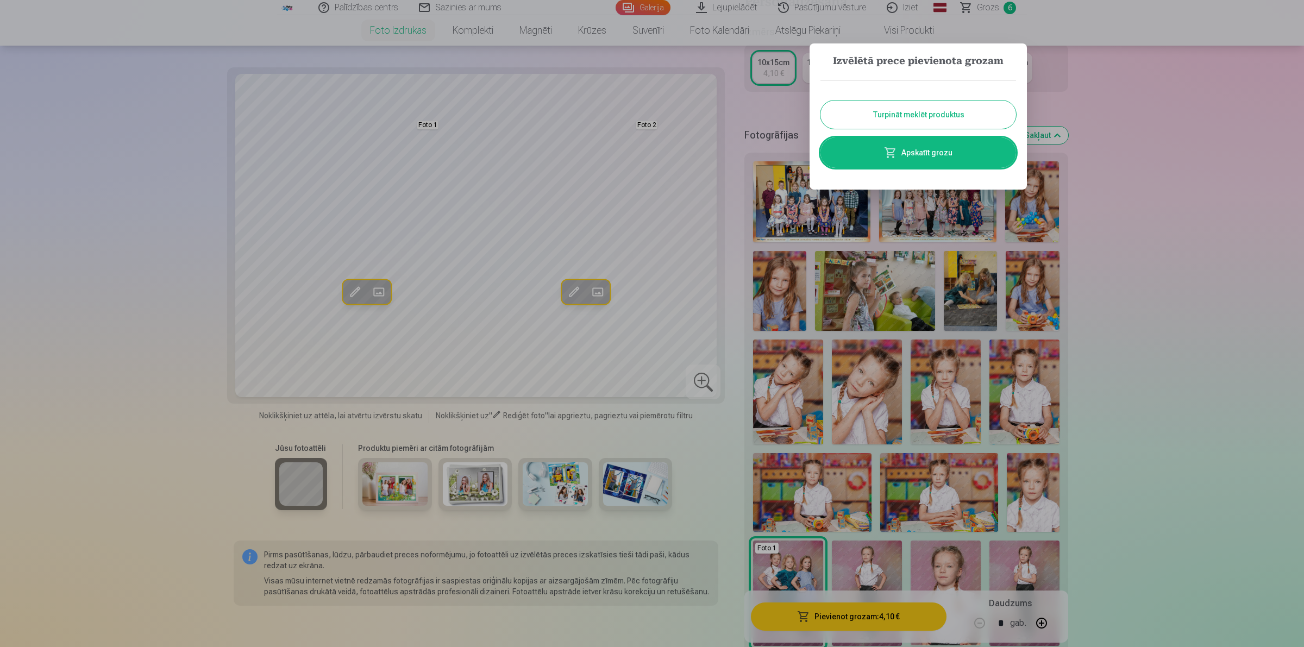
click at [921, 112] on button "Turpināt meklēt produktus" at bounding box center [918, 115] width 196 height 28
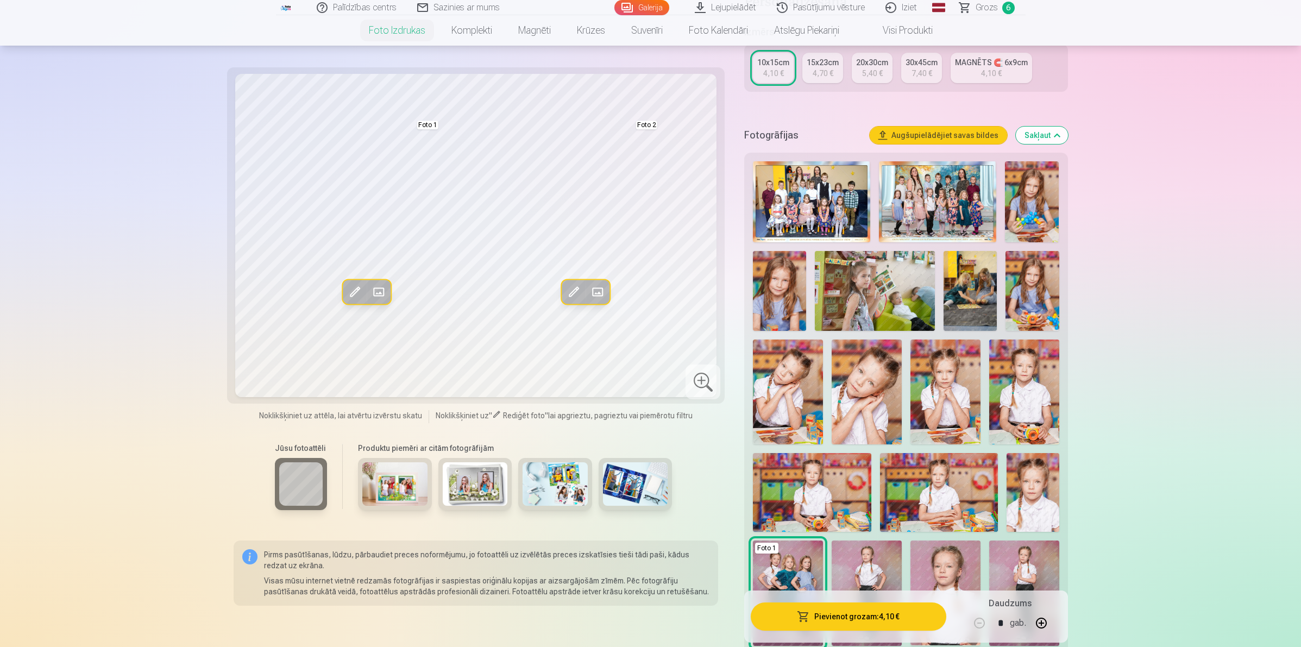
click at [599, 288] on span at bounding box center [596, 291] width 17 height 17
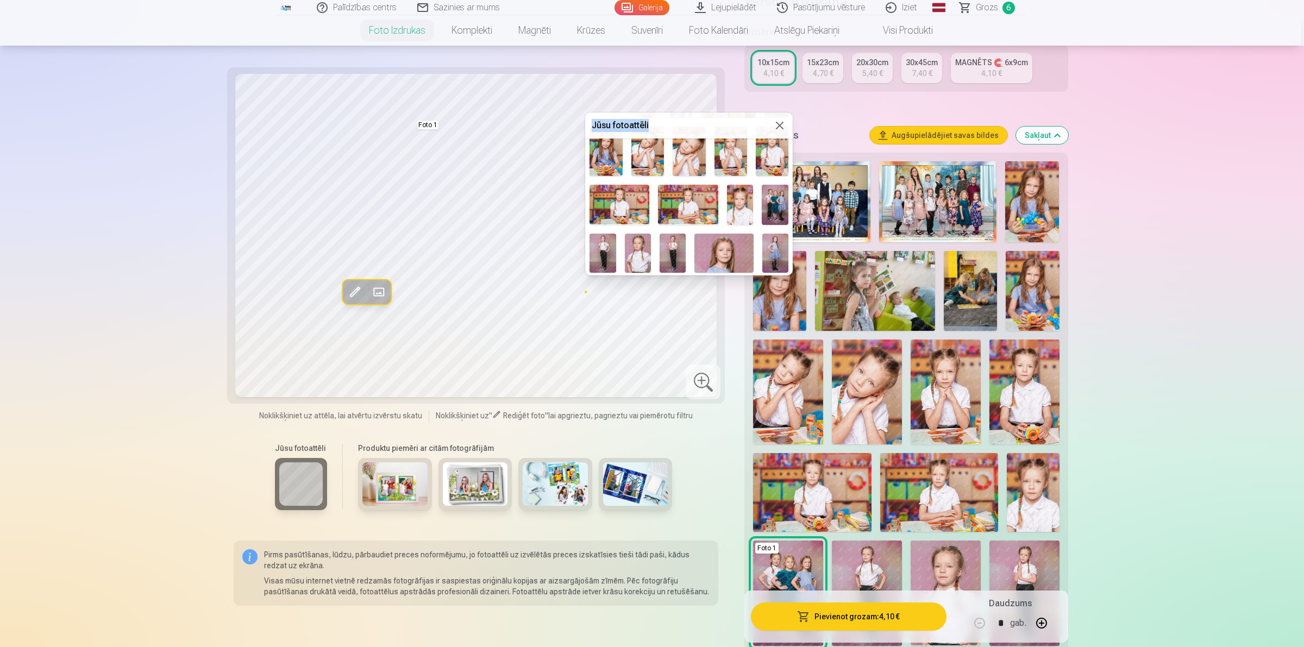
scroll to position [0, 0]
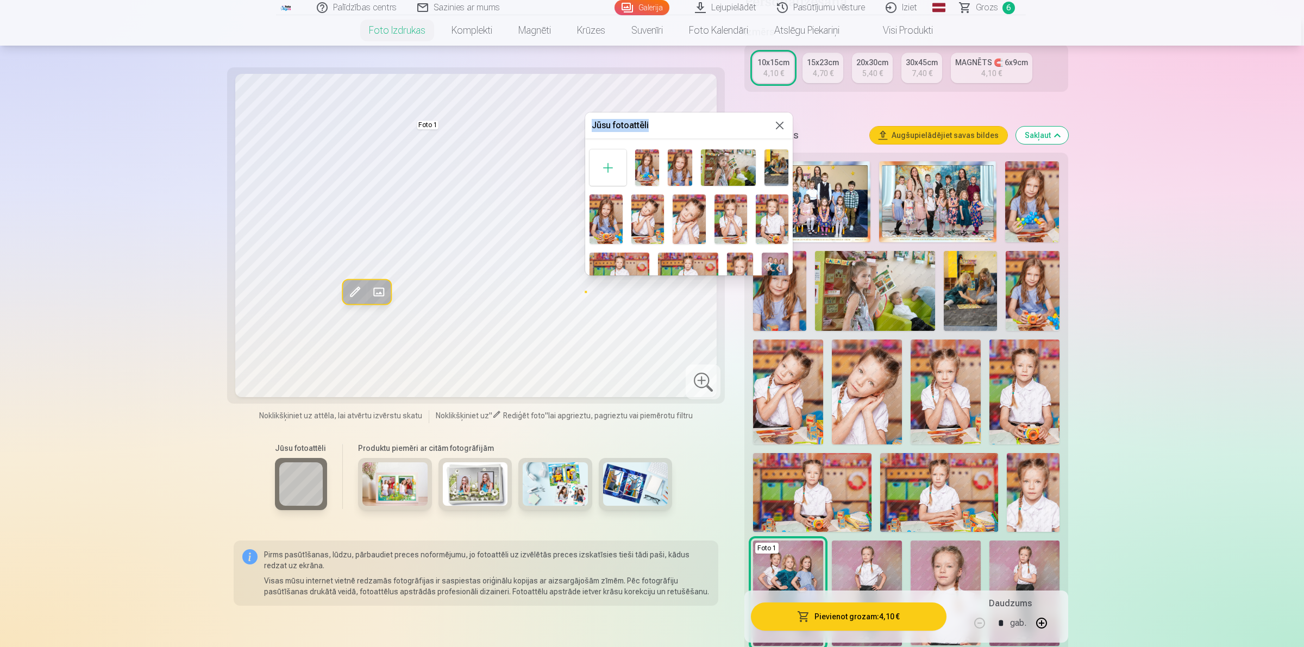
drag, startPoint x: 755, startPoint y: 115, endPoint x: 802, endPoint y: 110, distance: 47.0
click at [819, 111] on body "Palīdzības centrs Sazinies ar mums Galerija Lejupielādēt Pasūtījumu vēsture Izi…" at bounding box center [652, 119] width 1304 height 647
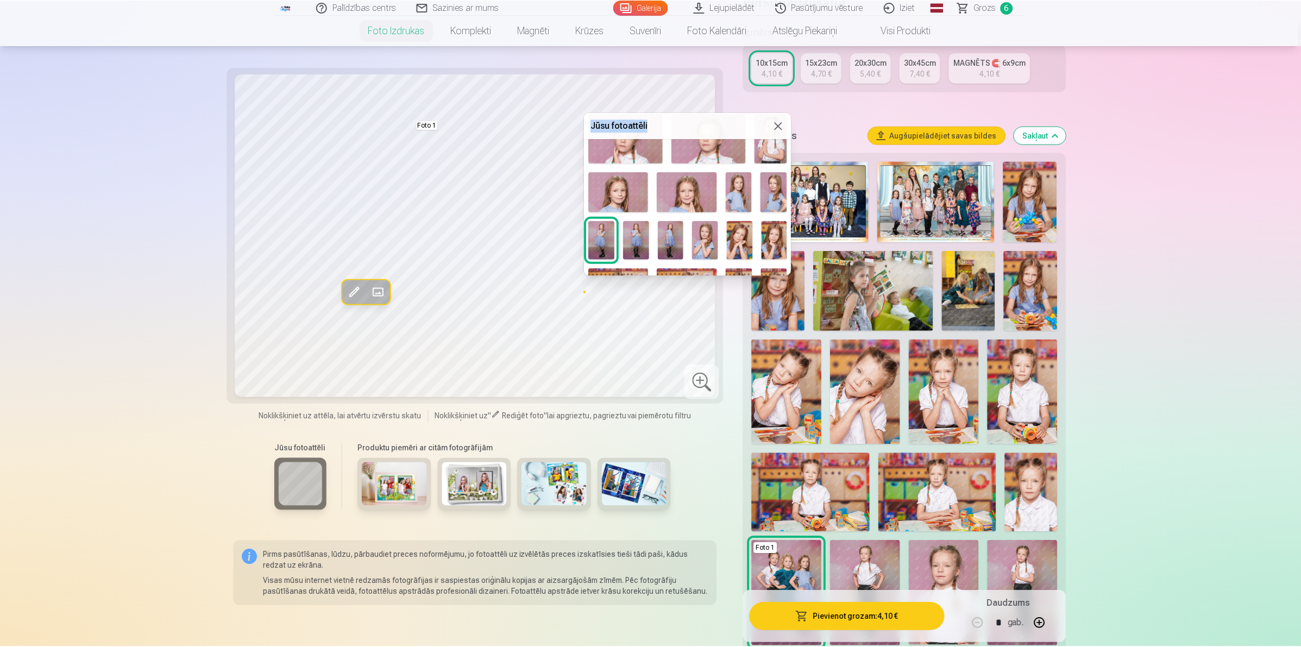
scroll to position [644, 0]
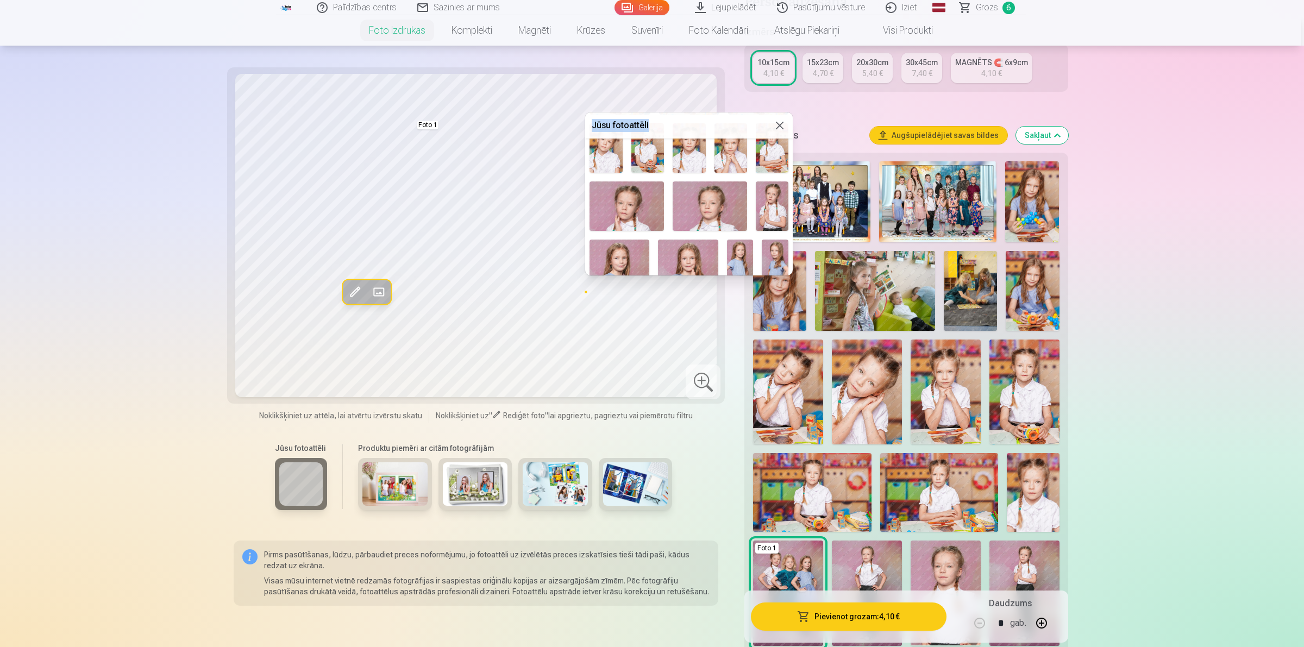
click at [756, 197] on img at bounding box center [772, 205] width 33 height 49
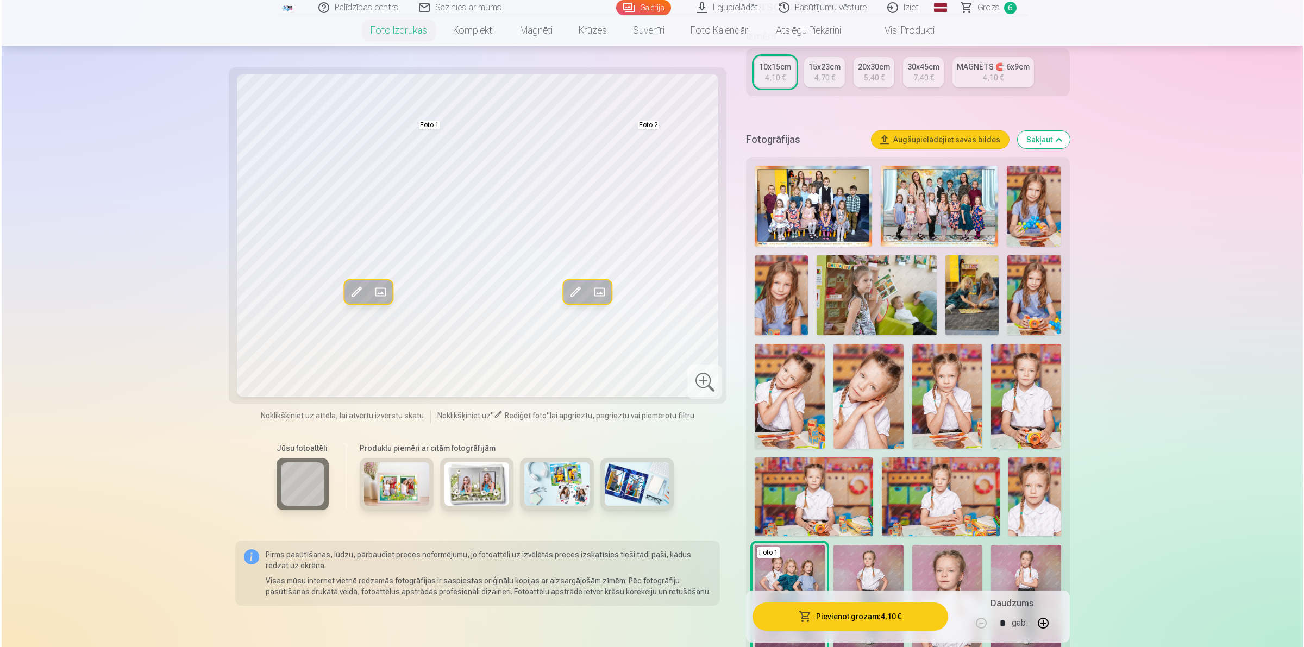
scroll to position [204, 0]
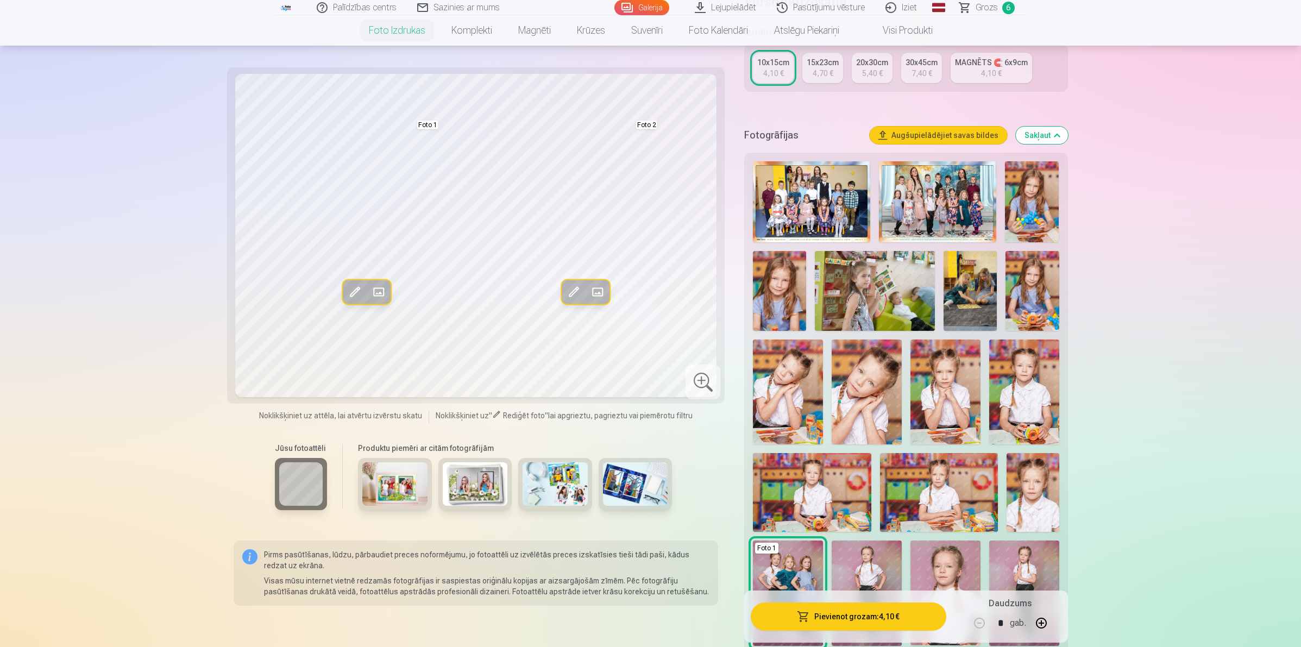
click at [856, 612] on button "Pievienot grozam : 4,10 €" at bounding box center [848, 617] width 195 height 28
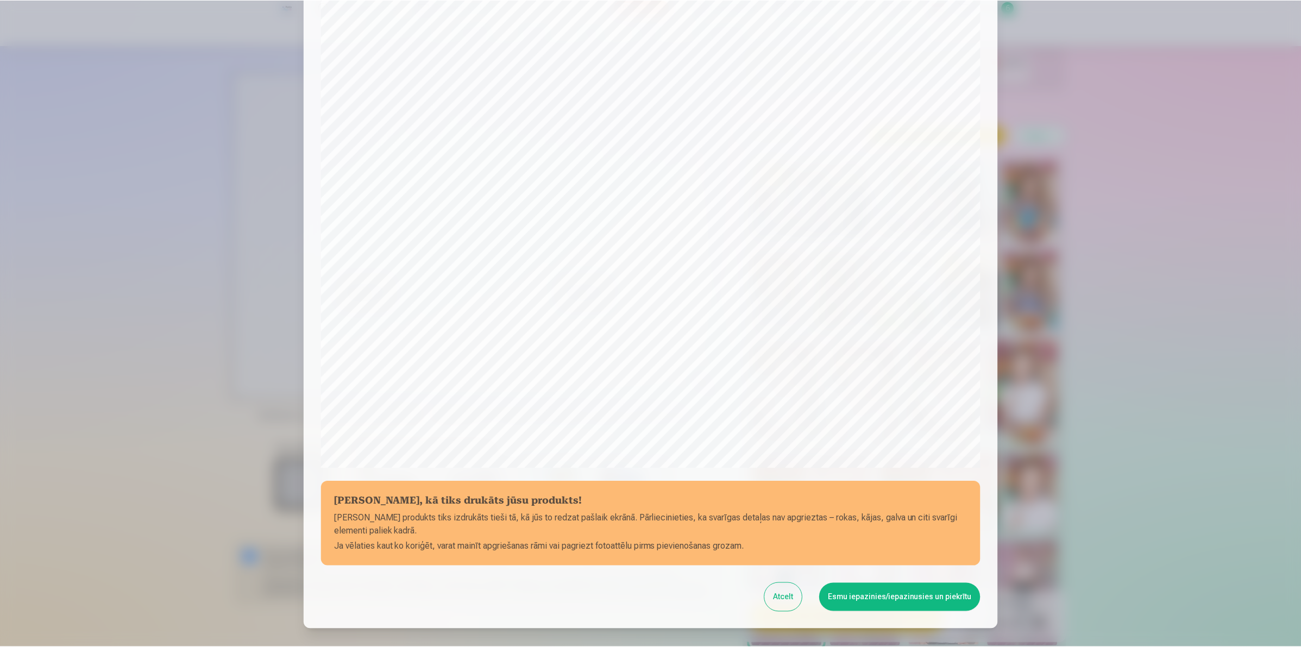
scroll to position [135, 0]
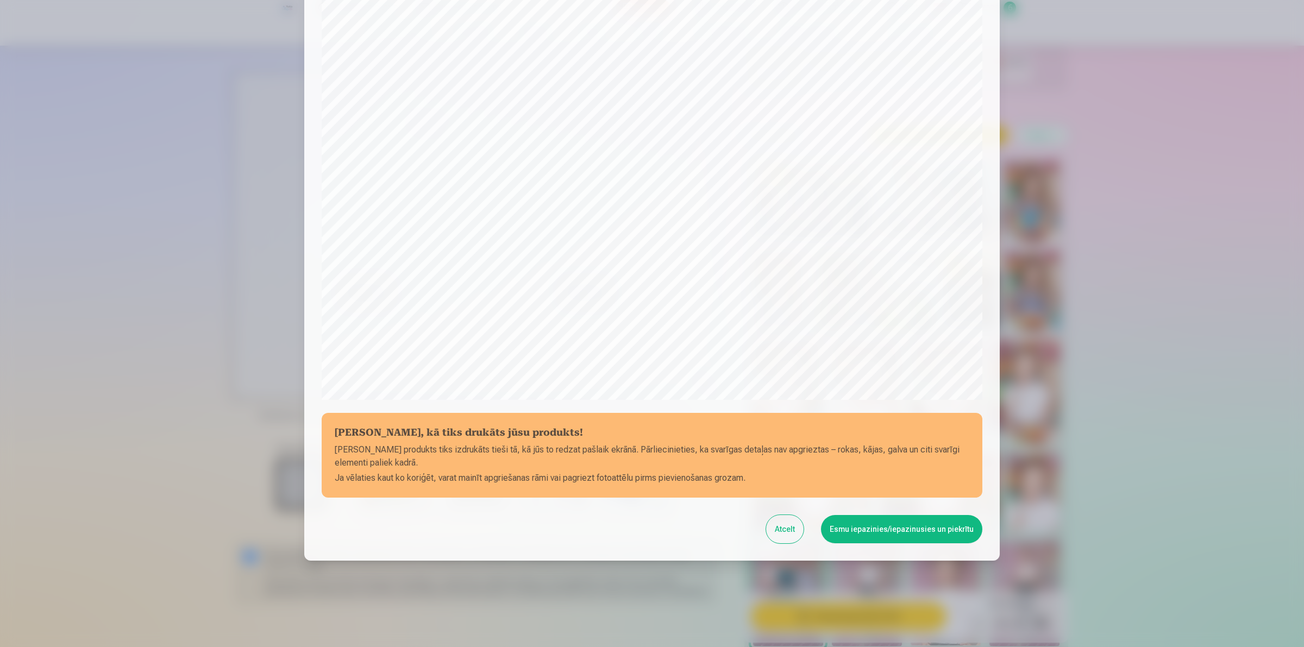
click at [859, 530] on button "Esmu iepazinies/iepazinusies un piekrītu" at bounding box center [901, 529] width 161 height 28
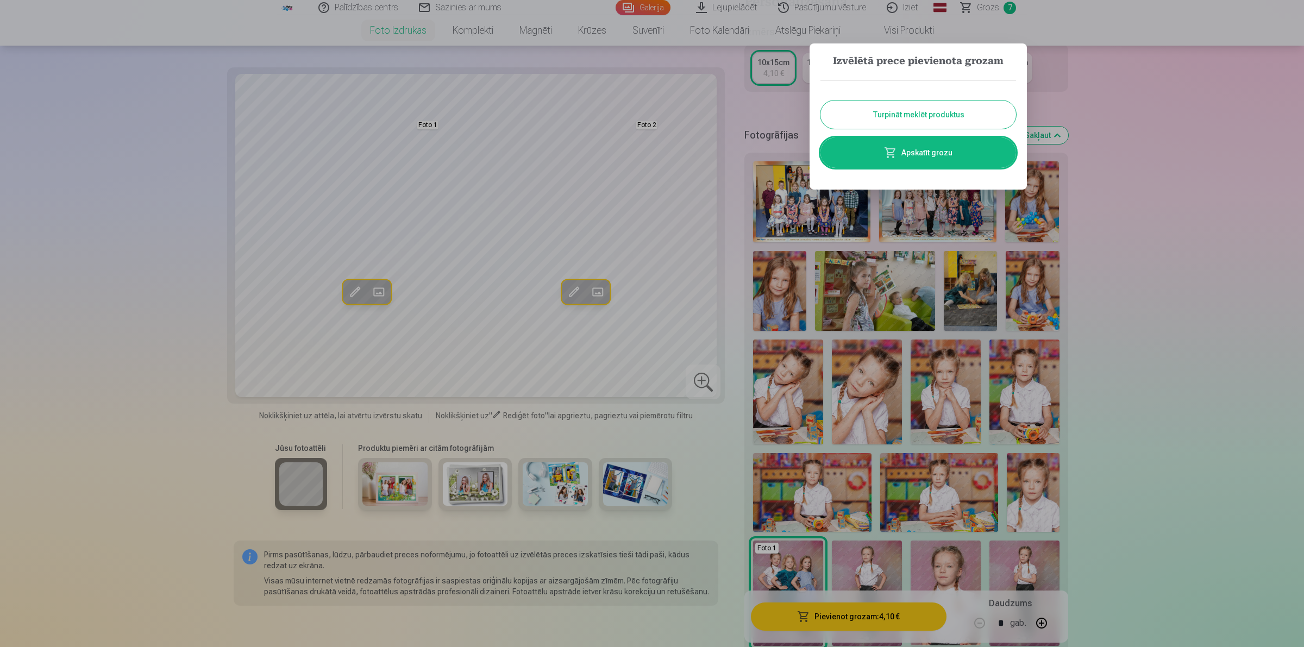
click at [894, 109] on button "Turpināt meklēt produktus" at bounding box center [918, 115] width 196 height 28
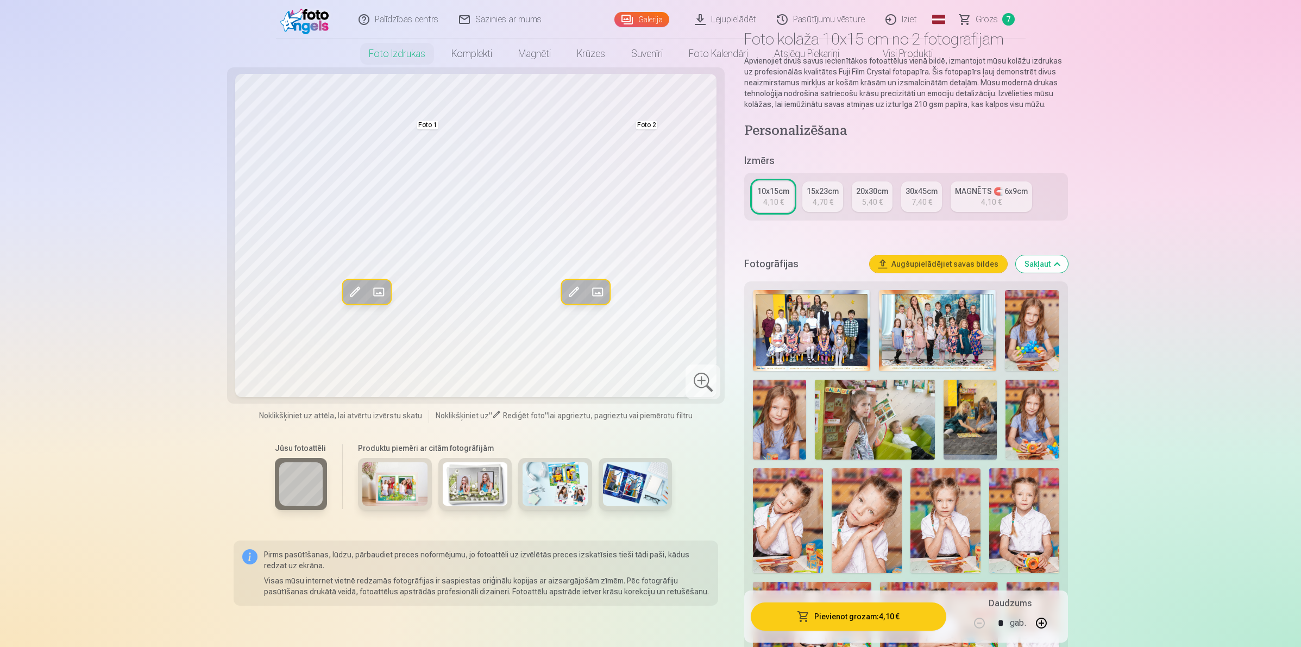
scroll to position [0, 0]
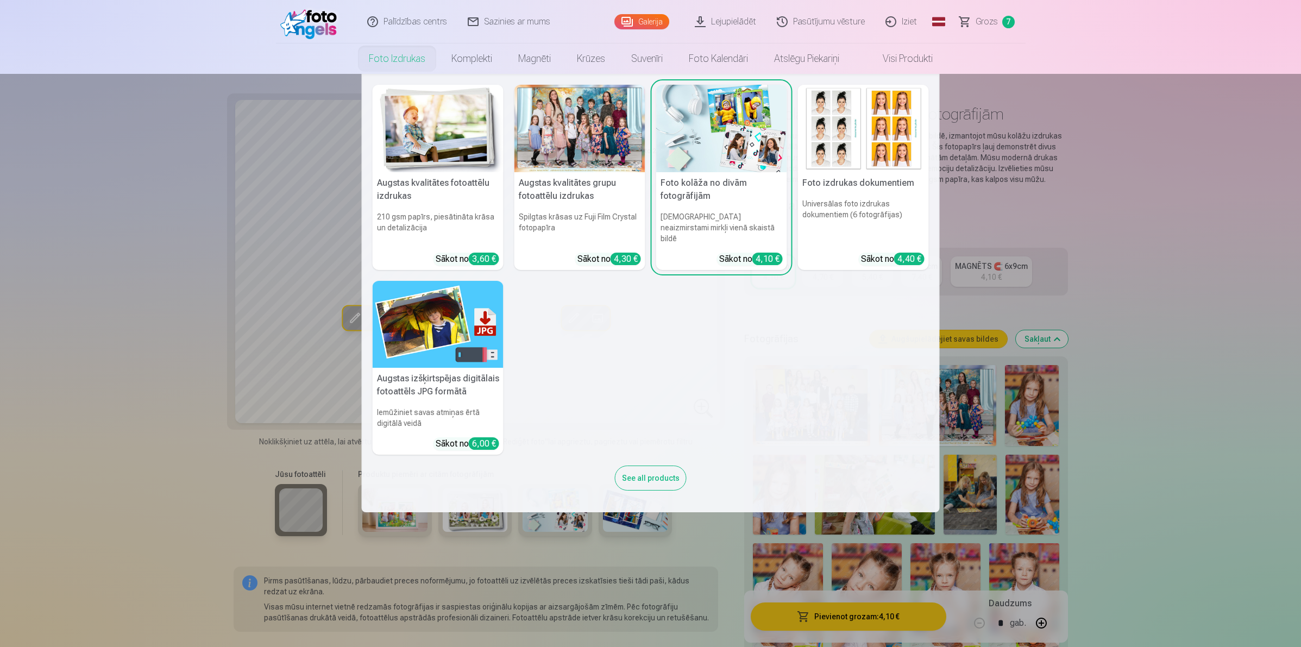
click at [727, 177] on h5 "Foto kolāža no divām fotogrāfijām" at bounding box center [721, 189] width 131 height 35
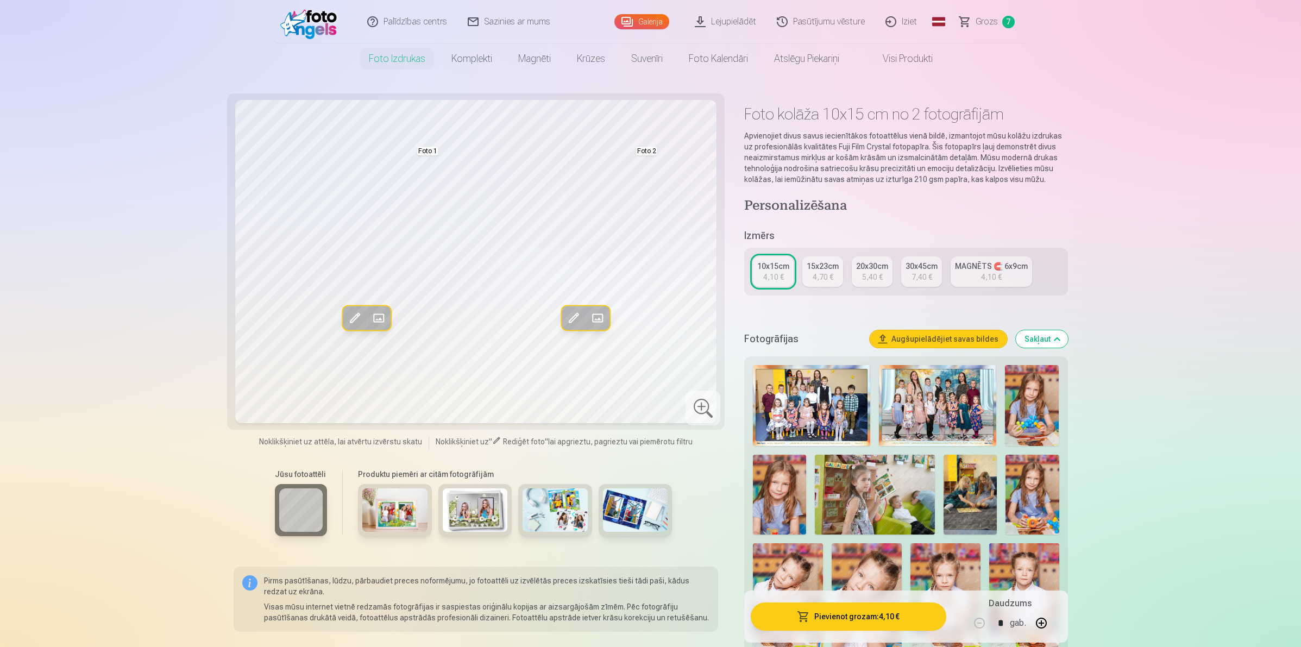
click at [455, 510] on img at bounding box center [475, 509] width 65 height 43
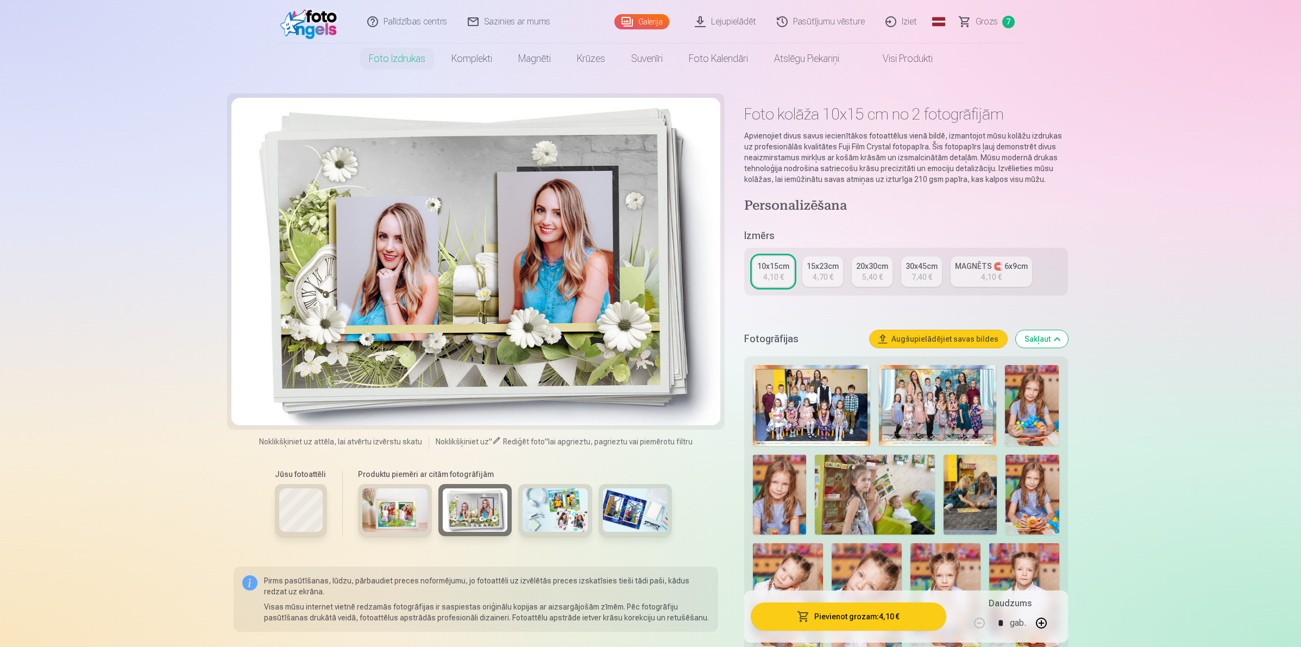
click at [392, 509] on img at bounding box center [394, 509] width 65 height 43
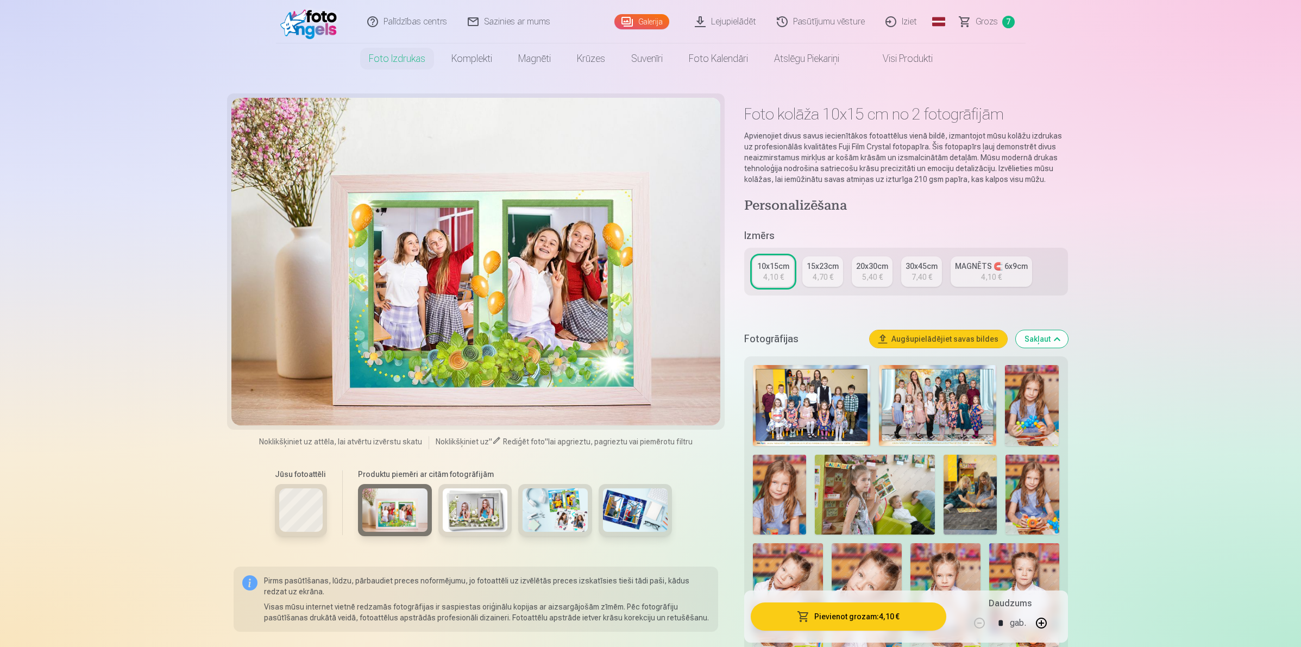
click at [788, 508] on img at bounding box center [779, 495] width 53 height 80
click at [485, 289] on div at bounding box center [476, 262] width 490 height 328
drag, startPoint x: 388, startPoint y: 254, endPoint x: 424, endPoint y: 259, distance: 36.1
click at [389, 254] on div at bounding box center [476, 262] width 490 height 328
click at [553, 299] on div at bounding box center [476, 262] width 490 height 328
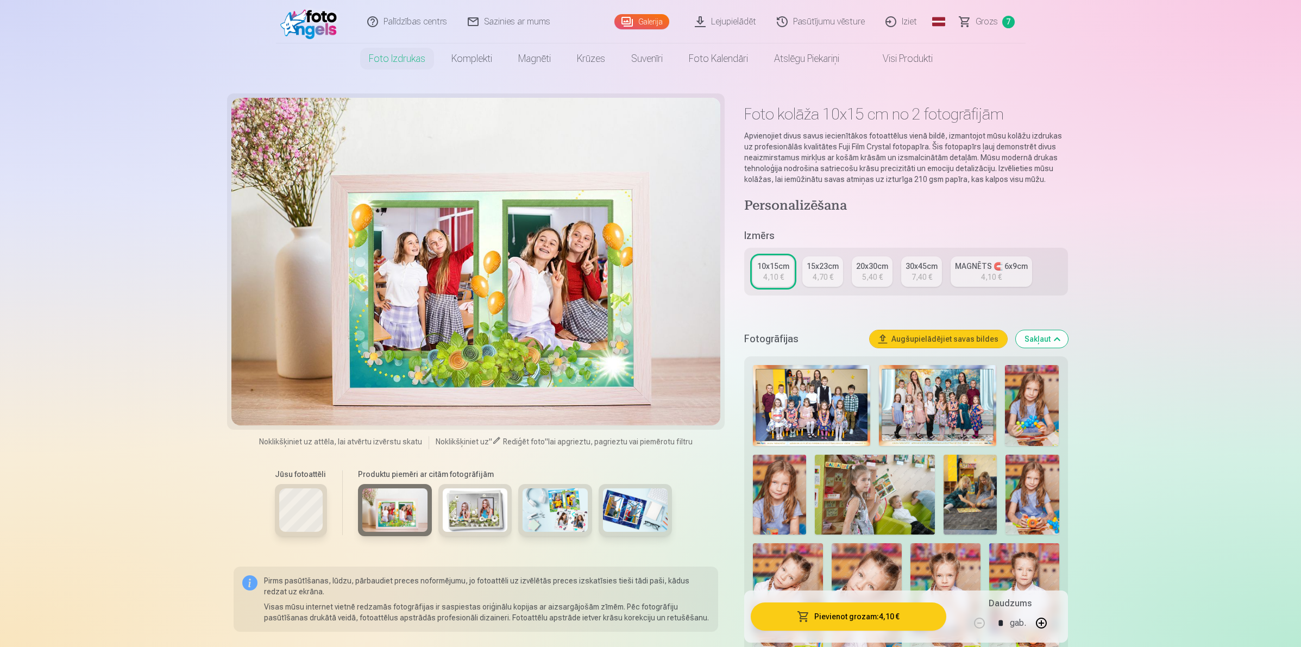
click at [770, 275] on div "4,10 €" at bounding box center [773, 277] width 21 height 11
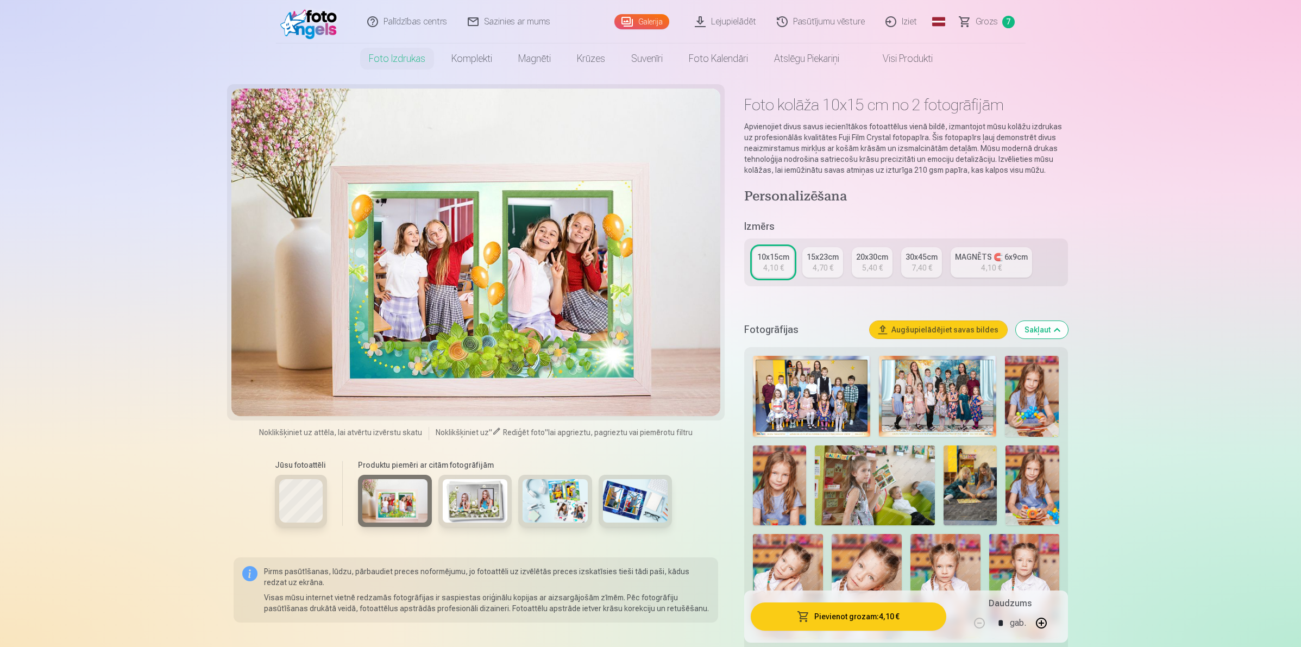
scroll to position [272, 0]
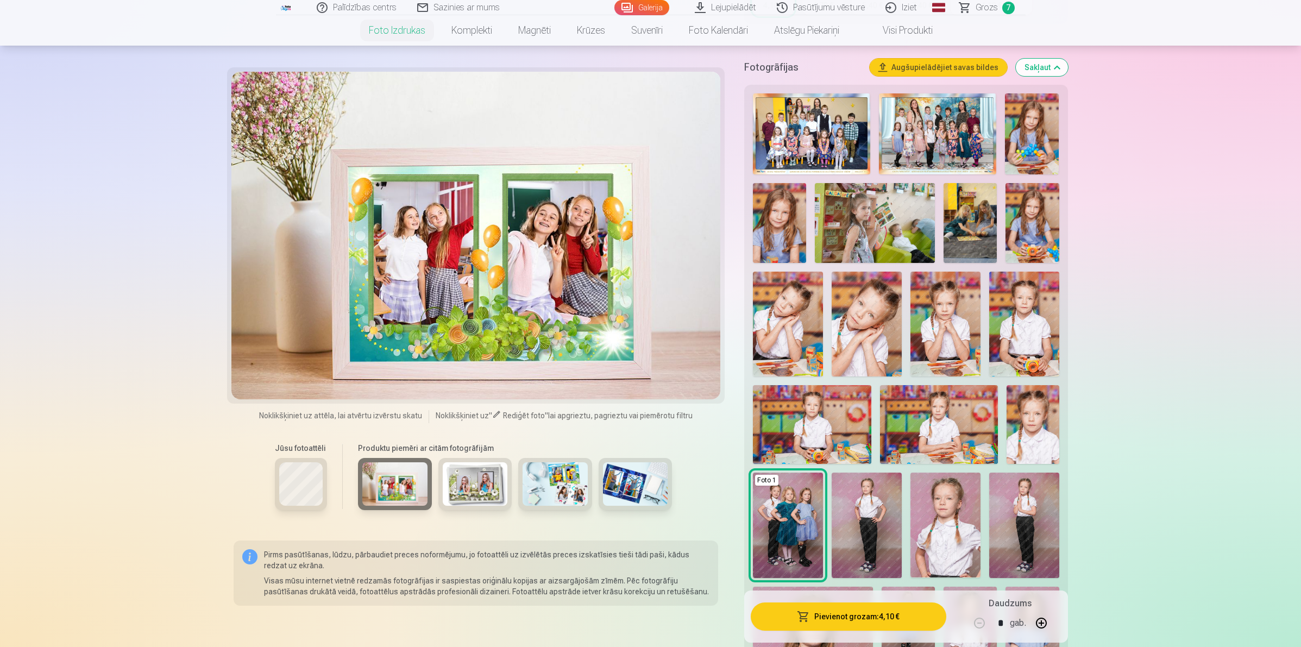
click at [942, 419] on img at bounding box center [939, 424] width 118 height 79
click at [462, 283] on div at bounding box center [476, 236] width 490 height 328
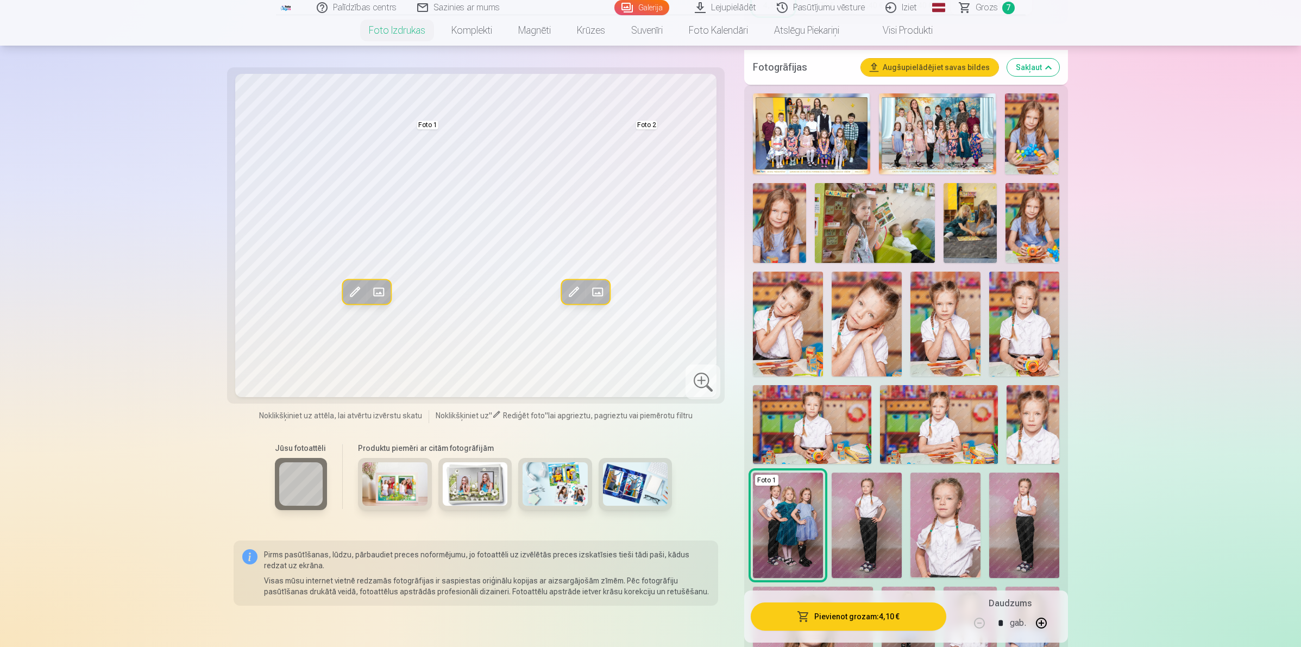
scroll to position [543, 0]
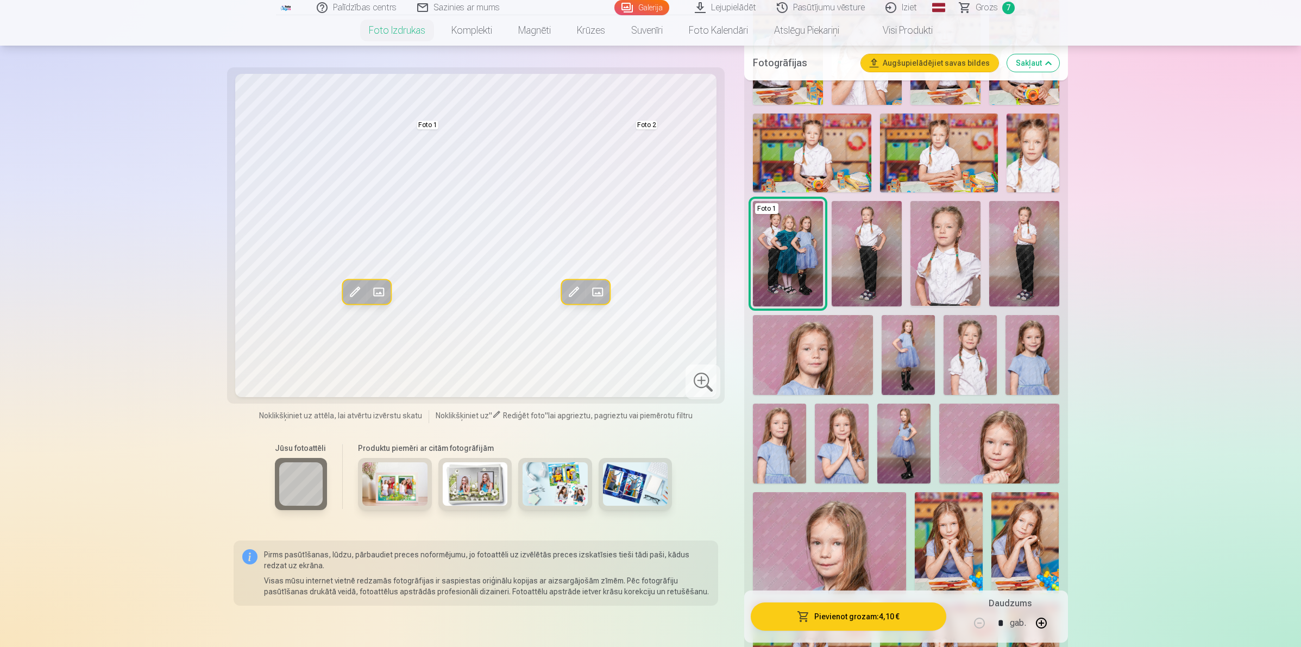
click at [631, 501] on img at bounding box center [635, 483] width 65 height 43
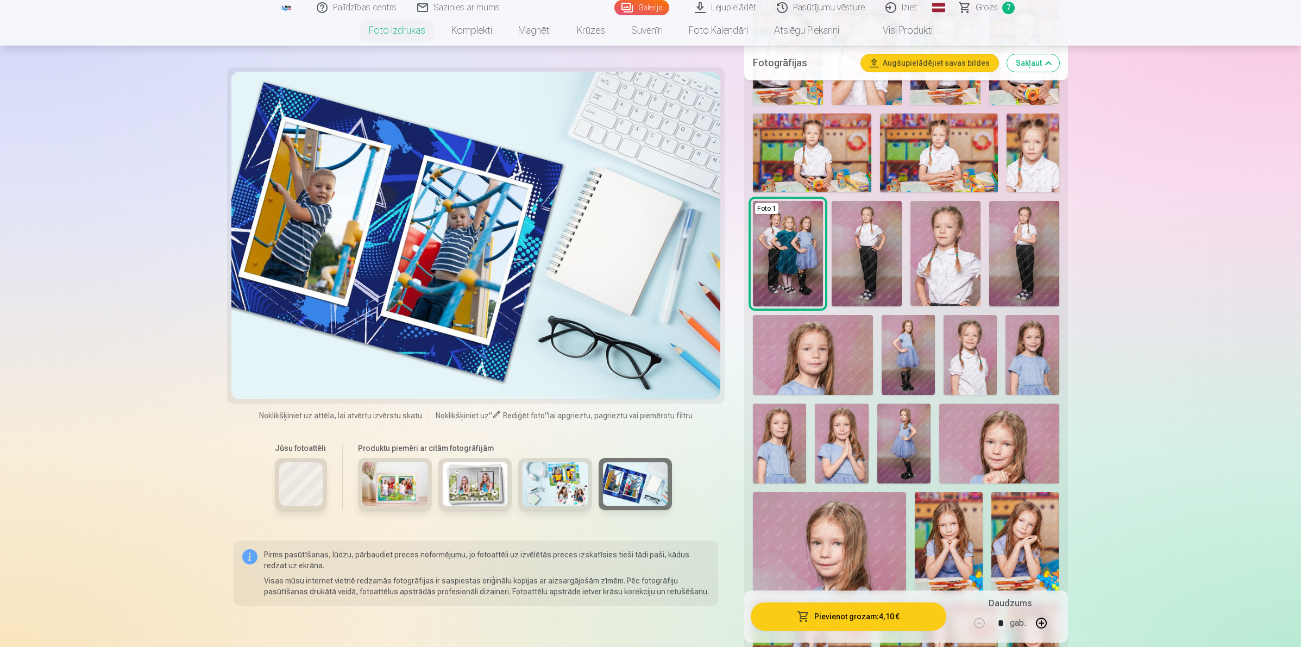
click at [556, 482] on img at bounding box center [555, 483] width 65 height 43
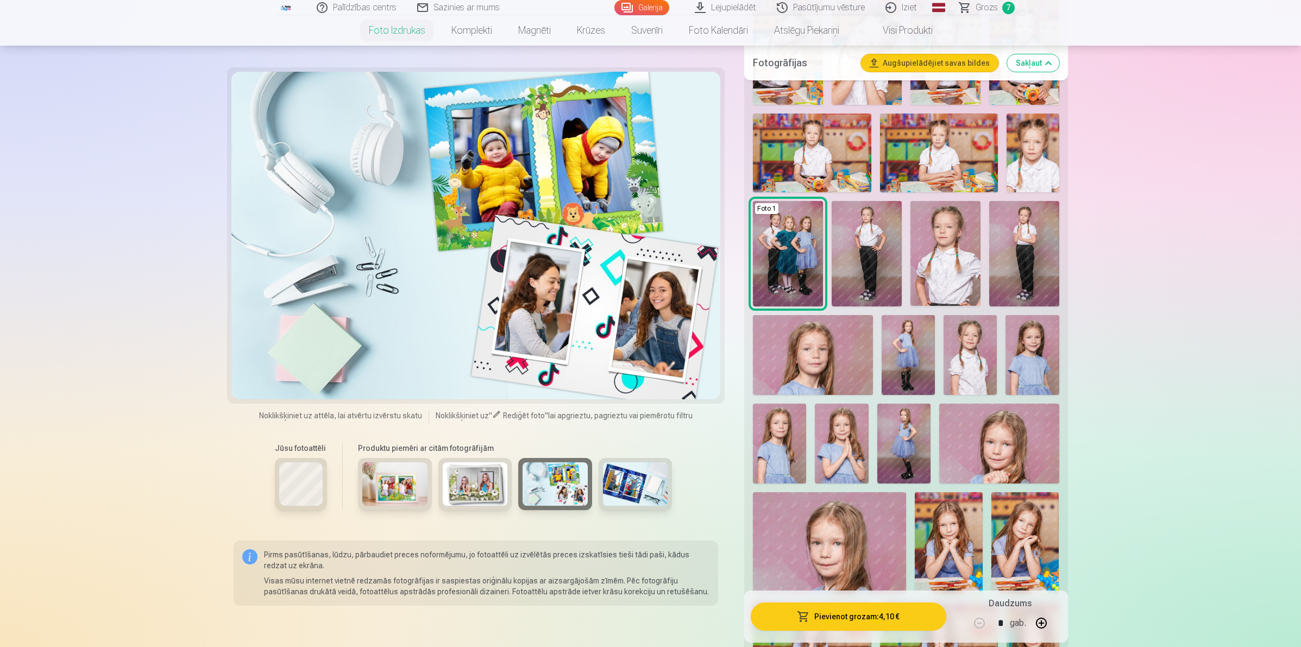
click at [466, 497] on img at bounding box center [475, 483] width 65 height 43
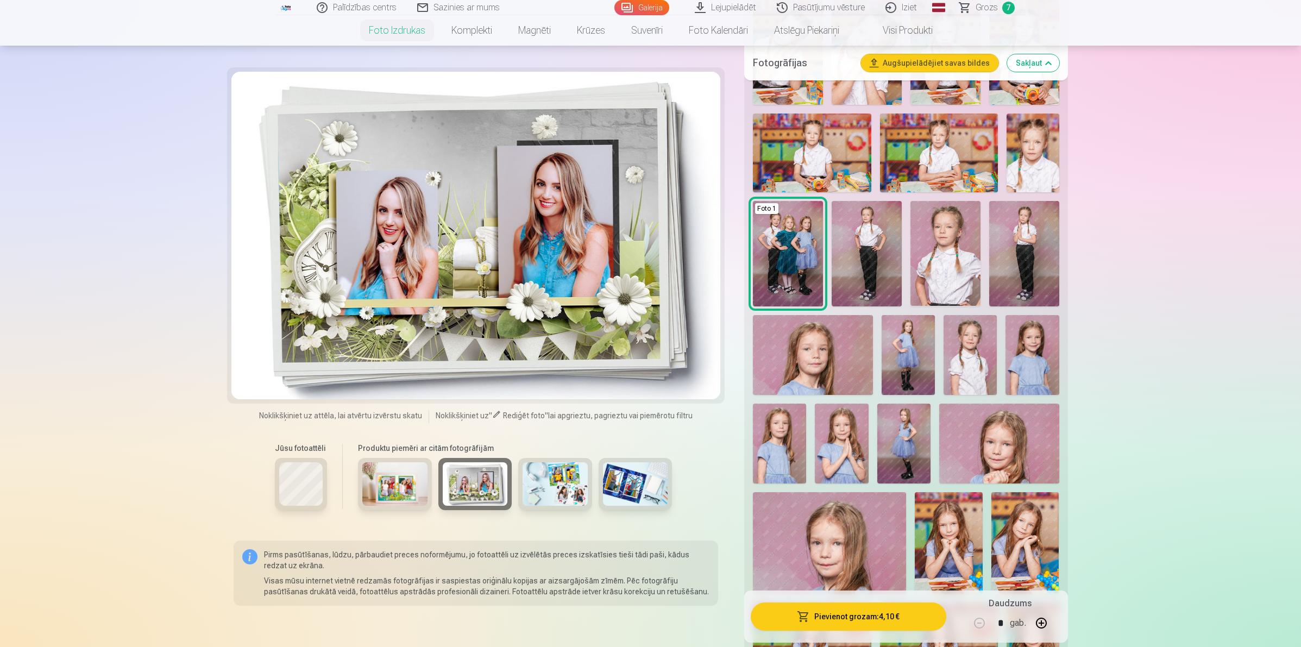
click at [405, 481] on img at bounding box center [394, 483] width 65 height 43
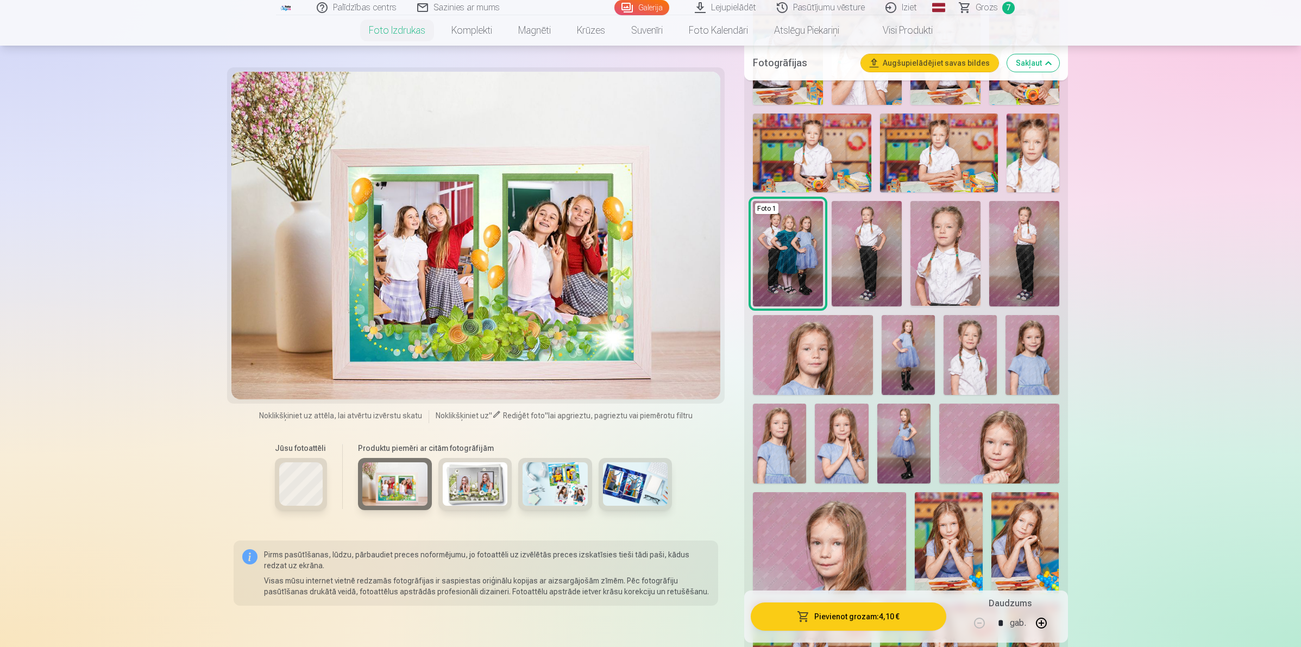
click at [538, 273] on div at bounding box center [476, 236] width 490 height 328
drag, startPoint x: 468, startPoint y: 247, endPoint x: 455, endPoint y: 237, distance: 16.7
click at [462, 238] on div at bounding box center [476, 236] width 490 height 328
drag, startPoint x: 553, startPoint y: 155, endPoint x: 458, endPoint y: 223, distance: 116.4
click at [458, 223] on div at bounding box center [476, 236] width 490 height 328
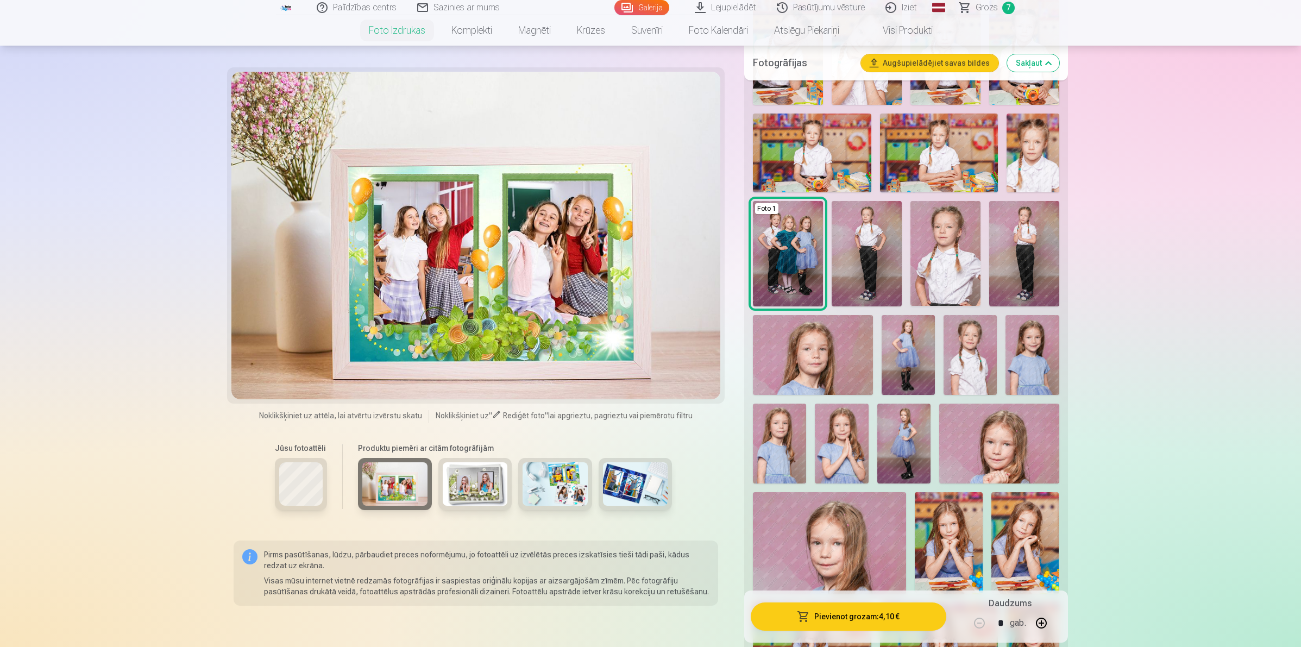
click at [439, 241] on div at bounding box center [476, 236] width 490 height 328
click at [596, 230] on div at bounding box center [476, 236] width 490 height 328
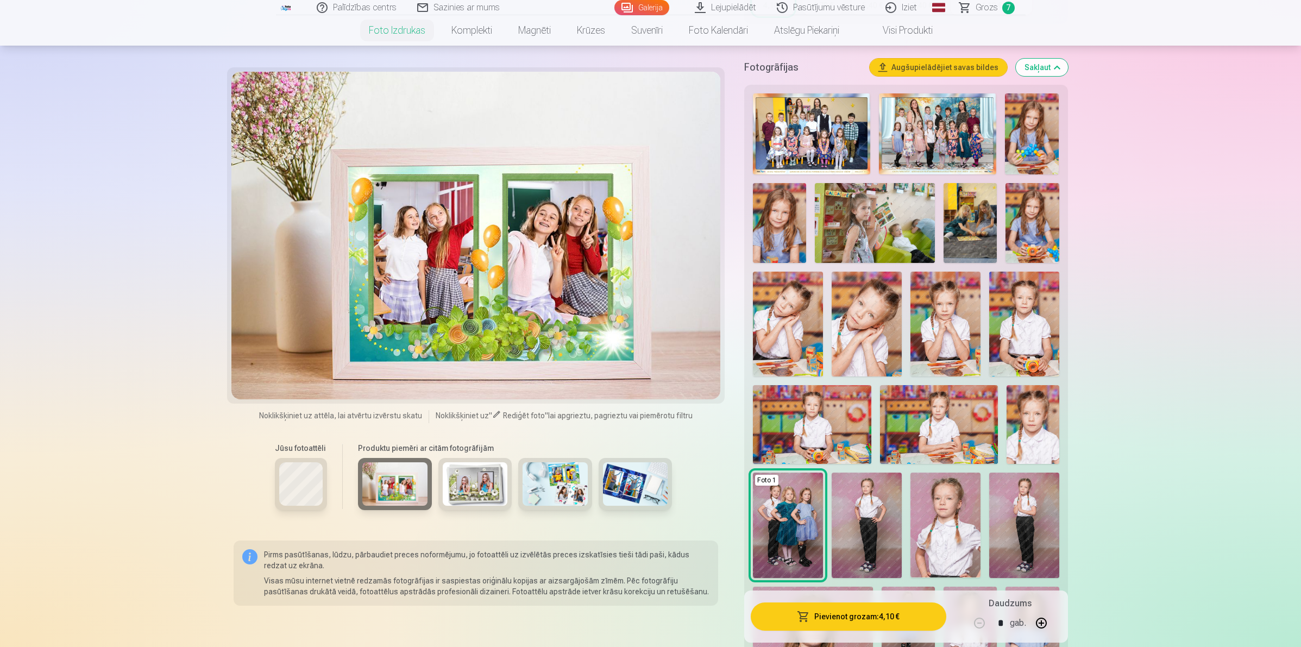
click at [832, 108] on img at bounding box center [811, 133] width 117 height 81
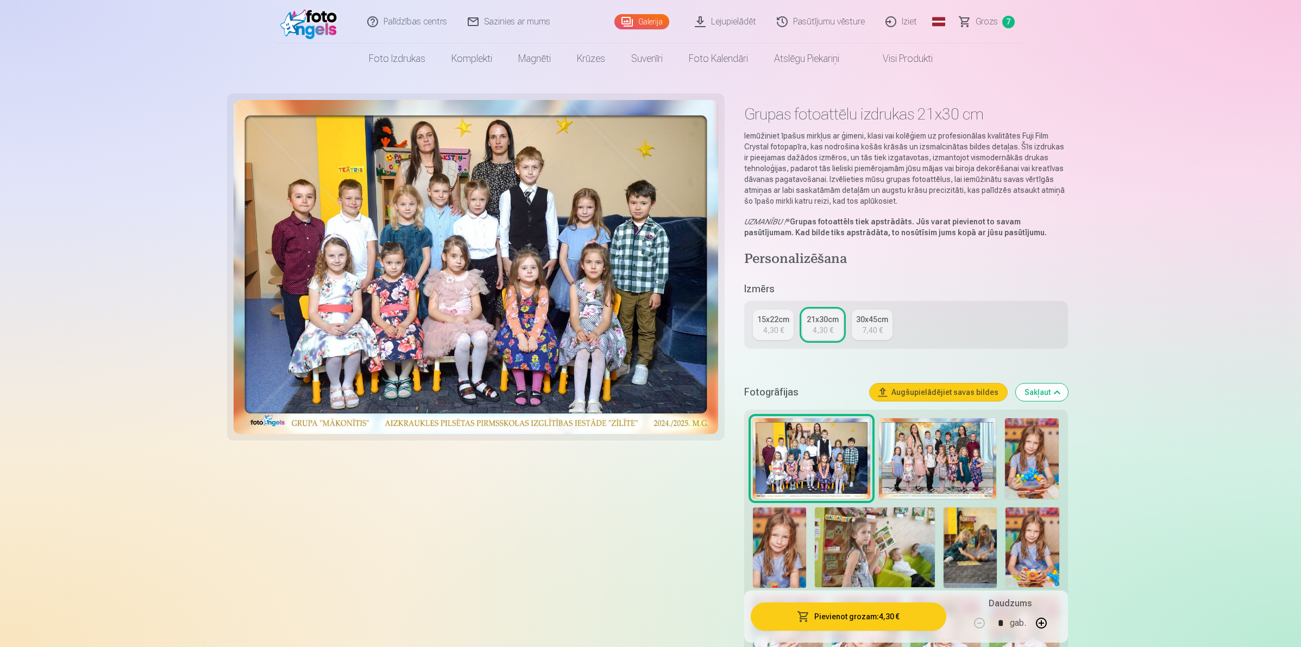
click at [898, 474] on img at bounding box center [937, 458] width 117 height 81
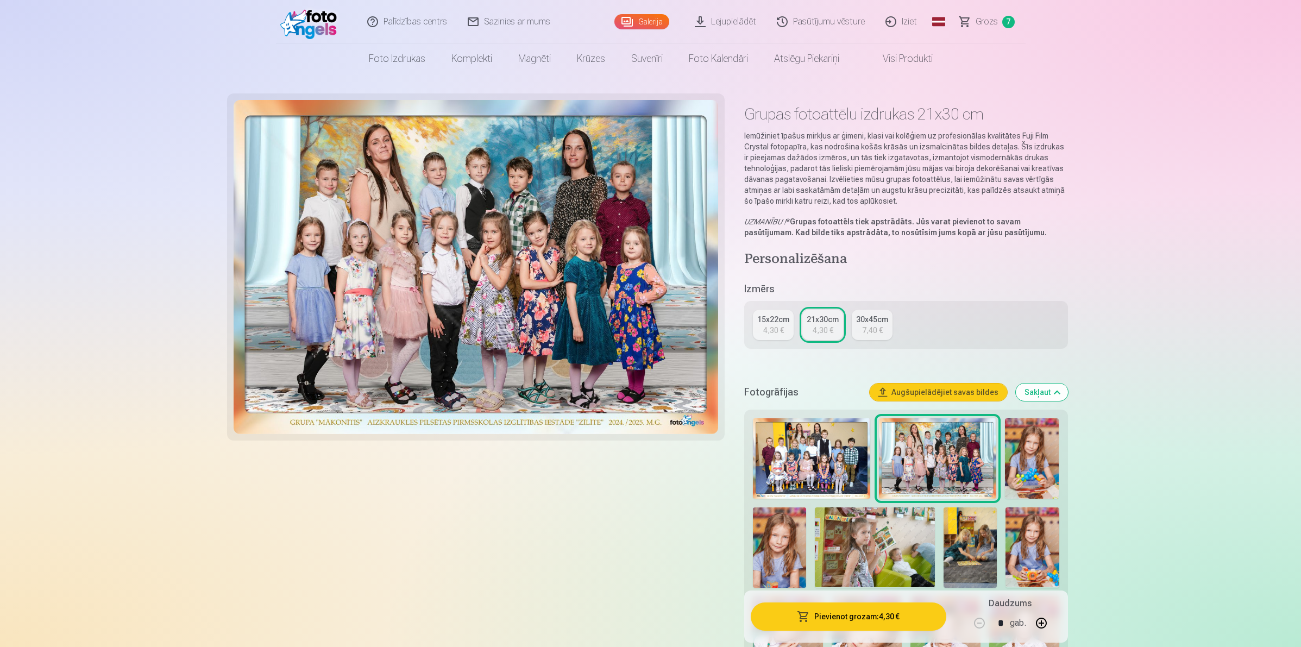
click at [1012, 465] on img at bounding box center [1032, 458] width 54 height 81
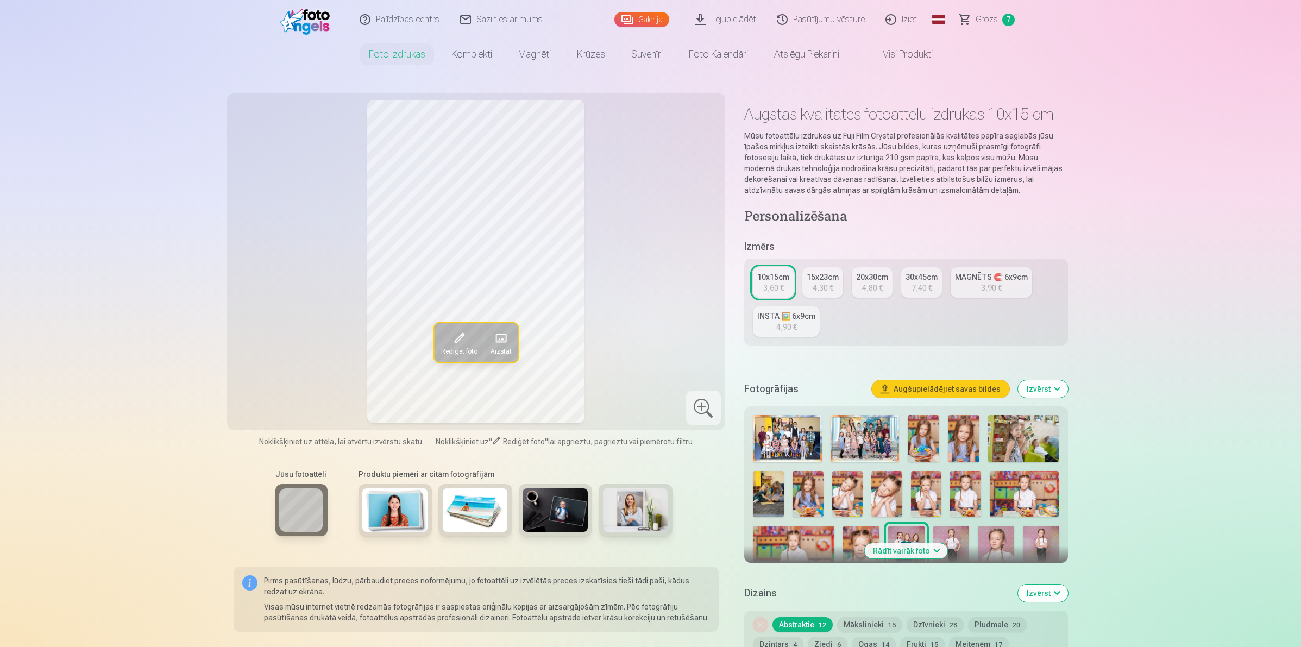
scroll to position [136, 0]
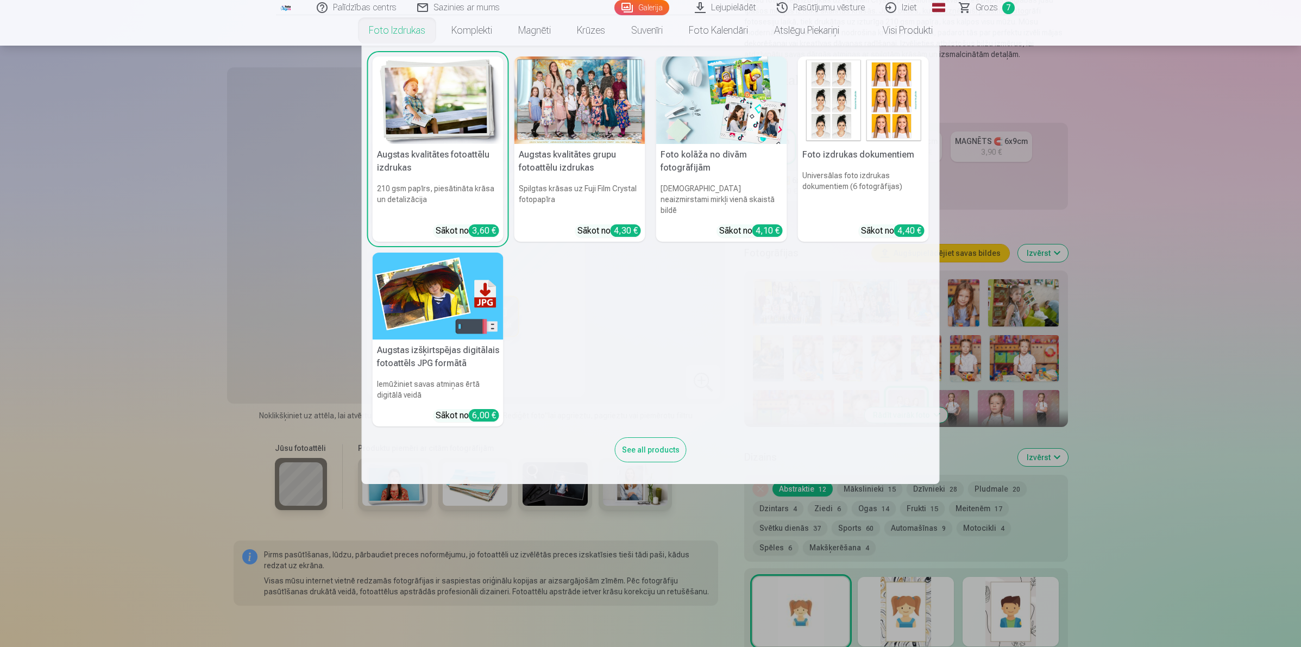
click at [405, 29] on link "Foto izdrukas" at bounding box center [397, 30] width 83 height 30
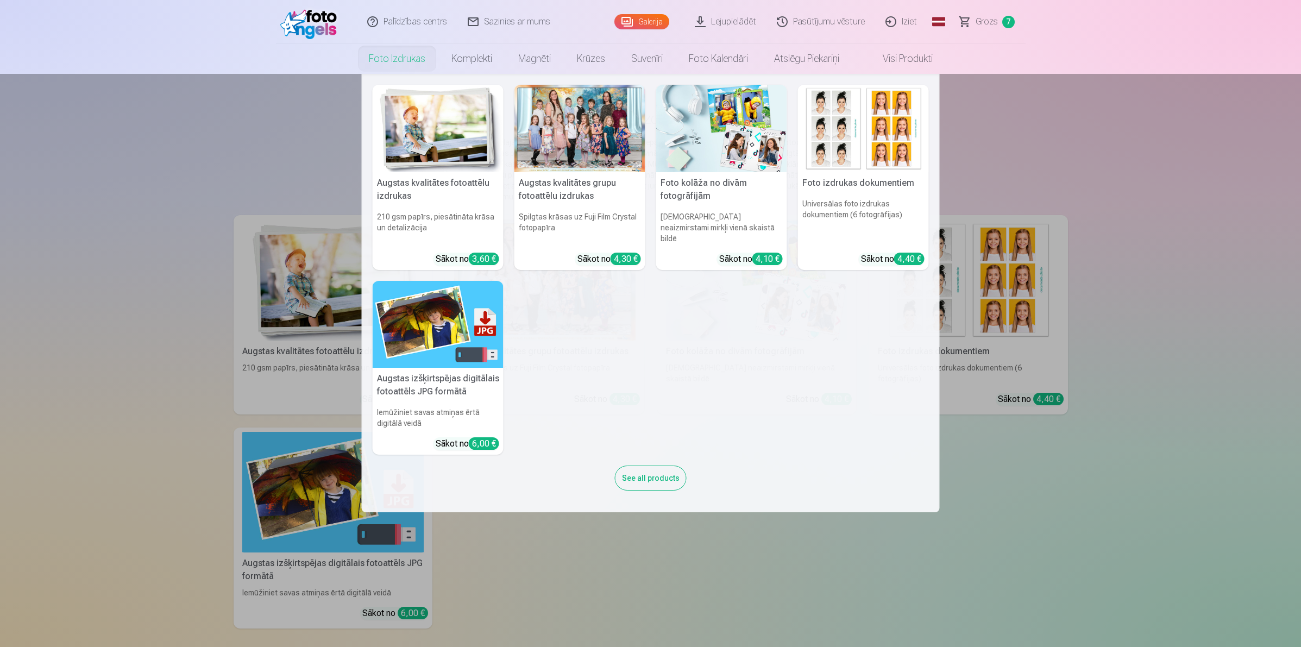
click at [705, 142] on img at bounding box center [721, 128] width 131 height 87
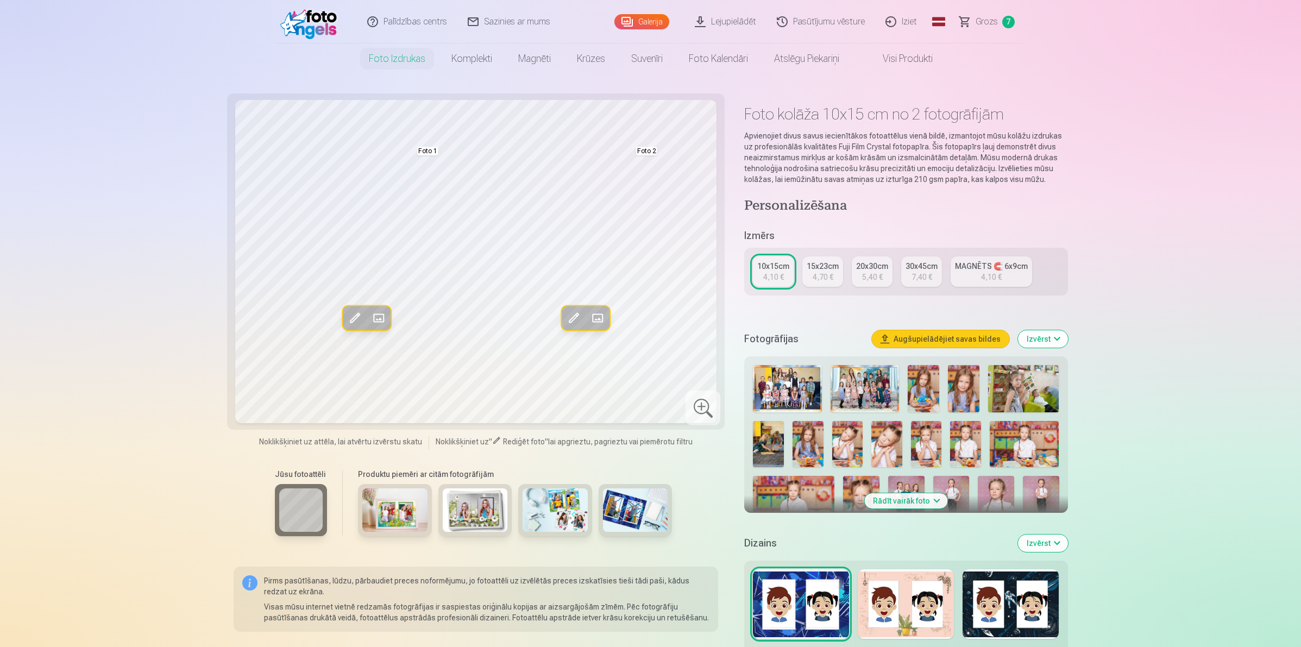
click at [383, 313] on span at bounding box center [378, 317] width 17 height 17
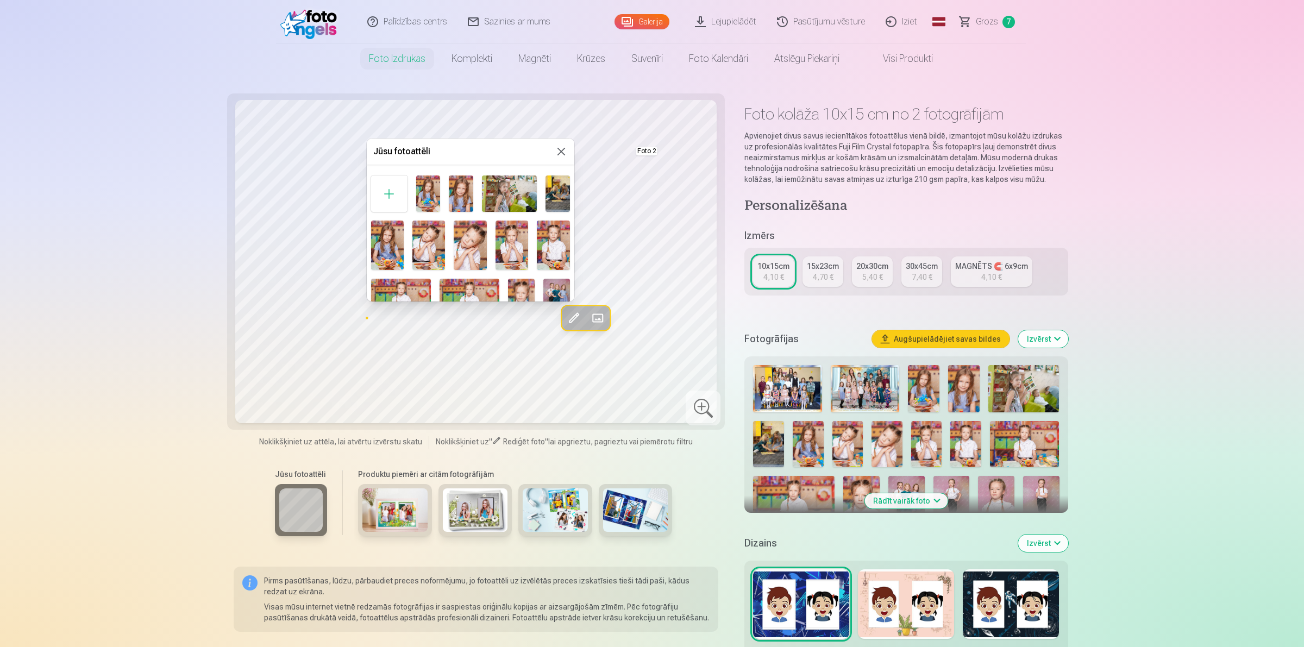
click at [389, 248] on img at bounding box center [387, 245] width 33 height 49
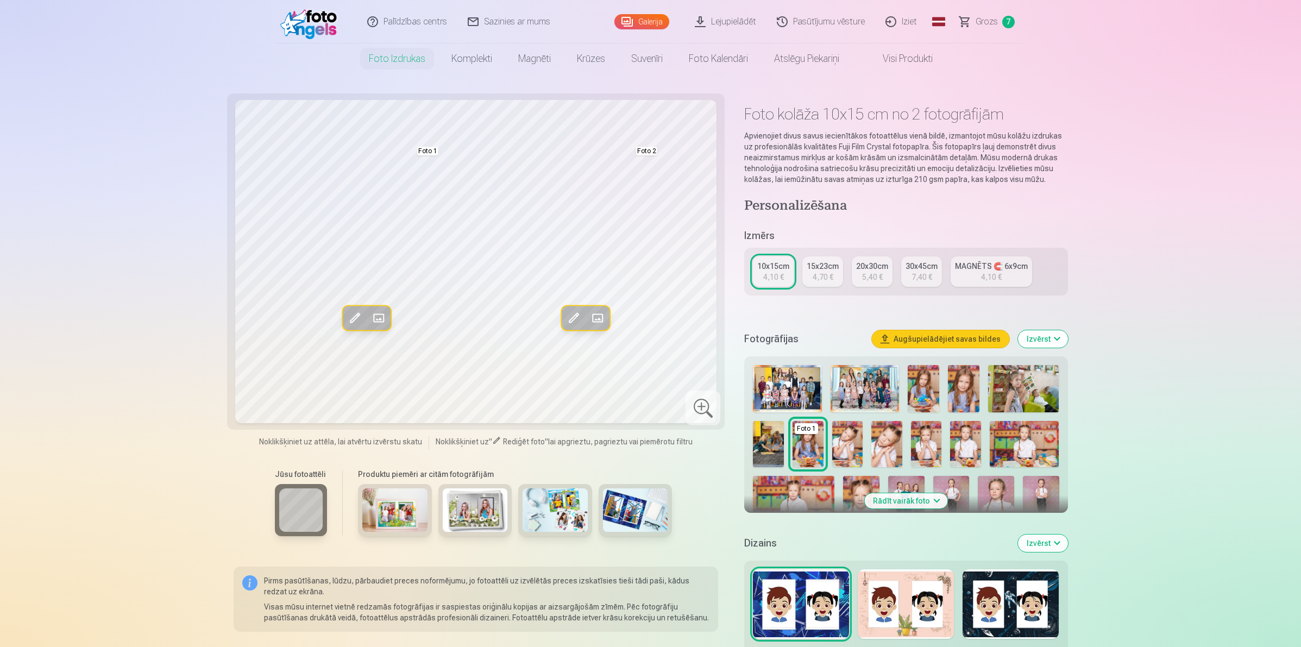
click at [601, 314] on span at bounding box center [596, 317] width 17 height 17
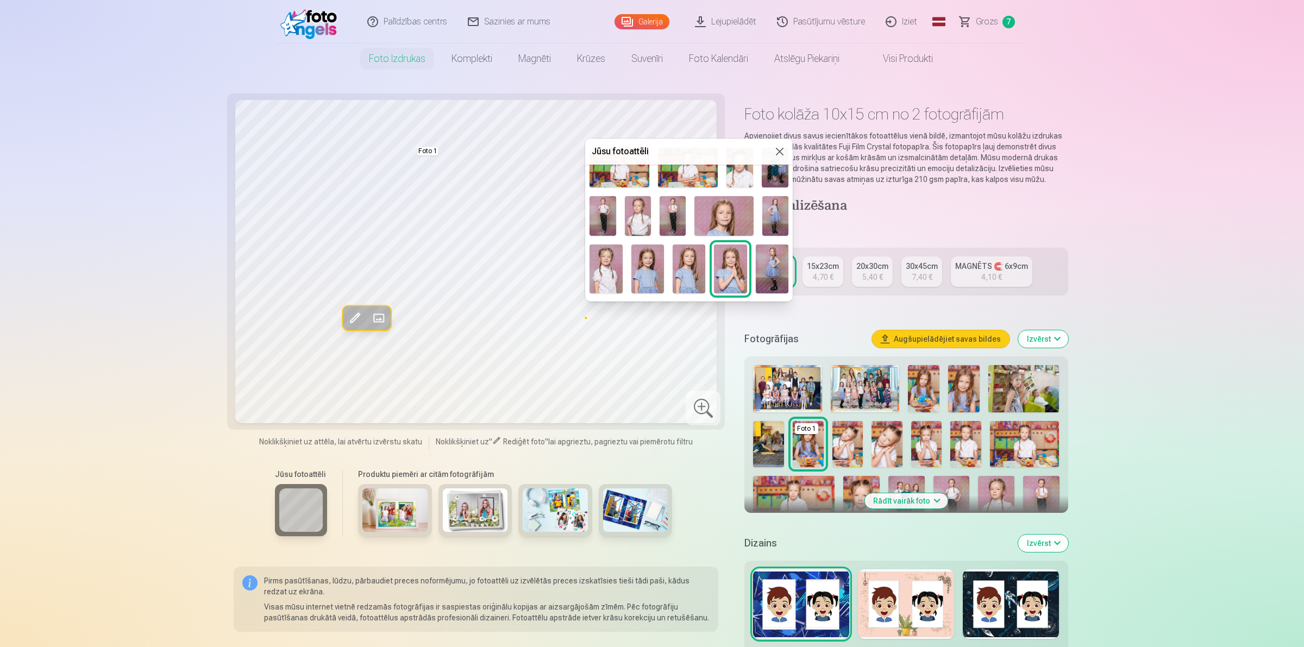
scroll to position [136, 0]
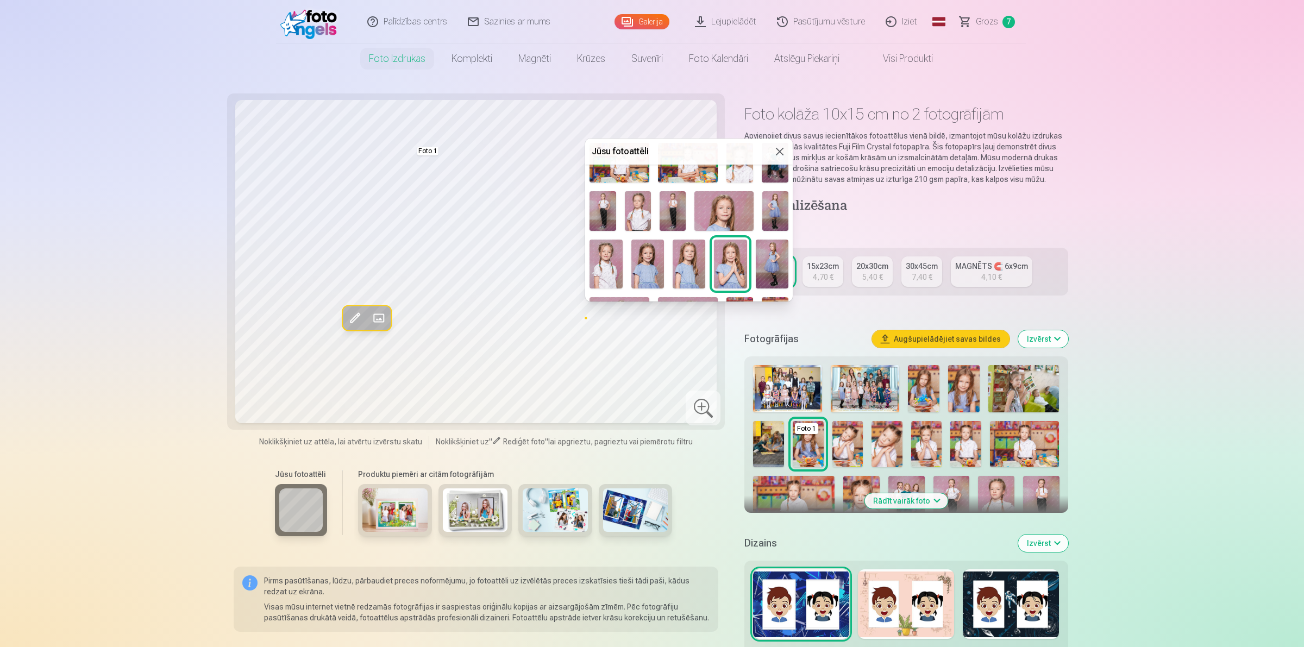
click at [638, 258] on img at bounding box center [647, 264] width 33 height 49
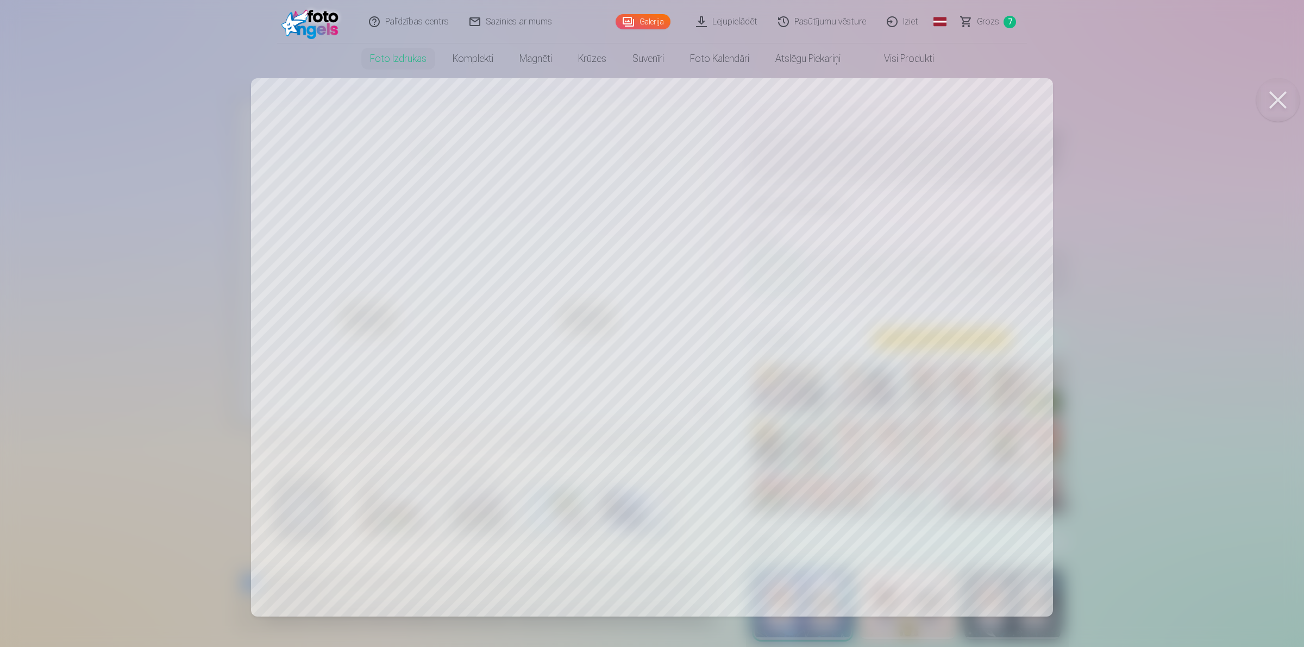
click at [884, 329] on div at bounding box center [652, 323] width 1304 height 647
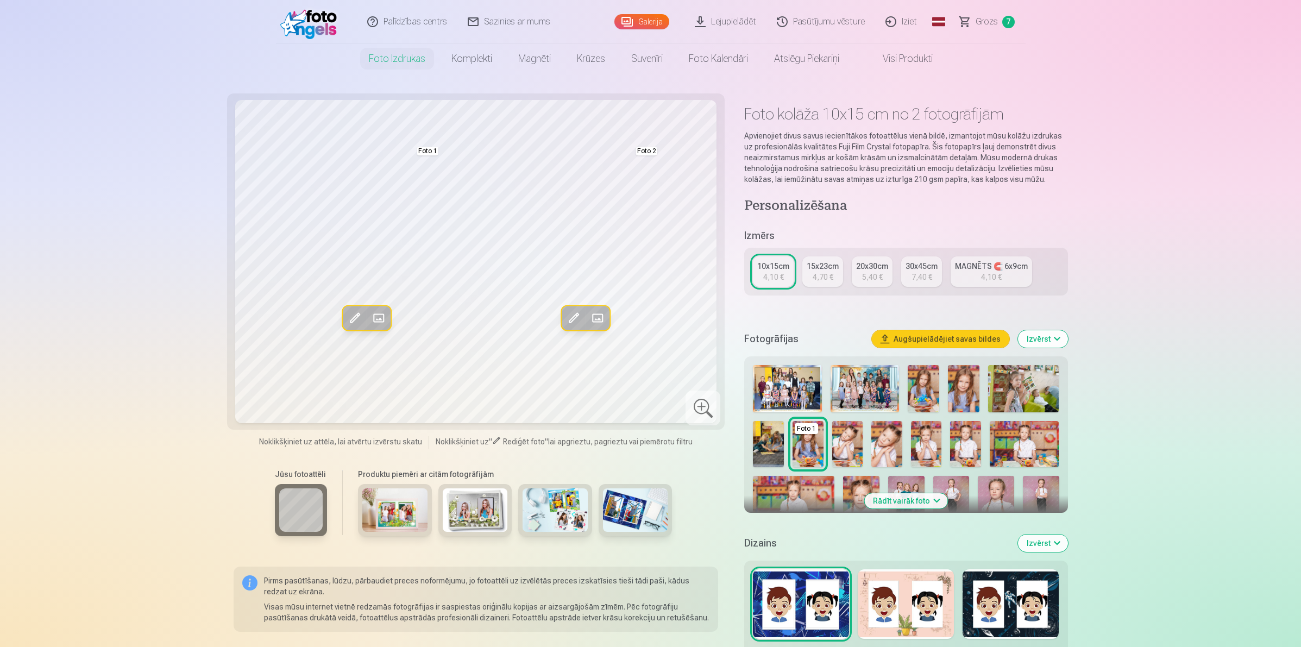
click at [591, 314] on span at bounding box center [596, 317] width 17 height 17
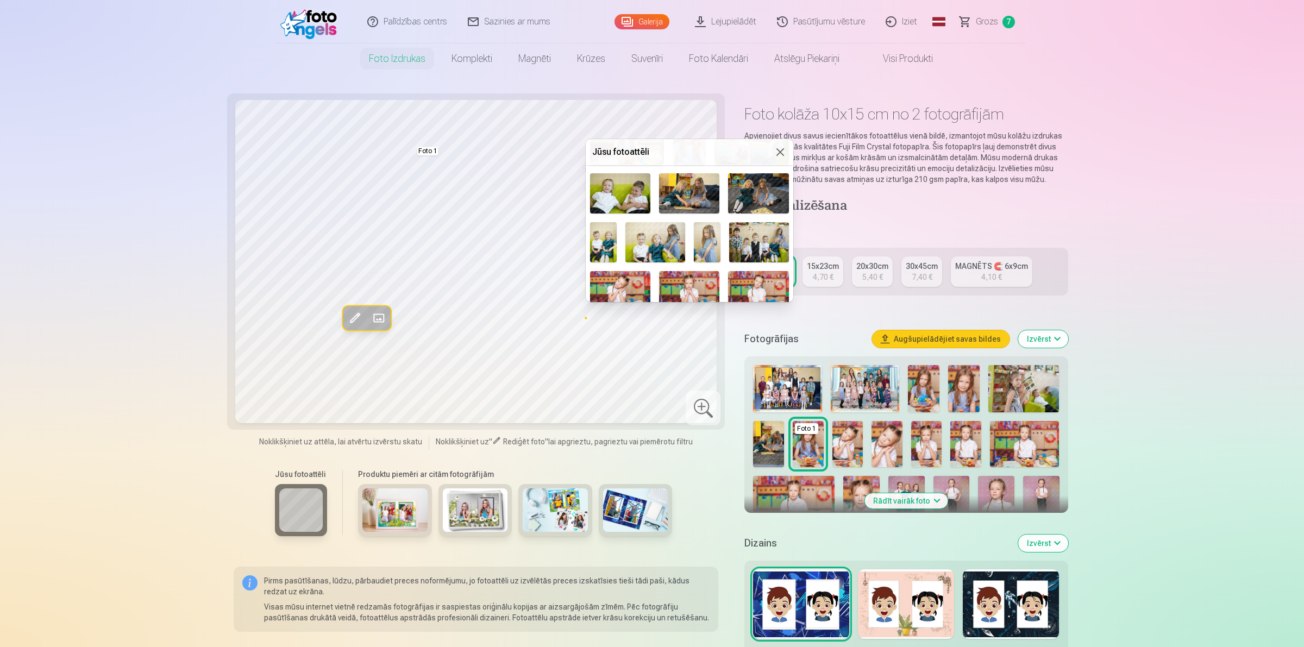
scroll to position [475, 0]
click at [704, 227] on img at bounding box center [707, 241] width 27 height 40
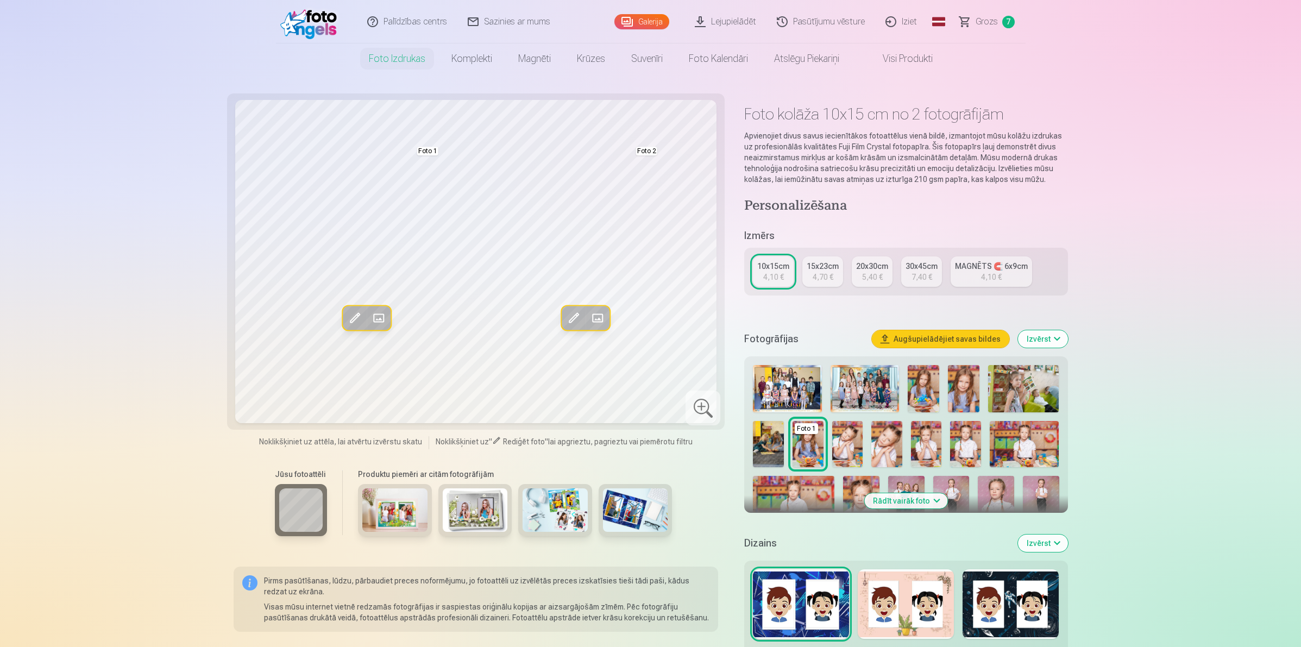
click at [598, 319] on span at bounding box center [596, 317] width 17 height 17
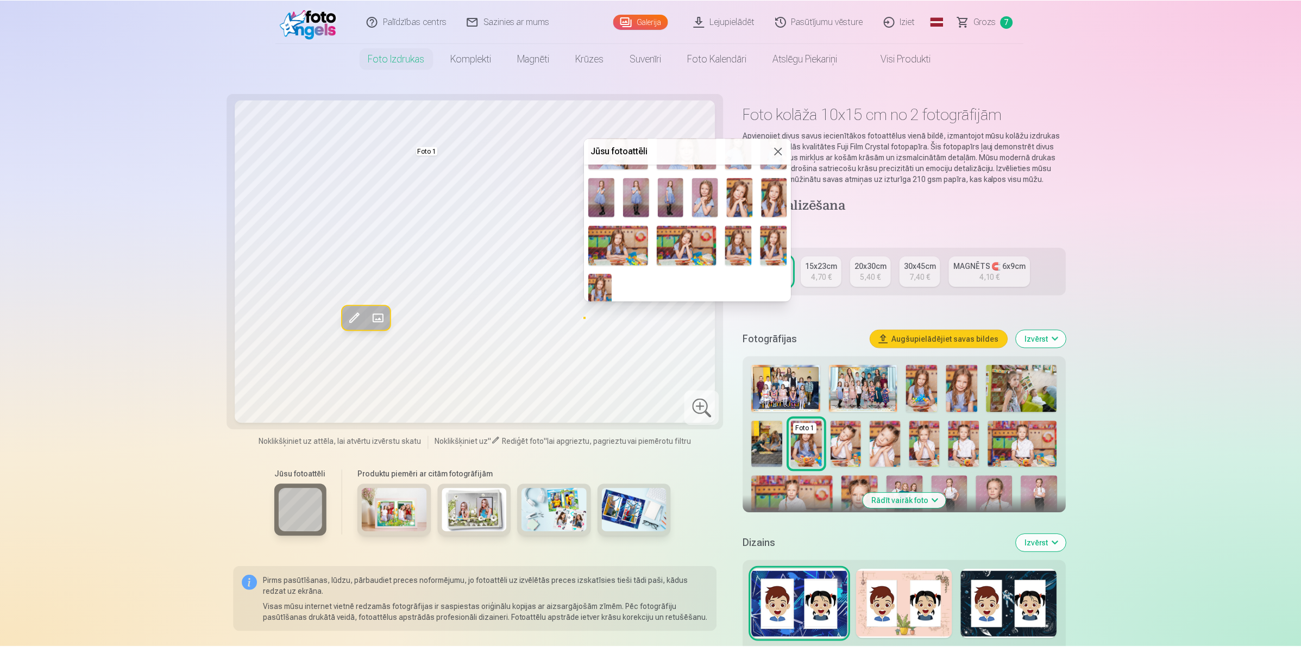
scroll to position [780, 0]
click at [767, 240] on img at bounding box center [775, 245] width 27 height 40
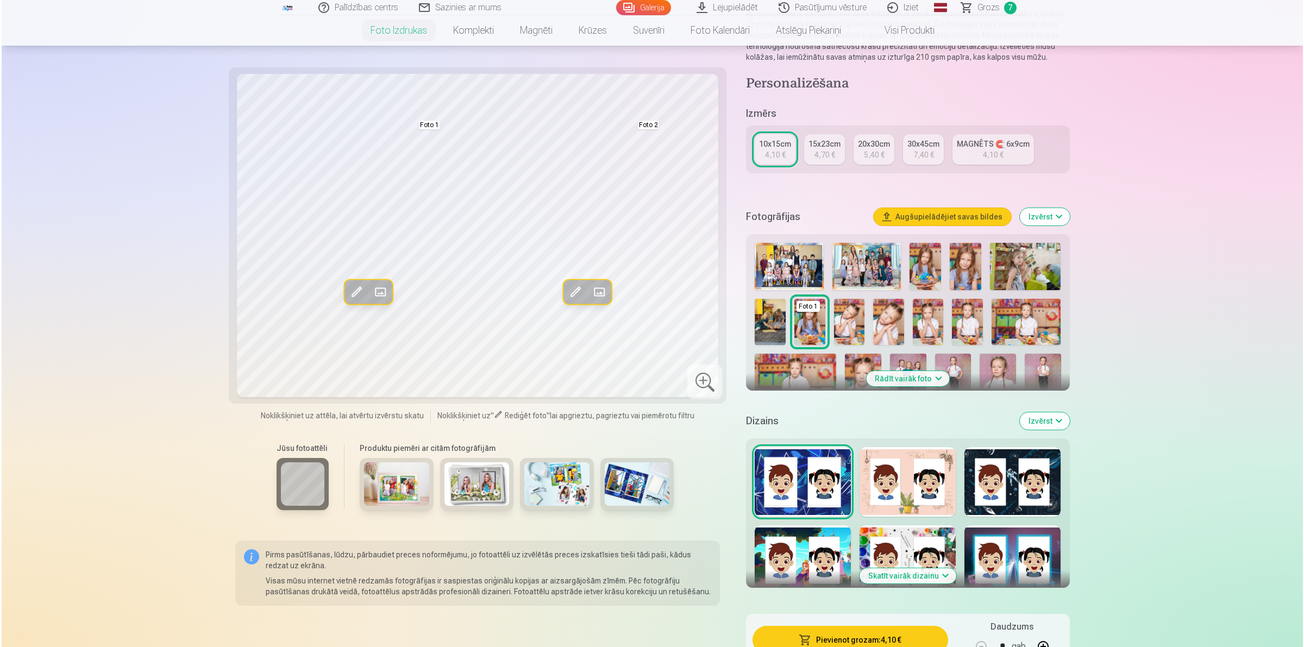
scroll to position [272, 0]
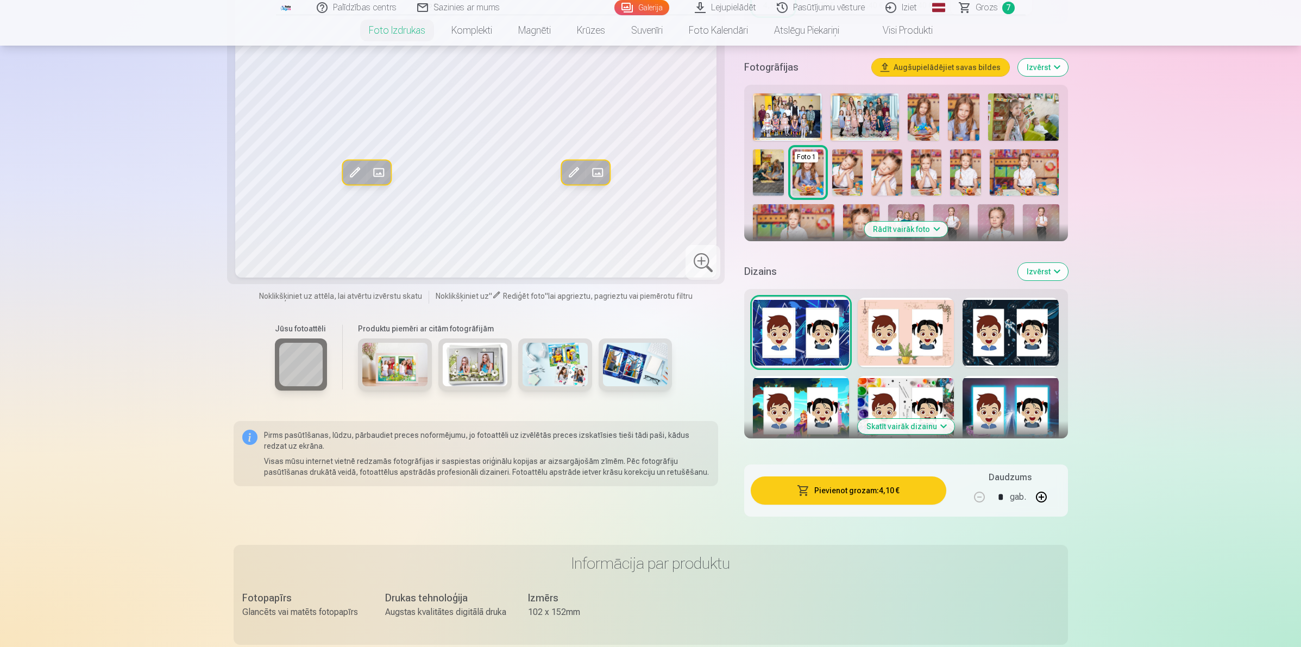
click at [886, 491] on button "Pievienot grozam : 4,10 €" at bounding box center [848, 490] width 195 height 28
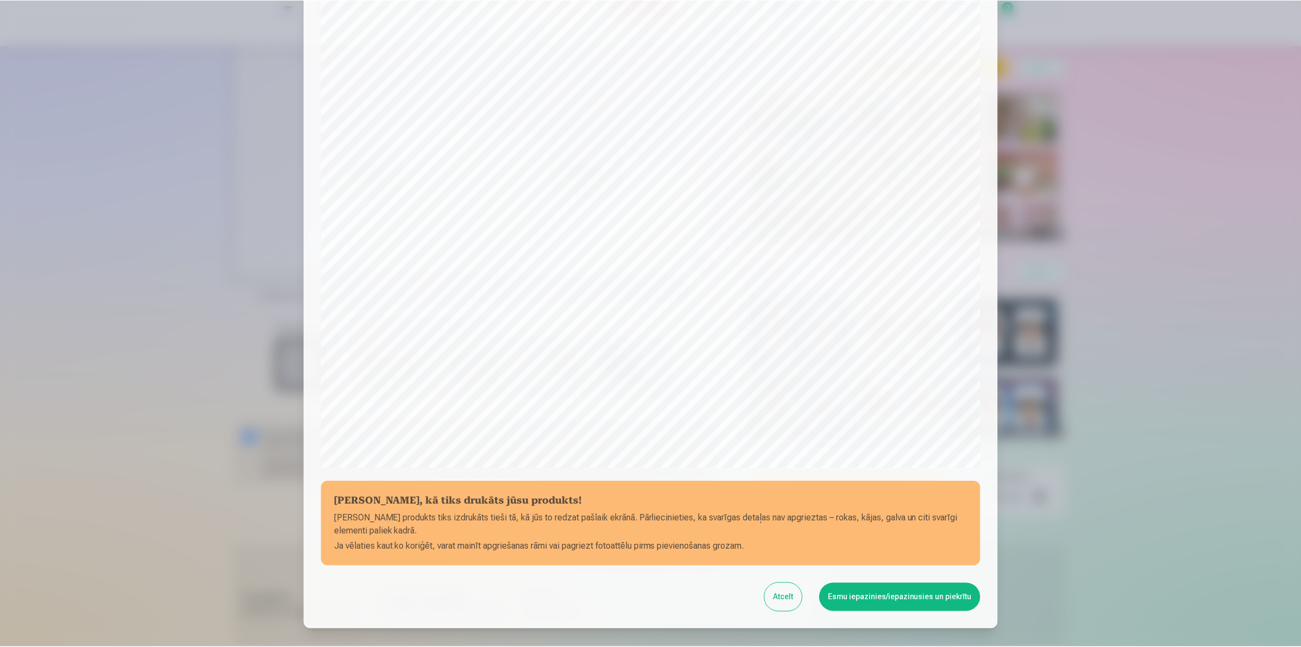
scroll to position [135, 0]
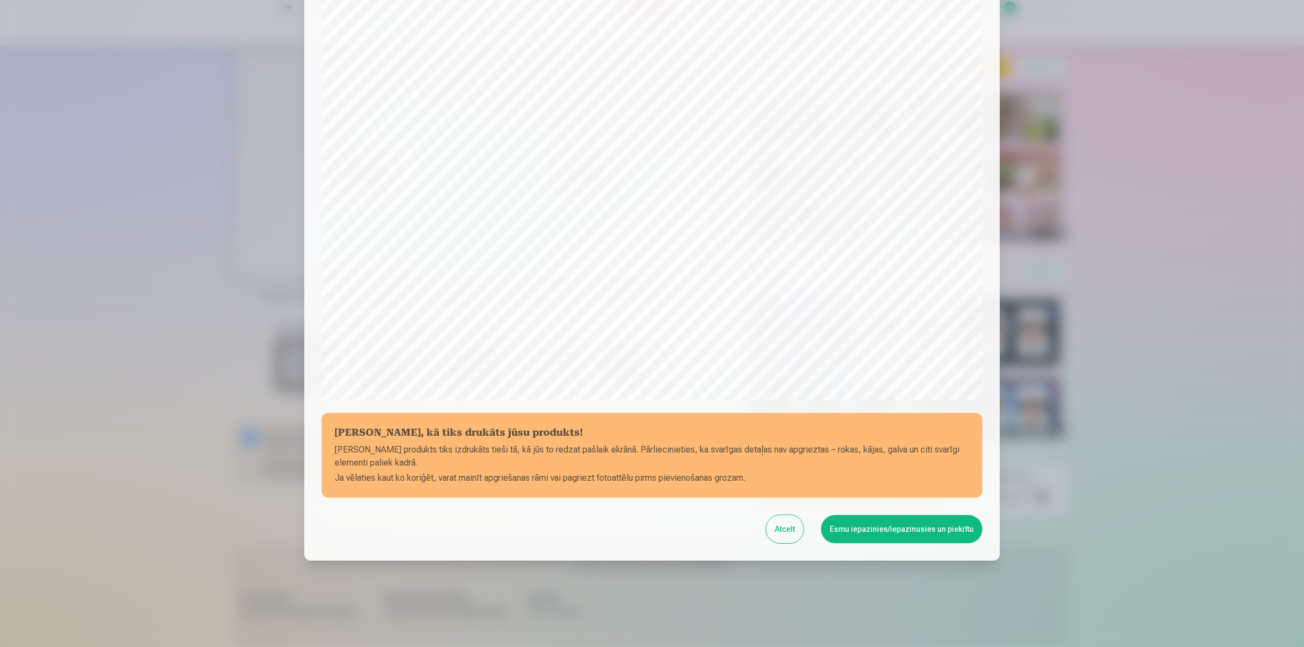
click at [864, 525] on button "Esmu iepazinies/iepazinusies un piekrītu" at bounding box center [901, 529] width 161 height 28
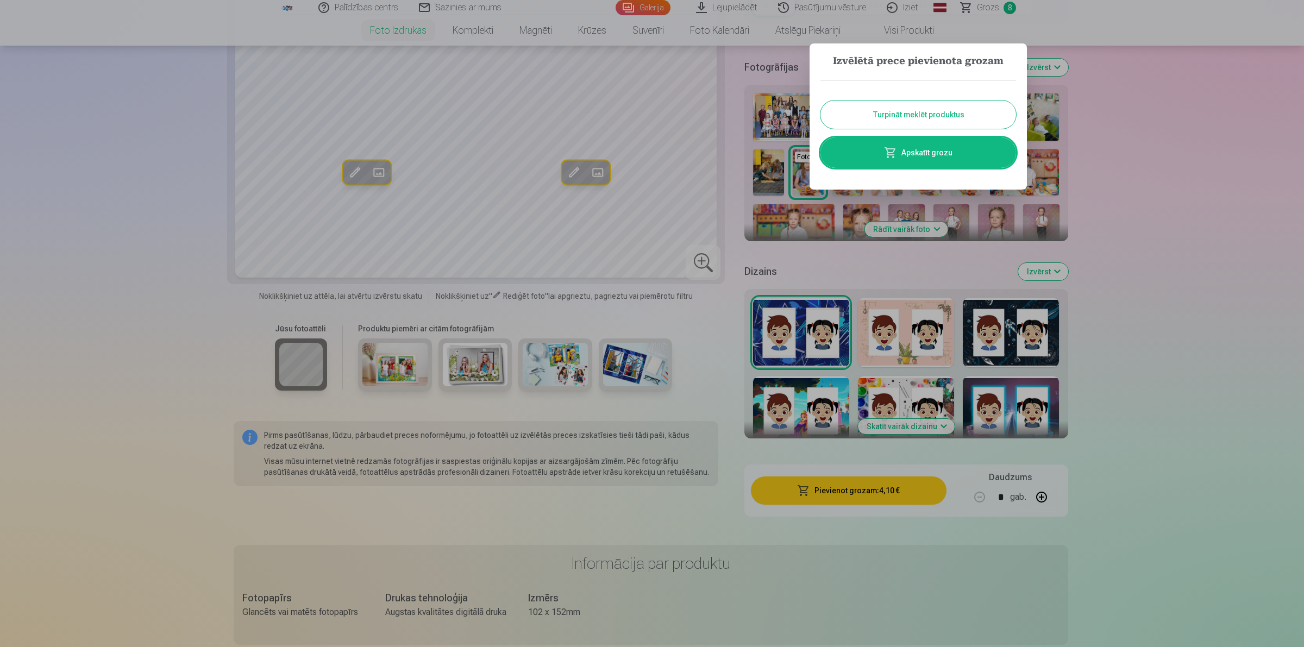
click at [906, 115] on button "Turpināt meklēt produktus" at bounding box center [918, 115] width 196 height 28
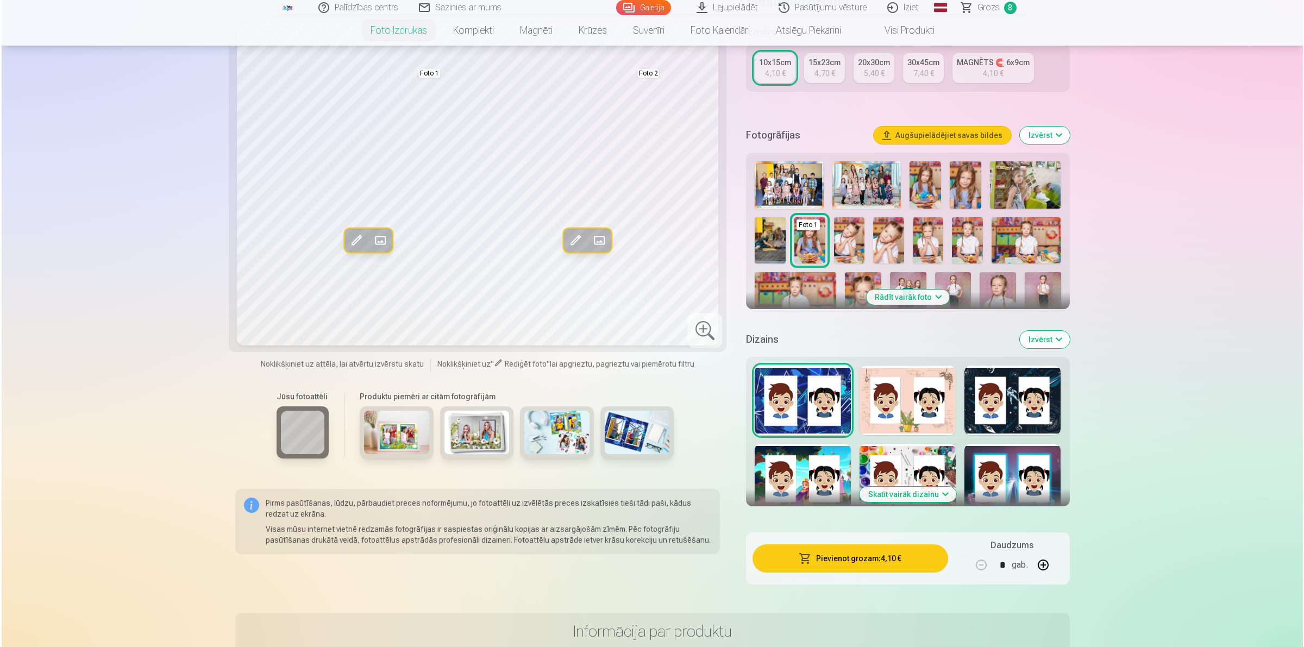
scroll to position [68, 0]
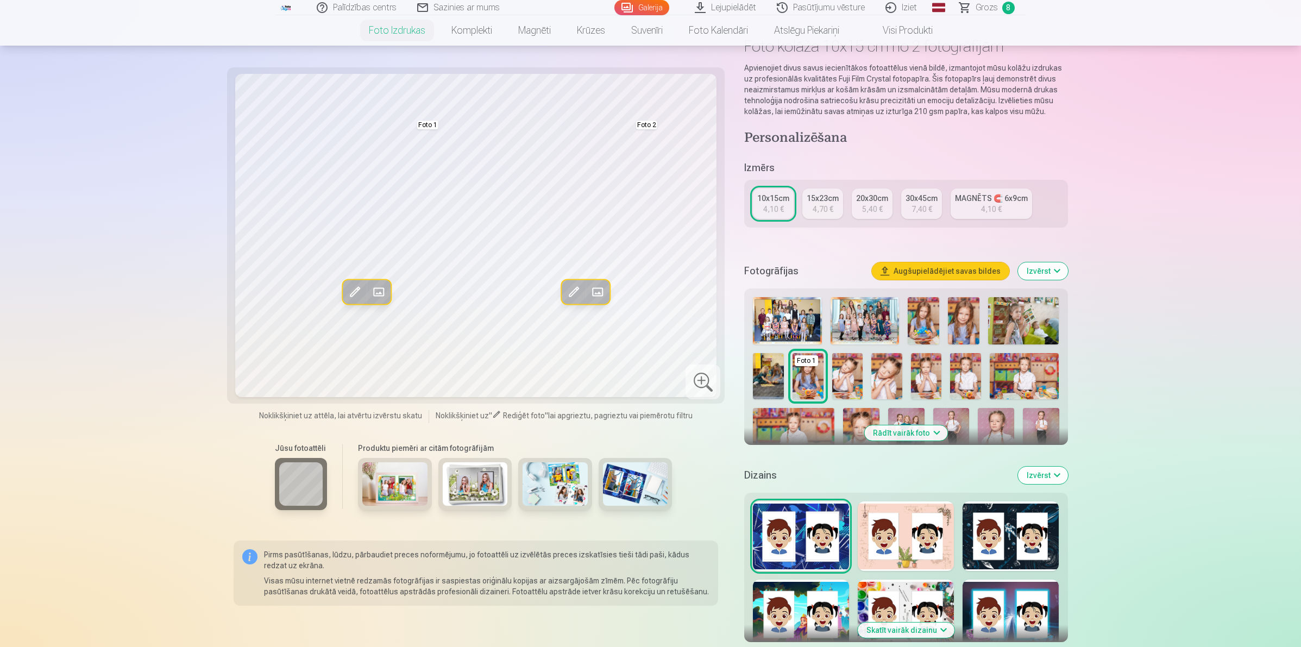
click at [379, 289] on span at bounding box center [378, 291] width 17 height 17
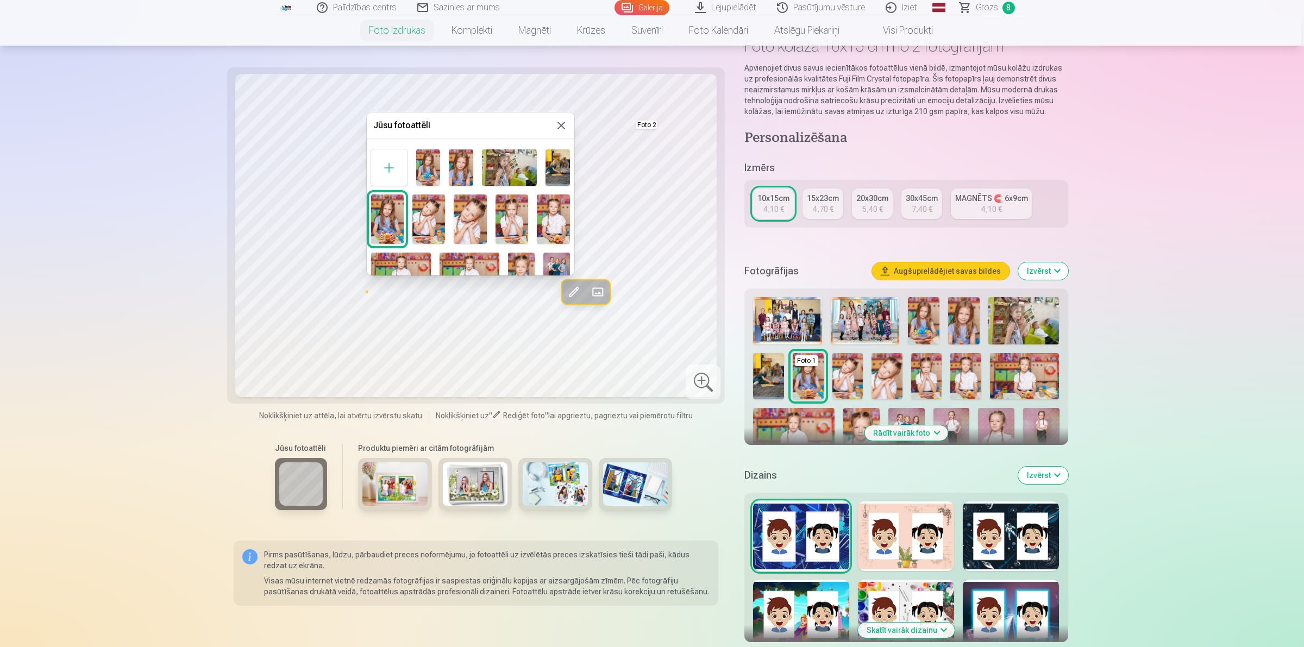
click at [557, 212] on img at bounding box center [553, 219] width 33 height 49
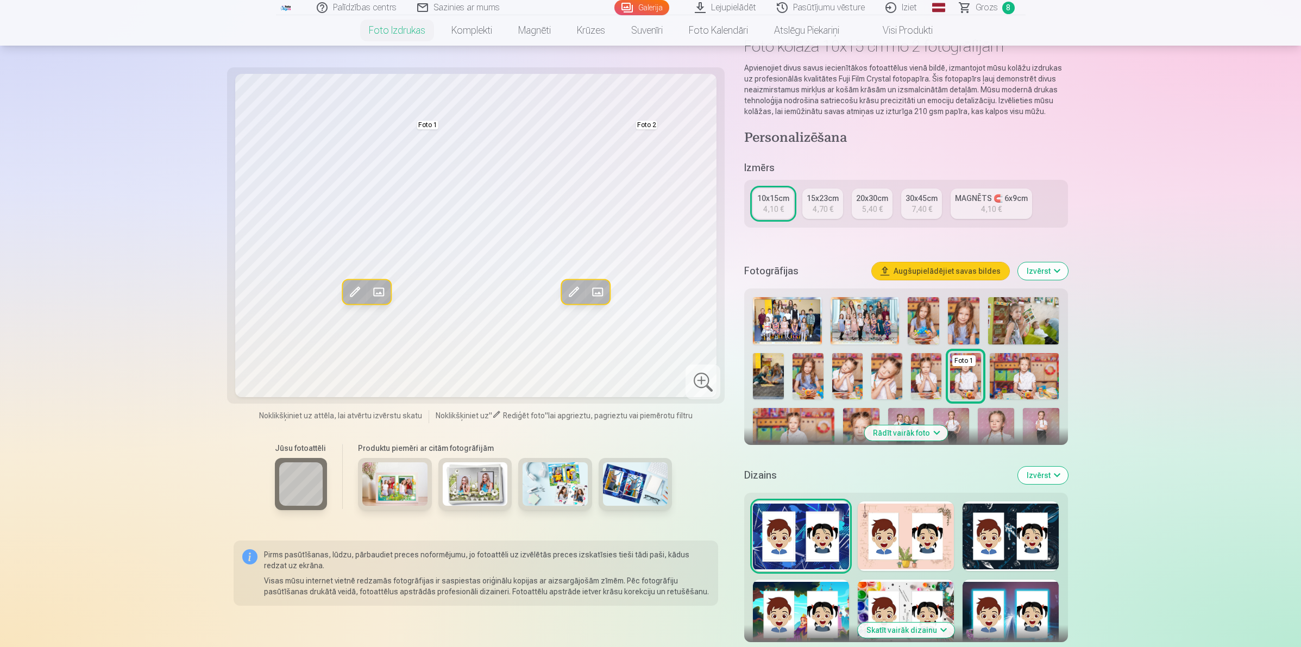
click at [701, 371] on div at bounding box center [703, 382] width 35 height 35
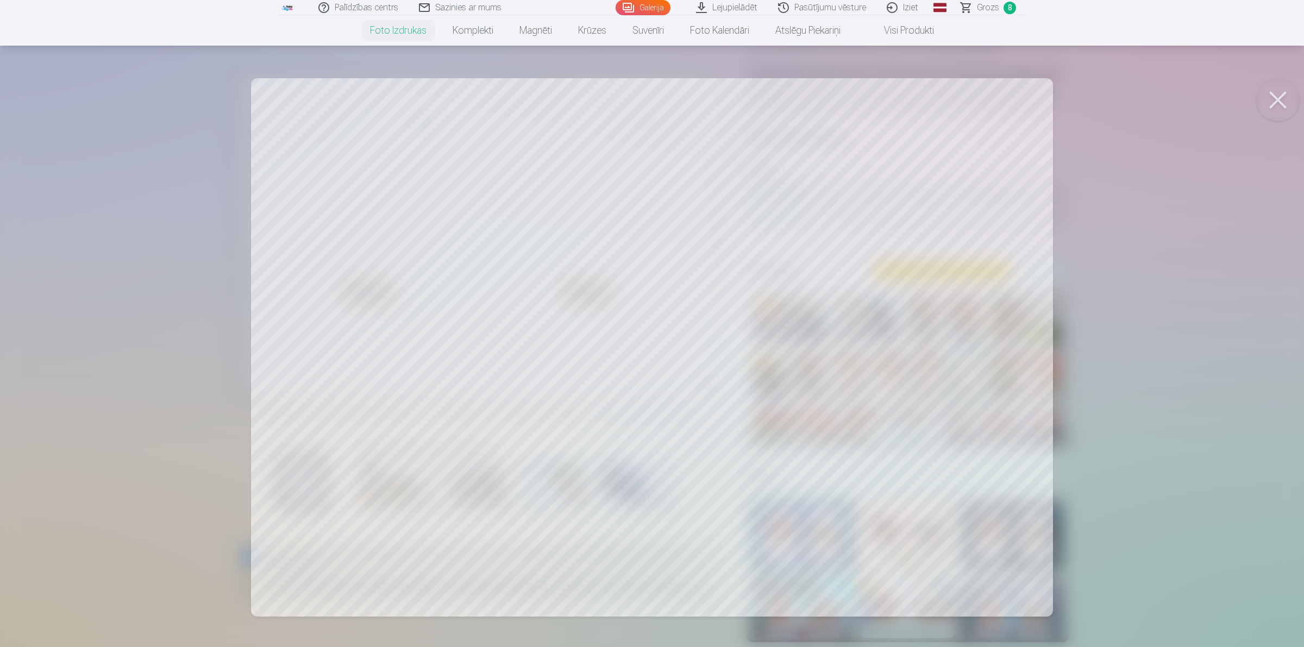
click at [825, 463] on div at bounding box center [652, 323] width 1304 height 647
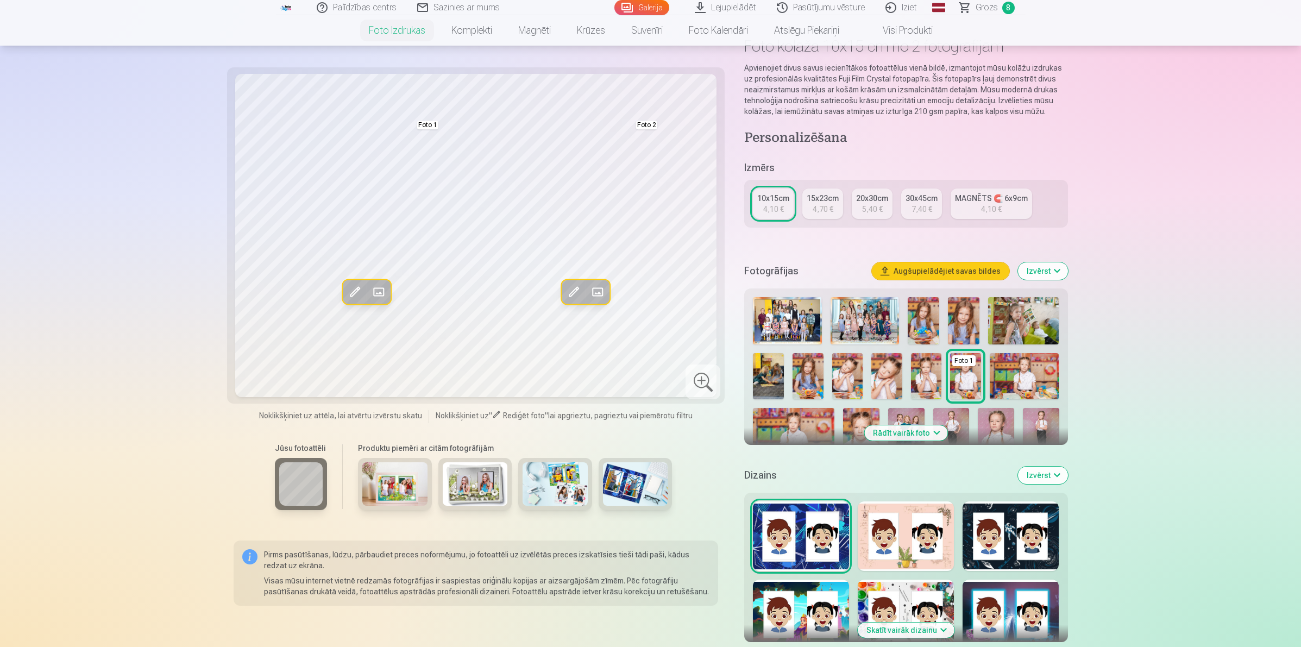
click at [607, 288] on button "Aizstāt" at bounding box center [597, 292] width 24 height 24
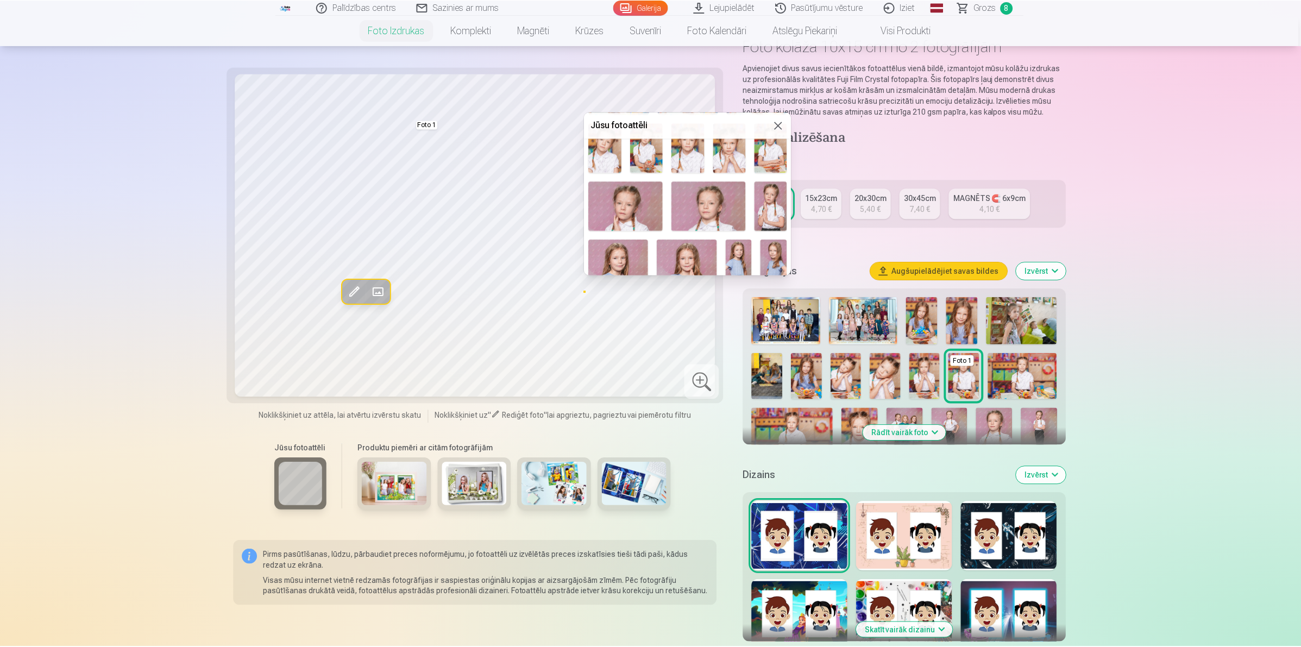
scroll to position [576, 0]
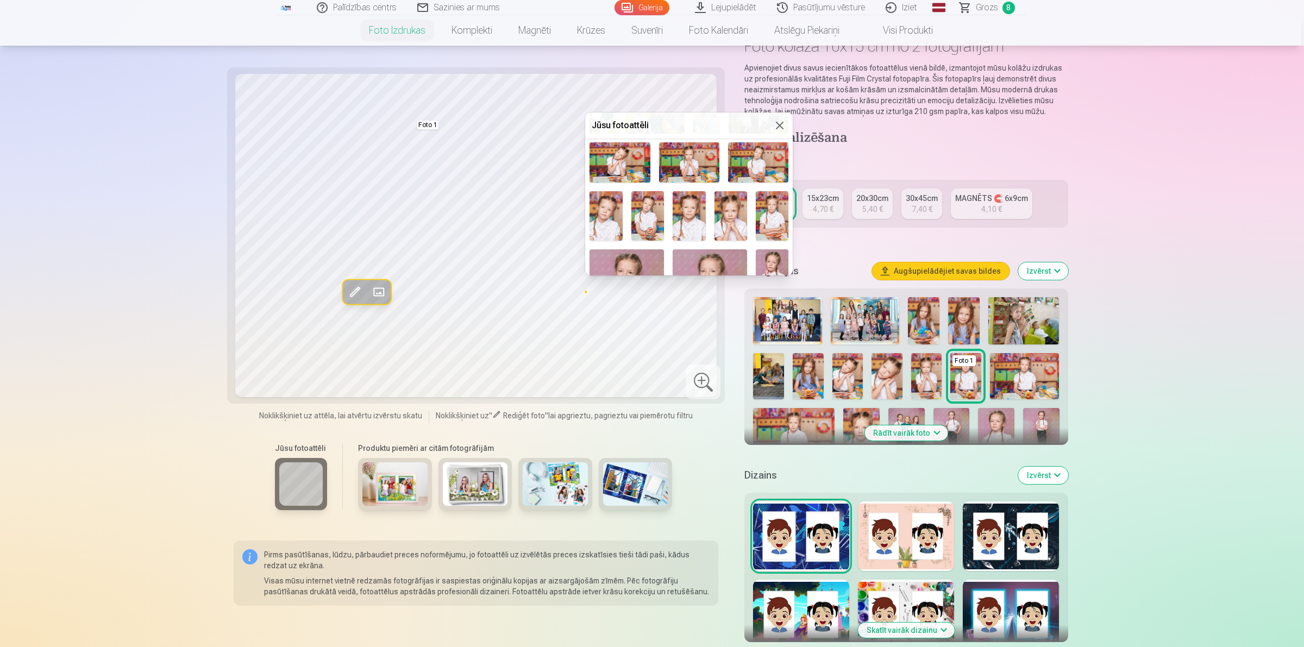
click at [598, 210] on img at bounding box center [605, 215] width 33 height 49
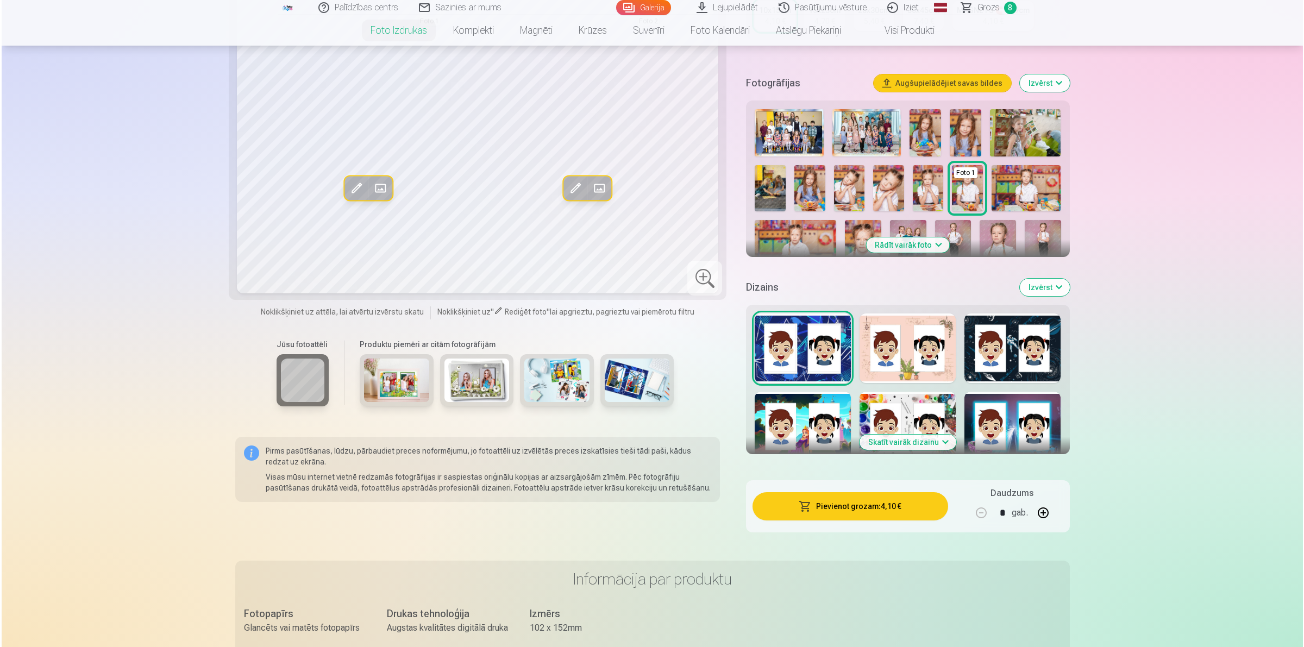
scroll to position [272, 0]
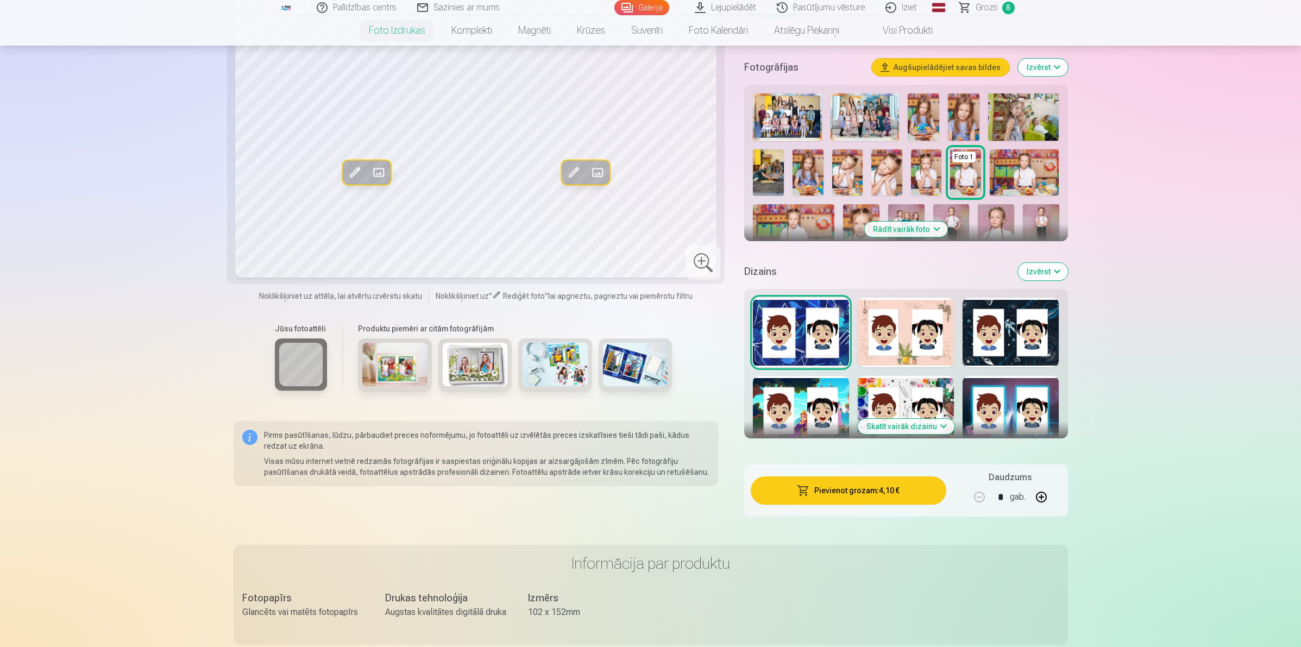
click at [851, 487] on button "Pievienot grozam : 4,10 €" at bounding box center [848, 490] width 195 height 28
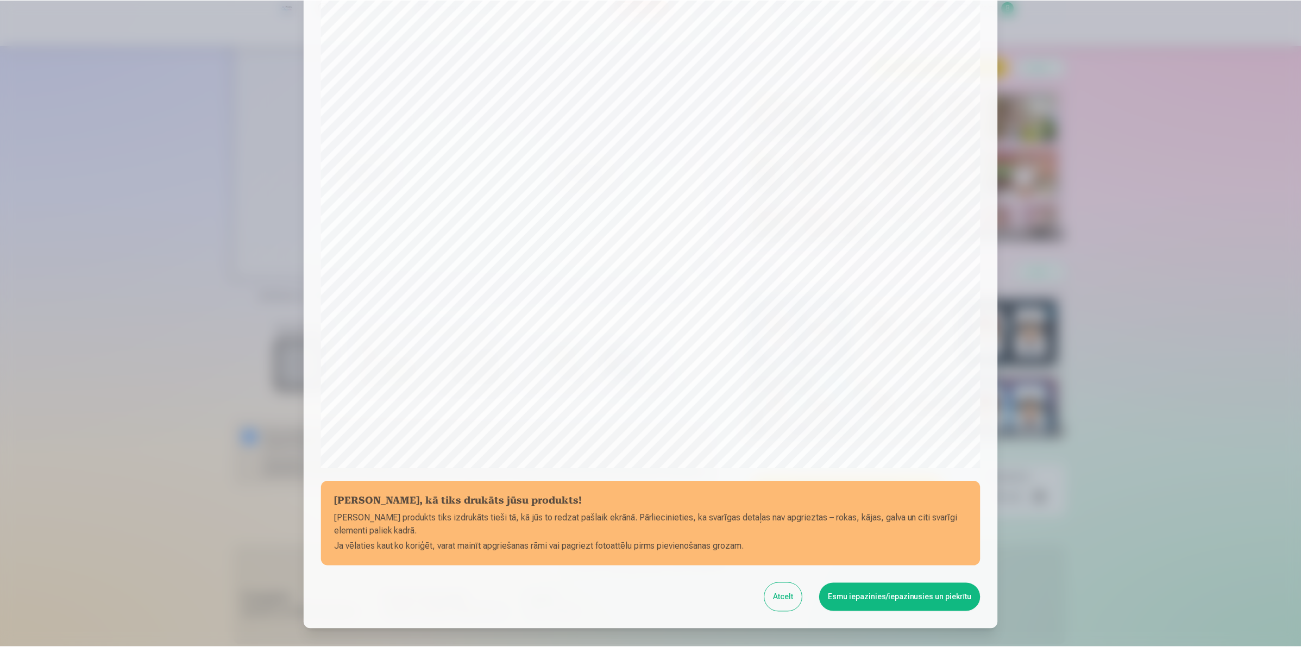
scroll to position [135, 0]
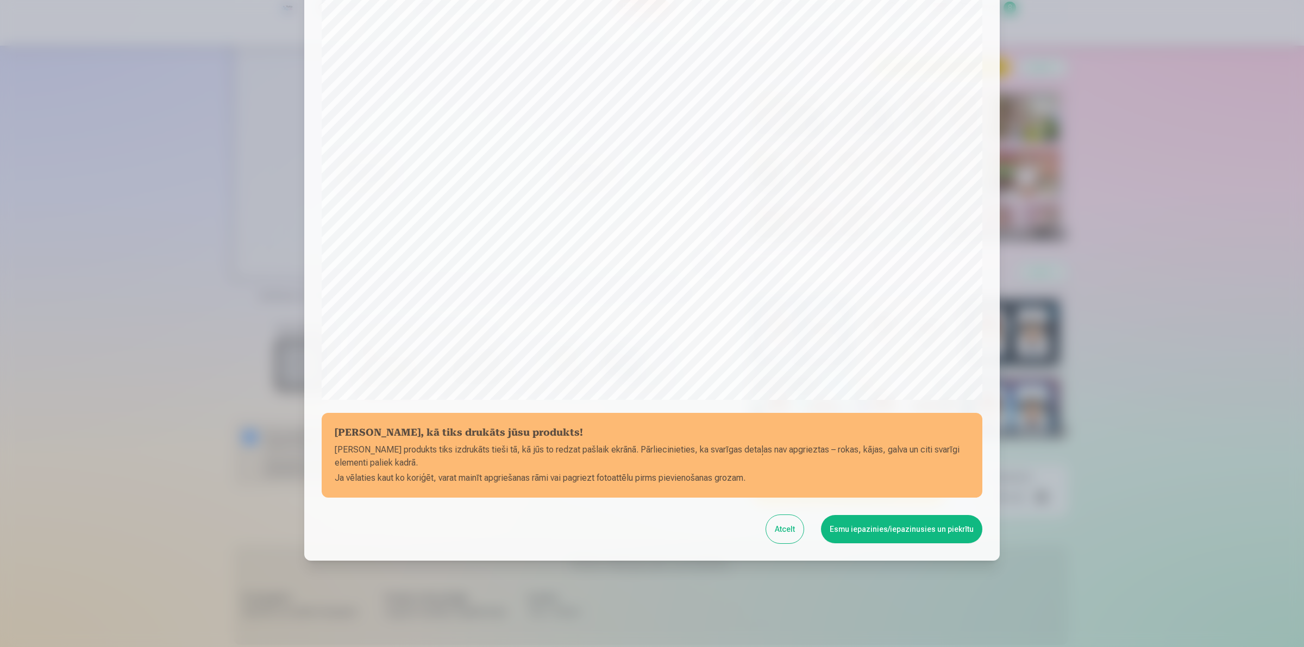
click at [904, 525] on button "Esmu iepazinies/iepazinusies un piekrītu" at bounding box center [901, 529] width 161 height 28
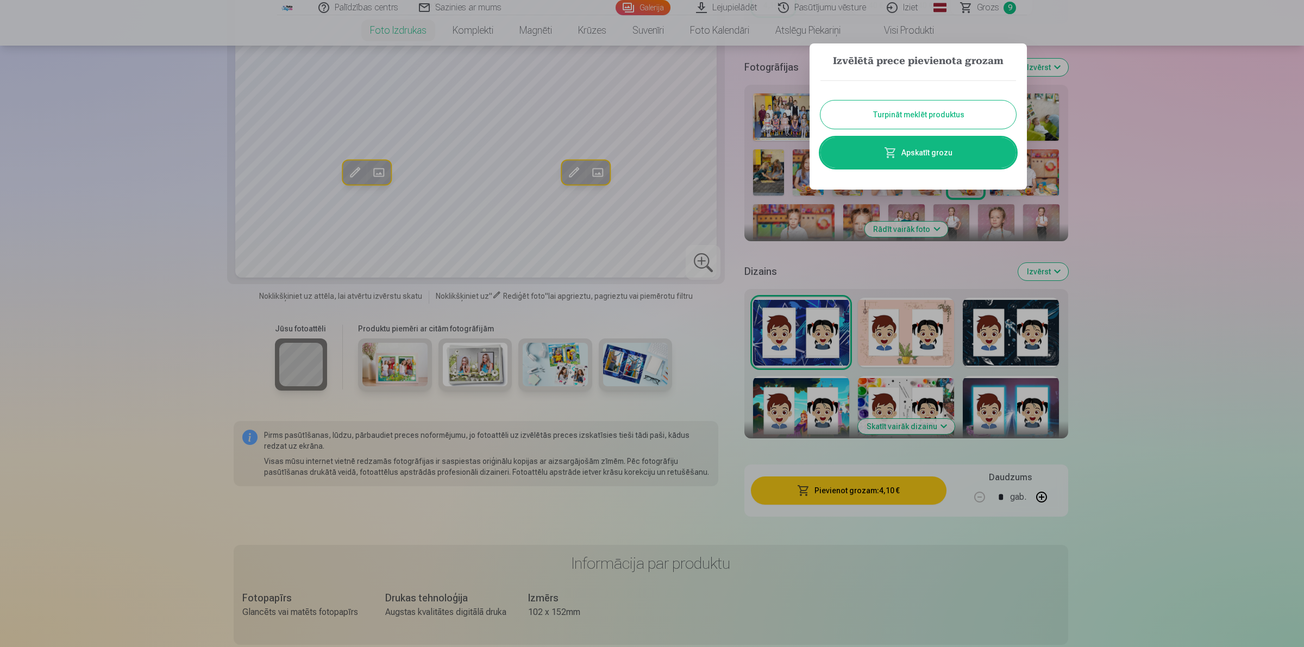
click at [911, 154] on link "Apskatīt grozu" at bounding box center [918, 152] width 196 height 30
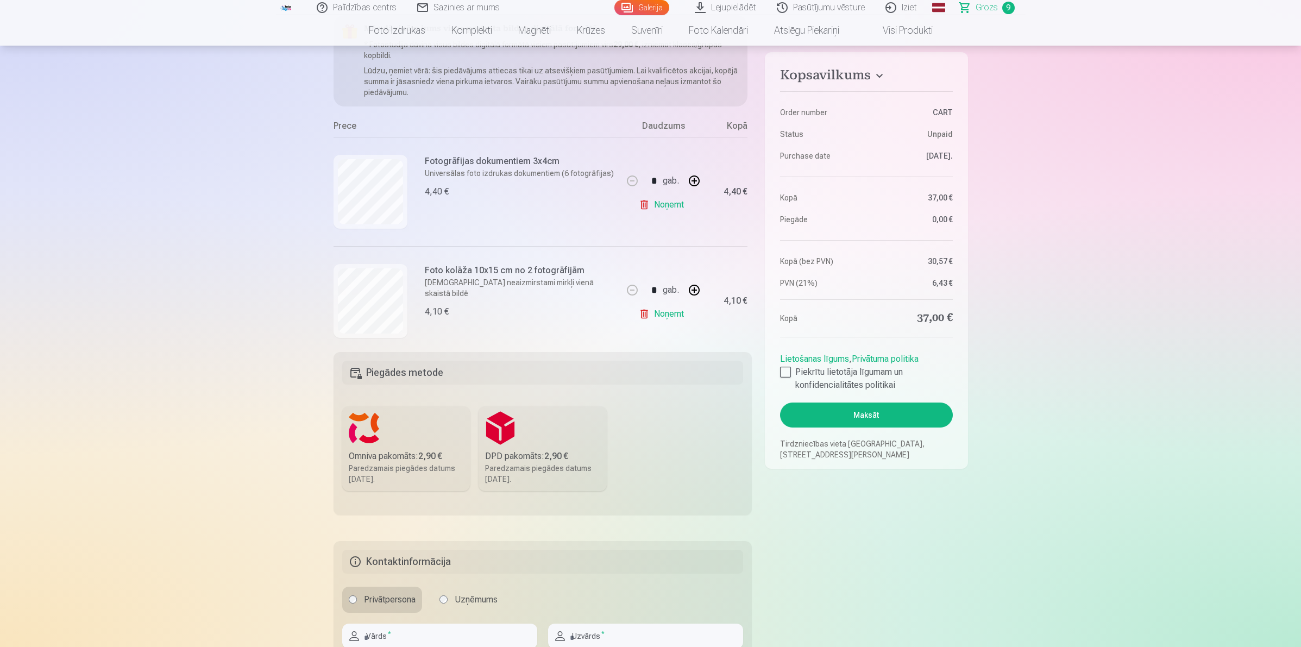
scroll to position [136, 0]
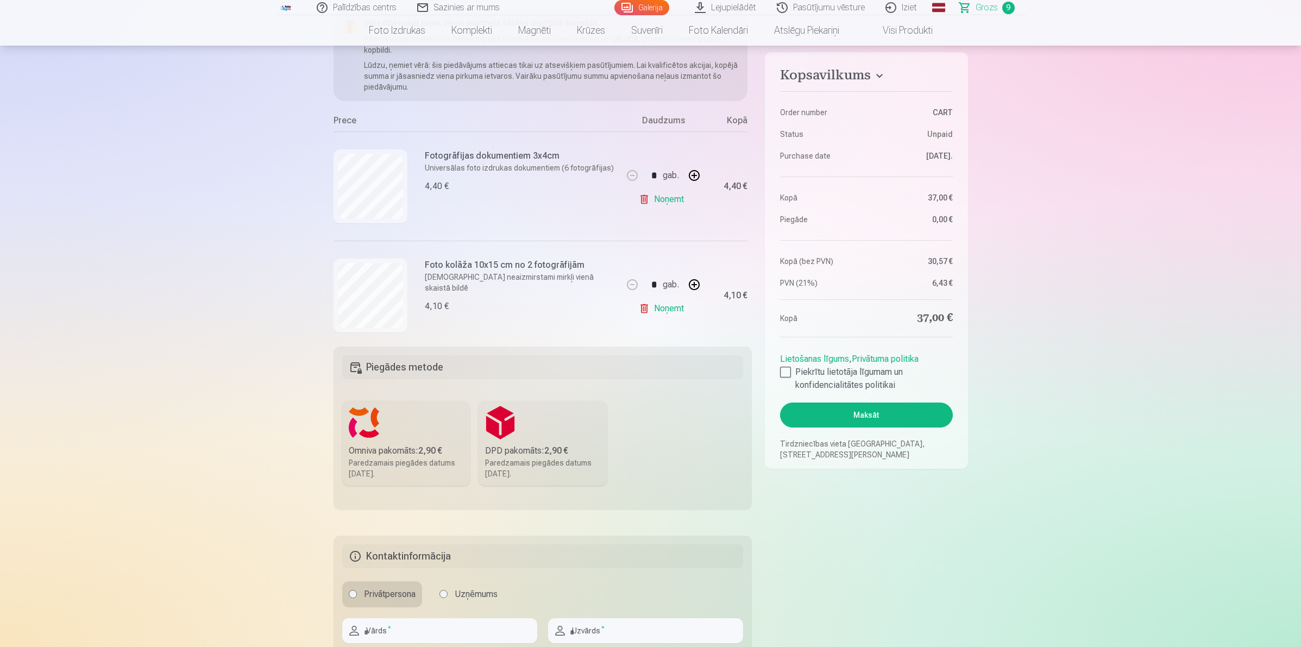
click at [690, 281] on button "button" at bounding box center [694, 285] width 26 height 26
type input "*"
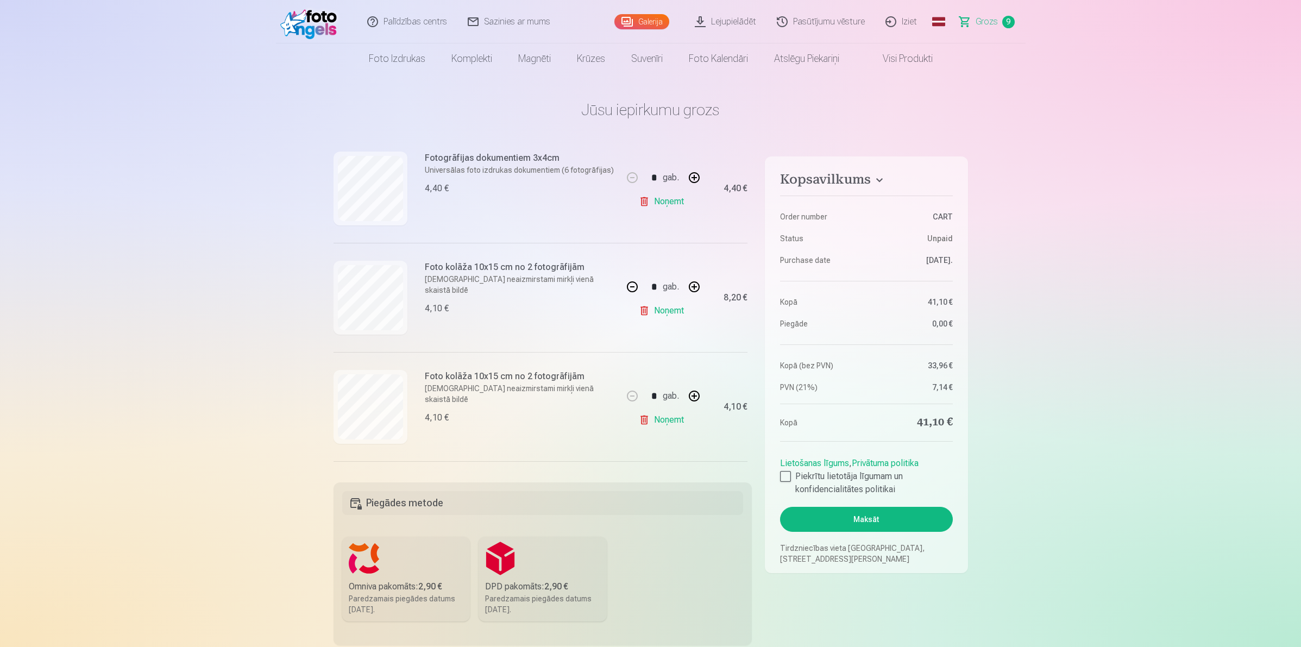
scroll to position [0, 0]
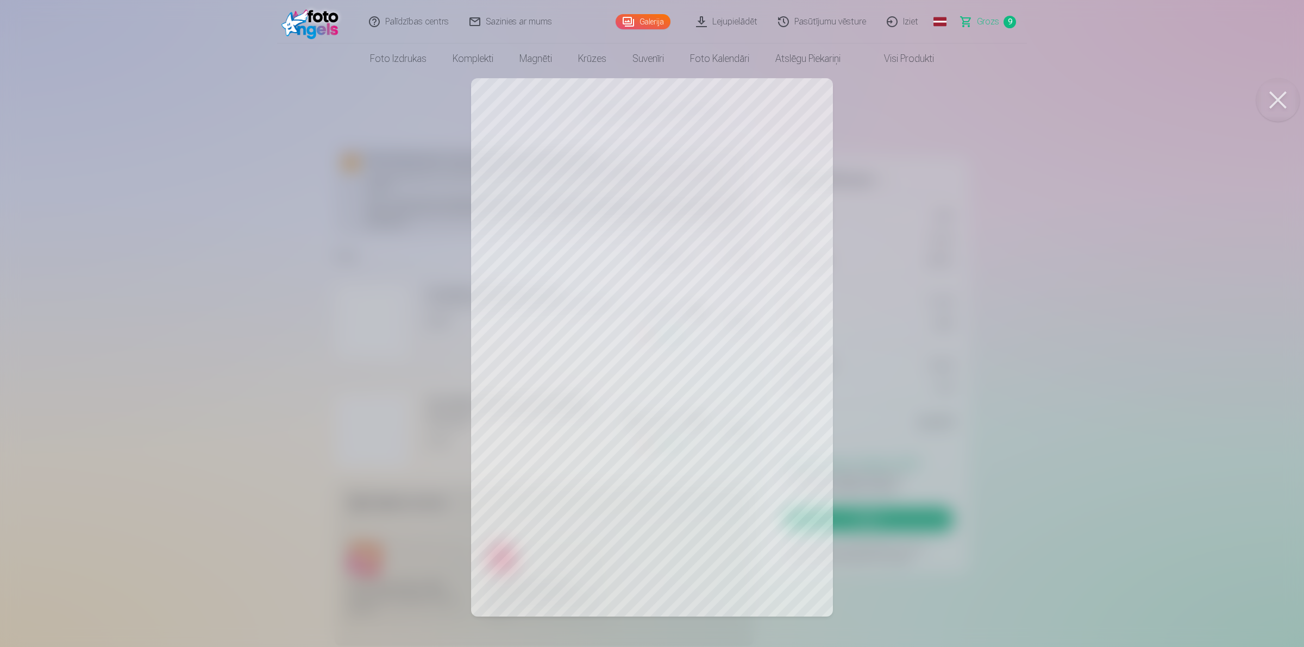
click at [254, 267] on div at bounding box center [652, 323] width 1304 height 647
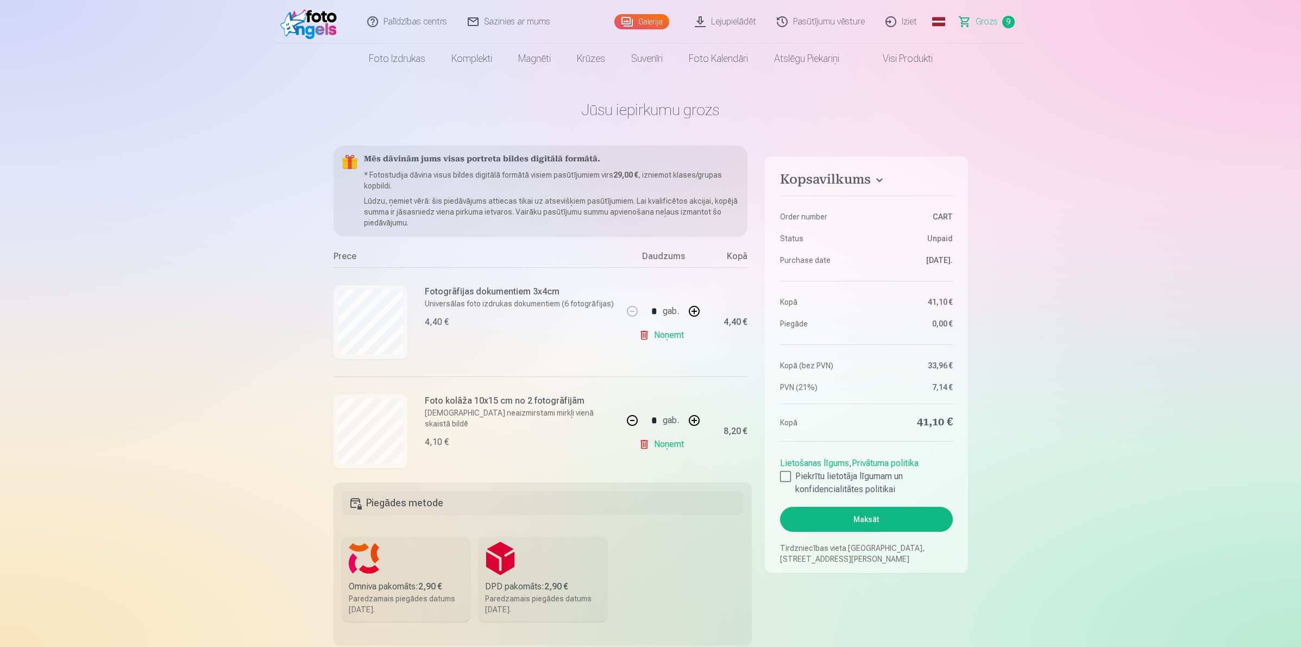
click at [655, 335] on link "Noņemt" at bounding box center [663, 335] width 49 height 22
type input "*"
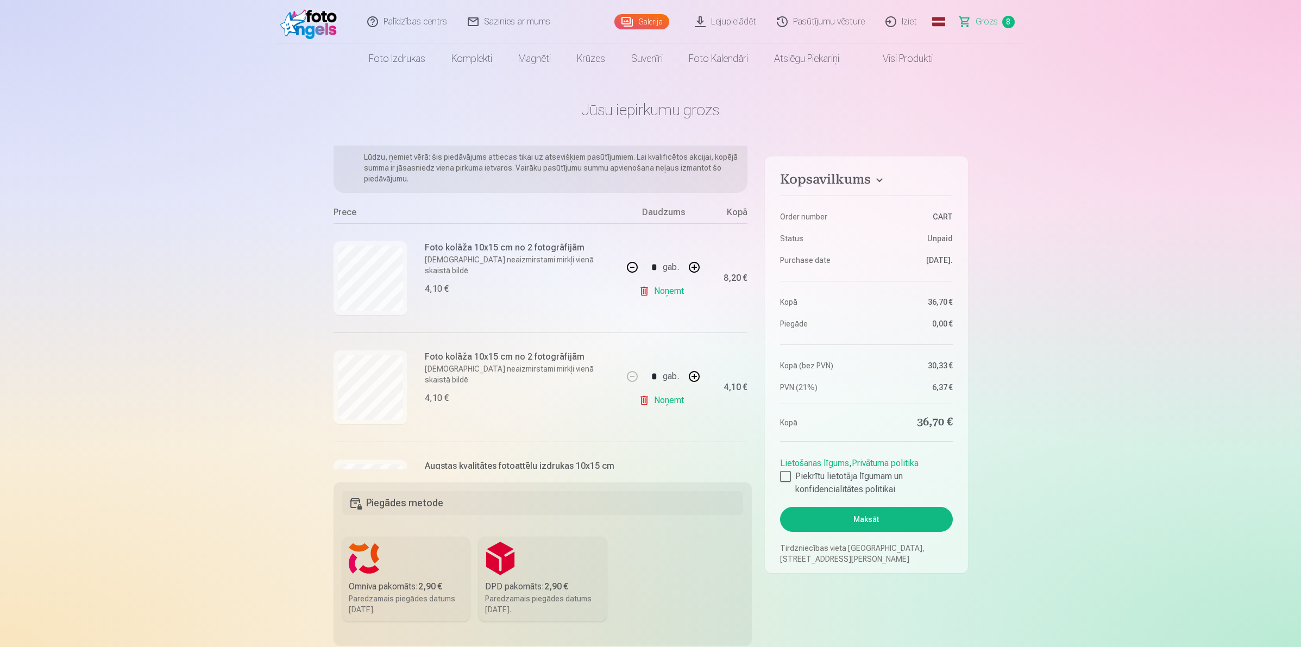
scroll to position [68, 0]
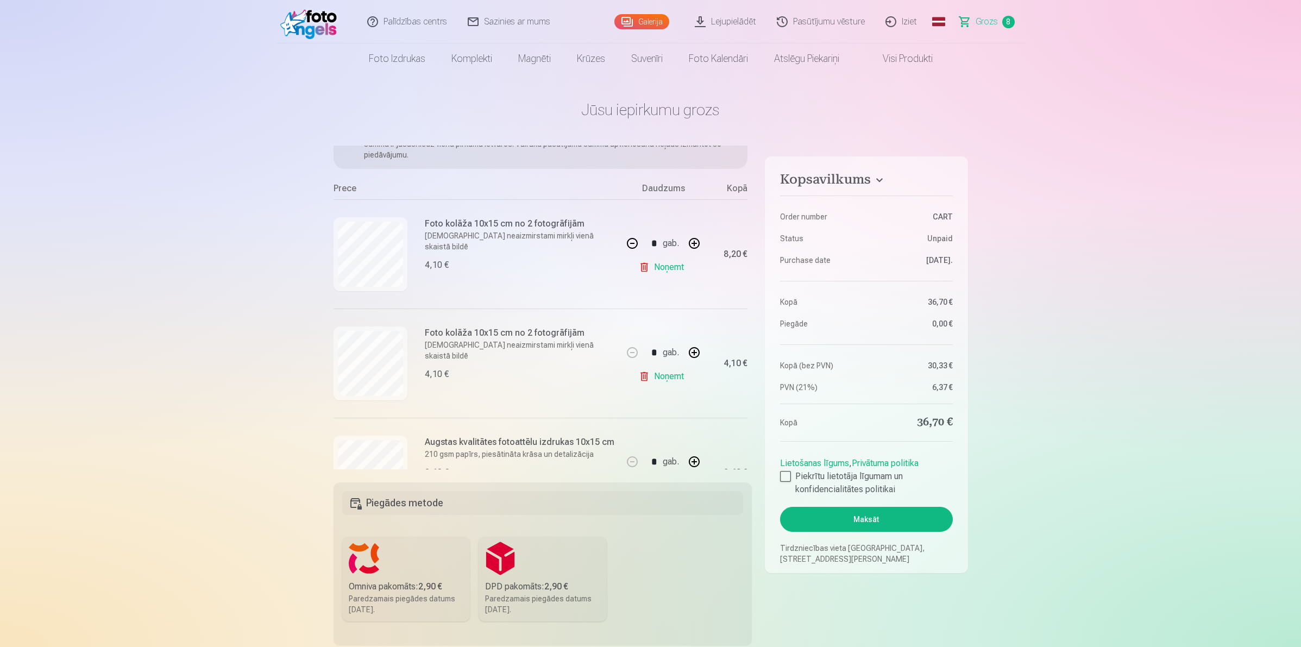
click at [659, 371] on link "Noņemt" at bounding box center [663, 377] width 49 height 22
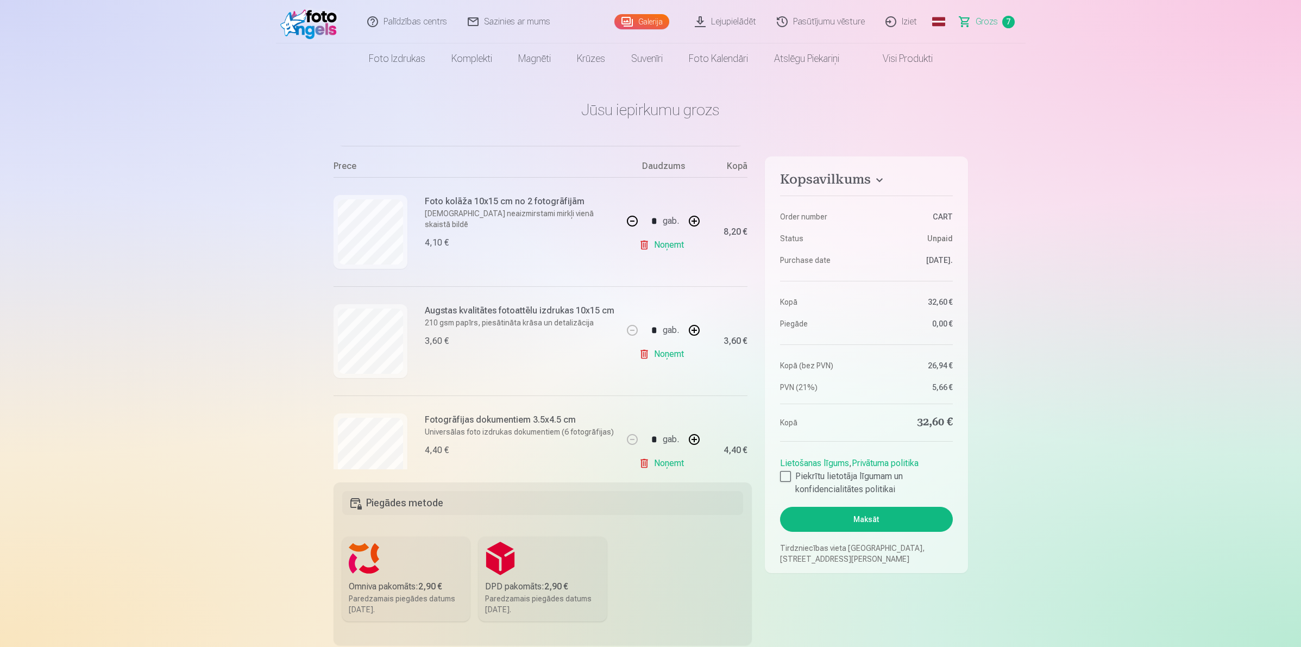
scroll to position [22, 0]
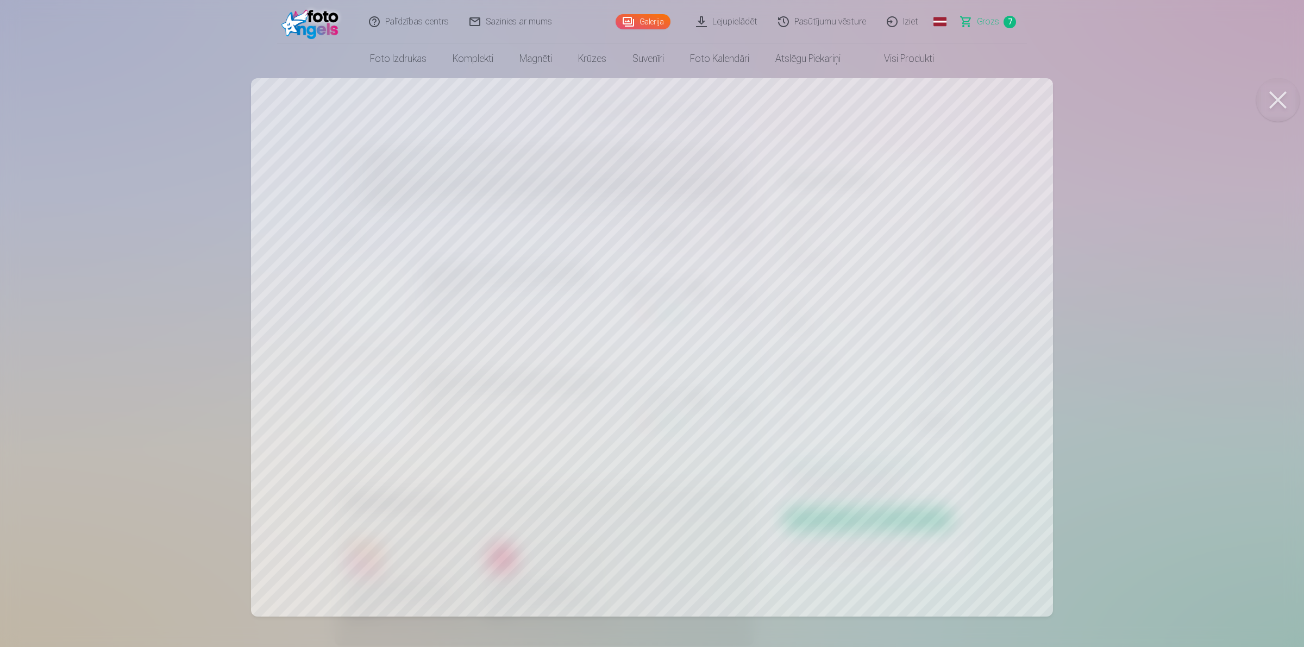
click at [875, 310] on div at bounding box center [652, 323] width 1304 height 647
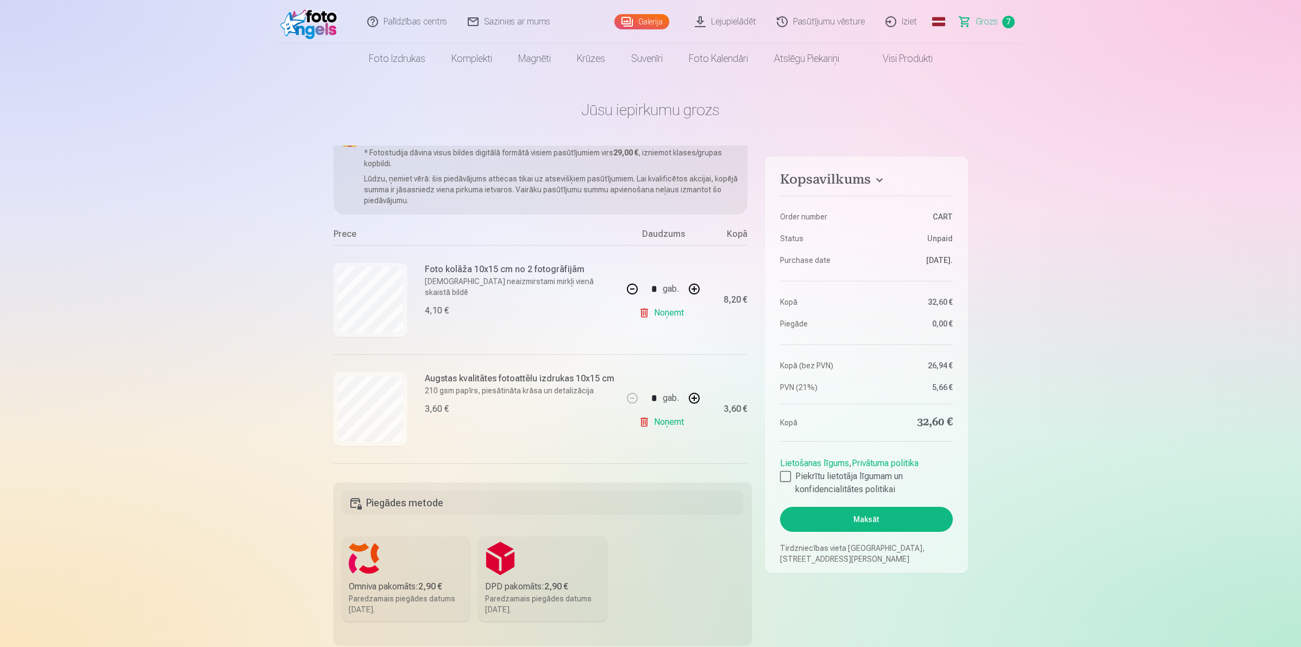
click at [471, 272] on h6 "Foto kolāža 10x15 cm no 2 fotogrāfijām" at bounding box center [521, 269] width 192 height 13
drag, startPoint x: 441, startPoint y: 285, endPoint x: 416, endPoint y: 292, distance: 26.0
click at [441, 284] on p "[DEMOGRAPHIC_DATA] neaizmirstami mirkļi vienā skaistā bildē" at bounding box center [521, 287] width 192 height 22
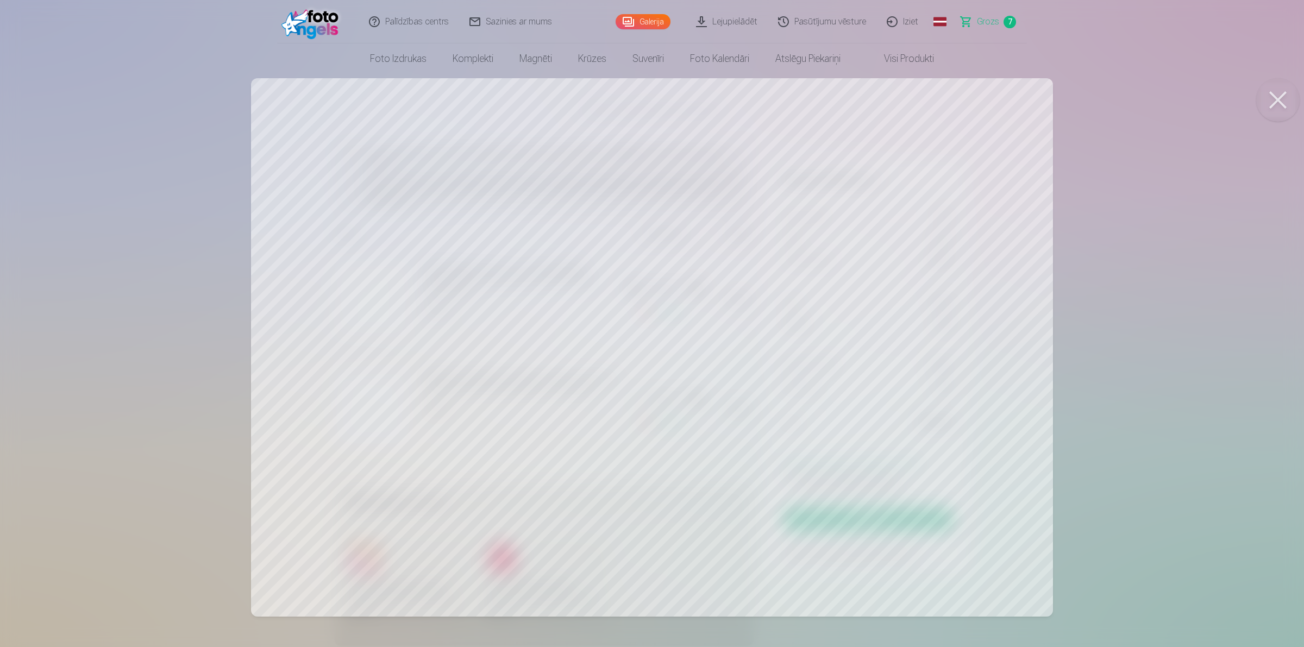
click at [1080, 277] on div at bounding box center [652, 323] width 1304 height 647
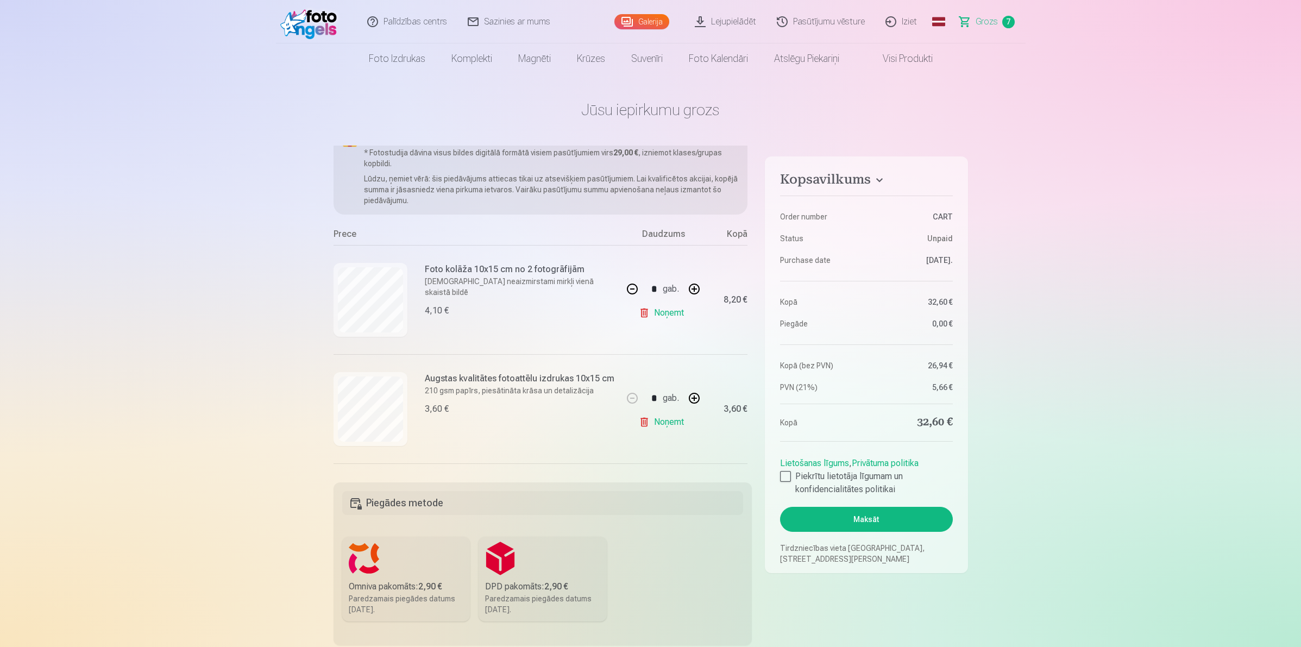
click at [667, 311] on link "Noņemt" at bounding box center [663, 313] width 49 height 22
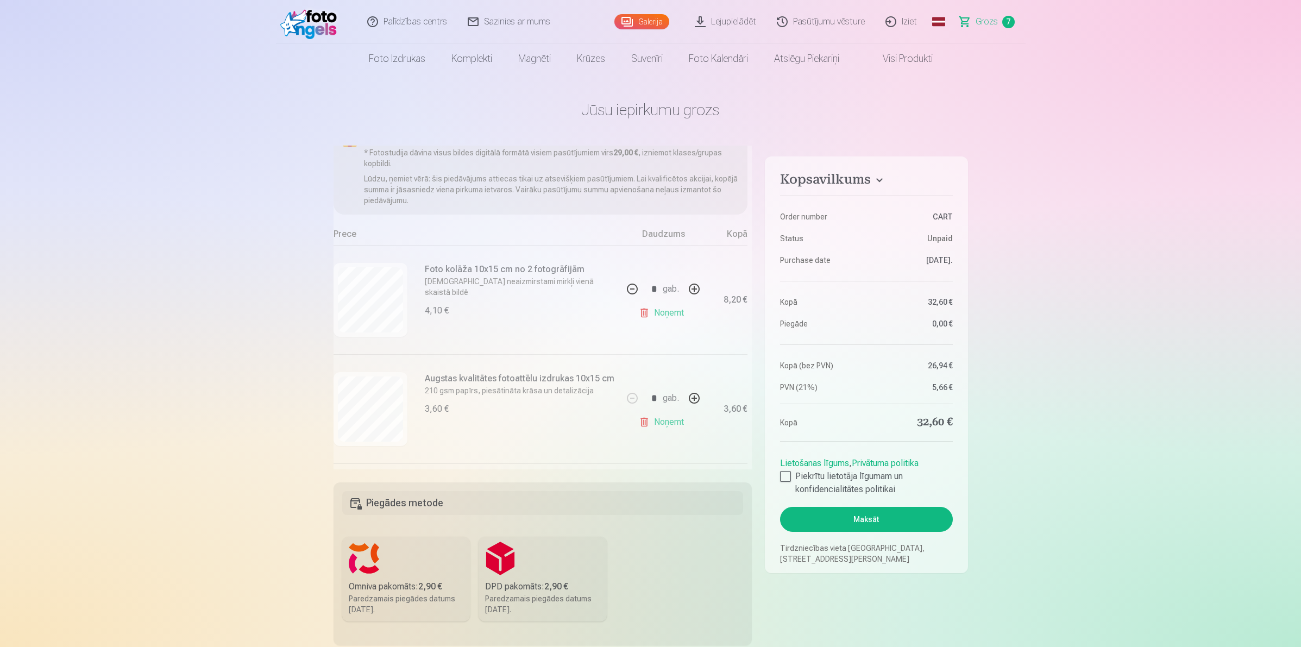
type input "*"
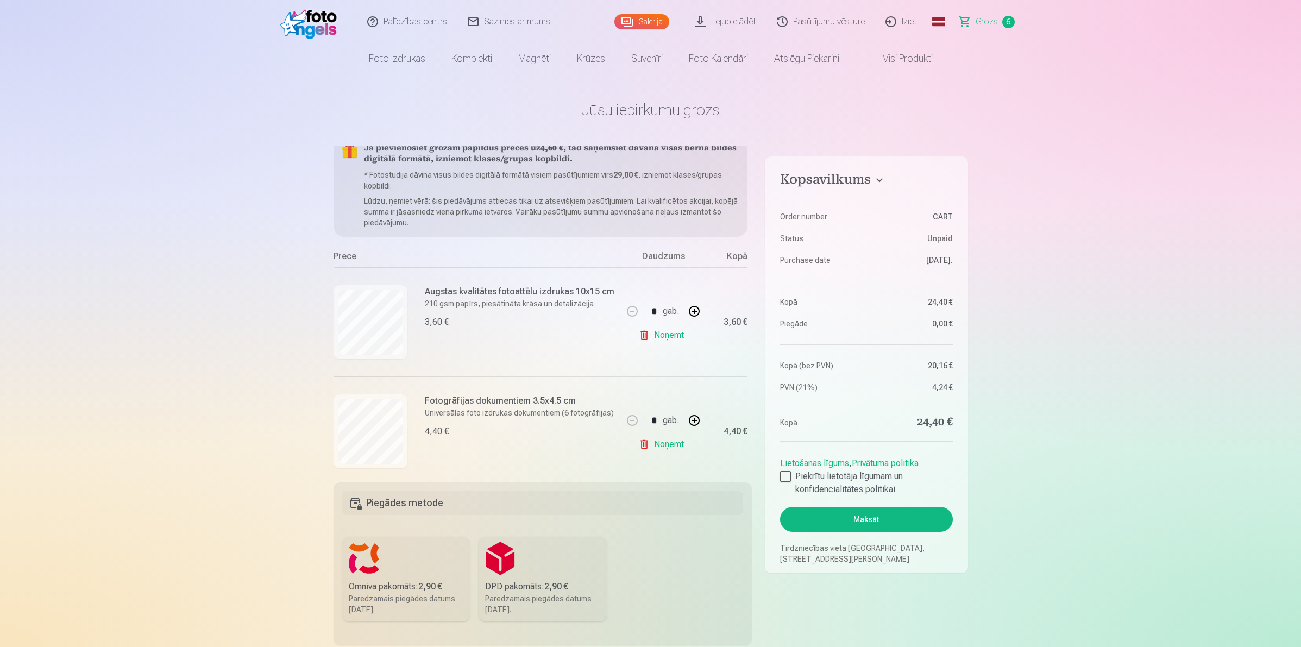
scroll to position [0, 0]
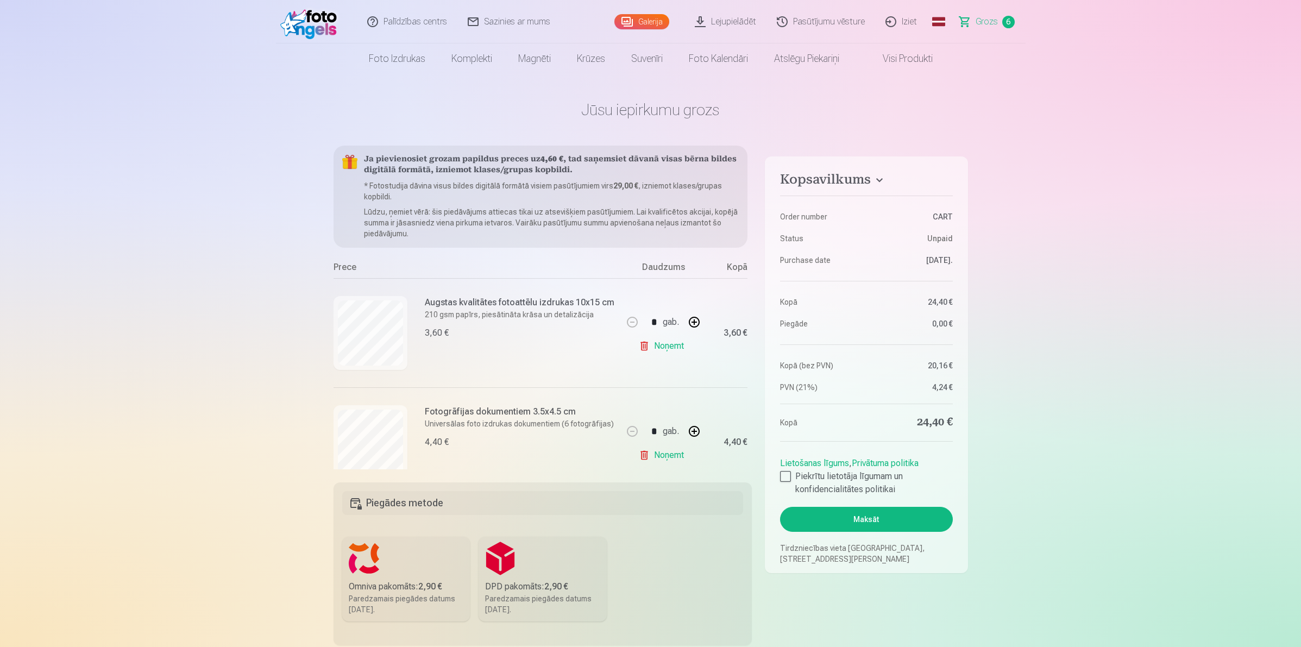
click at [669, 340] on link "Noņemt" at bounding box center [663, 346] width 49 height 22
